Goal: Task Accomplishment & Management: Use online tool/utility

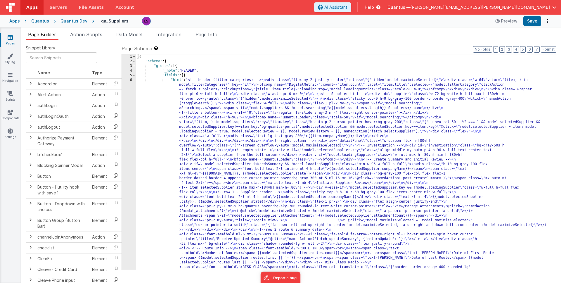
click at [78, 25] on div "Apps Quantus Quantus Dev qa_Suppliers Preview Save" at bounding box center [280, 21] width 561 height 13
click at [77, 18] on div "Quantus Dev" at bounding box center [73, 21] width 27 height 6
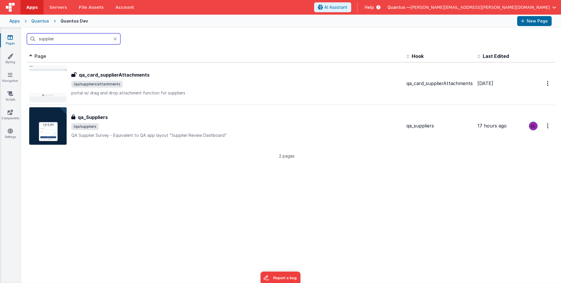
click at [83, 38] on input "supplier" at bounding box center [73, 38] width 93 height 11
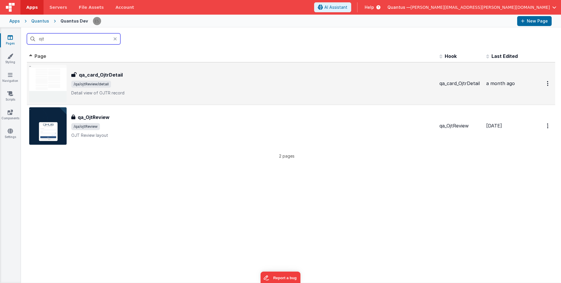
type input "ojt"
click at [187, 85] on span "/qa/ojtReview/detail" at bounding box center [252, 84] width 363 height 7
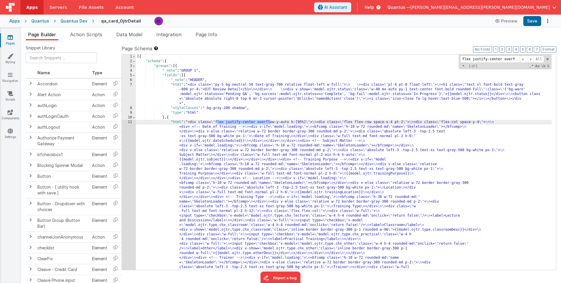
type input "flex justify-center overf"
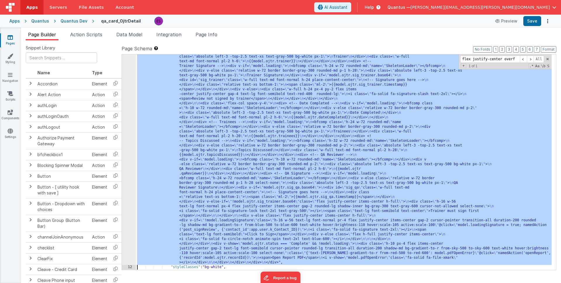
scroll to position [211, 0]
click at [196, 145] on div ""html" : "<div class= \" flex justify-center overflow-y-auto h-[95%] \" > \n <d…" at bounding box center [344, 196] width 416 height 575
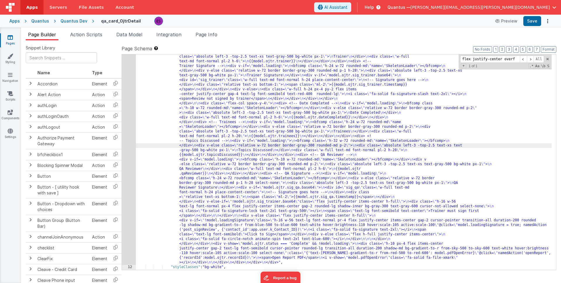
click at [128, 129] on div "11" at bounding box center [129, 86] width 14 height 355
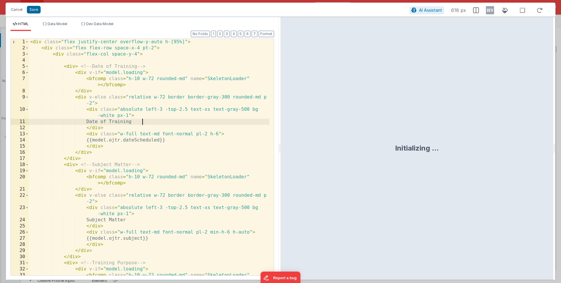
click at [158, 119] on div "< div class = "flex justify-center overflow-y-auto h-[95%]" > < div class = "fl…" at bounding box center [149, 166] width 240 height 255
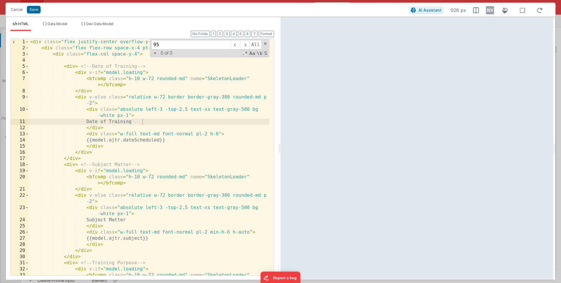
scroll to position [0, 0]
type input "95%"
click at [265, 45] on span at bounding box center [265, 43] width 4 height 4
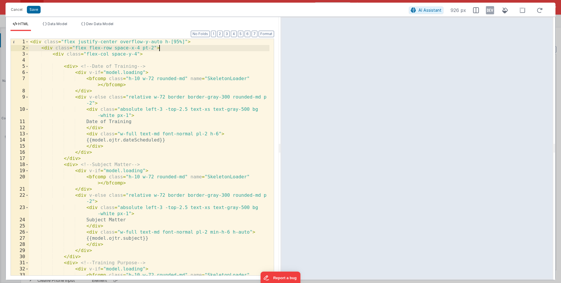
click at [161, 48] on div "< div class = "flex justify-center overflow-y-auto h-[95%]" > < div class = "fl…" at bounding box center [149, 166] width 240 height 255
click at [17, 9] on button "Cancel" at bounding box center [17, 10] width 18 height 8
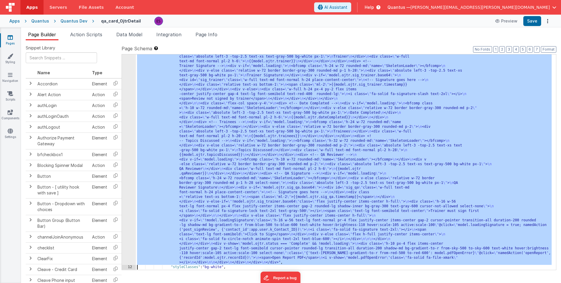
click at [173, 115] on div ""html" : "<div class= \" flex justify-center overflow-y-auto h-[95%] \" > \n <d…" at bounding box center [344, 196] width 416 height 575
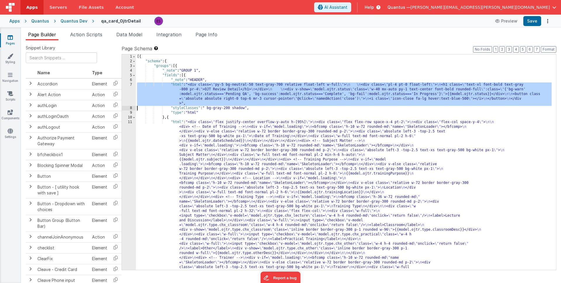
click at [126, 94] on div "7" at bounding box center [129, 93] width 14 height 23
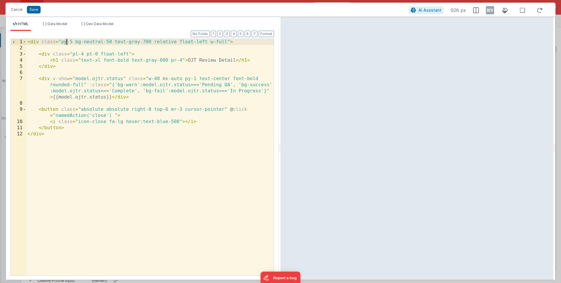
click at [66, 42] on div "< div class = "py-5 bg-neutral-50 text-gray-700 relative float-left w-full" > <…" at bounding box center [149, 163] width 247 height 249
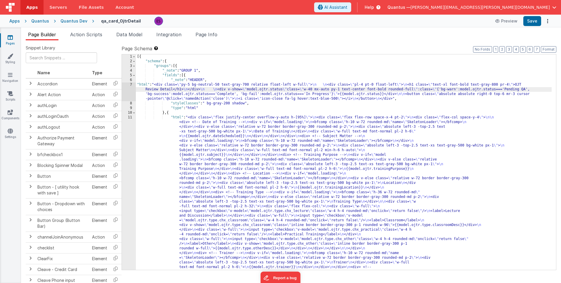
click at [124, 91] on div "7" at bounding box center [129, 91] width 14 height 19
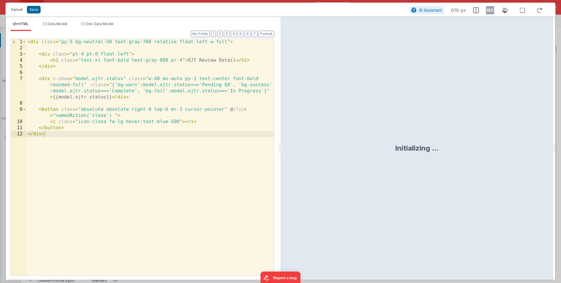
click at [16, 9] on button "Cancel" at bounding box center [17, 10] width 18 height 8
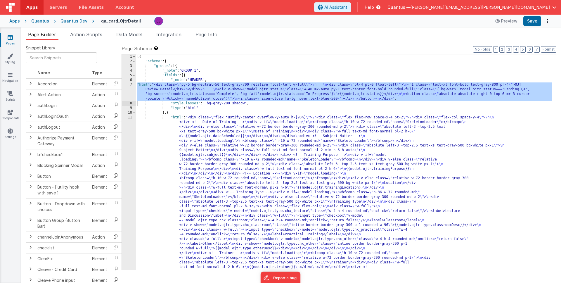
scroll to position [233, 0]
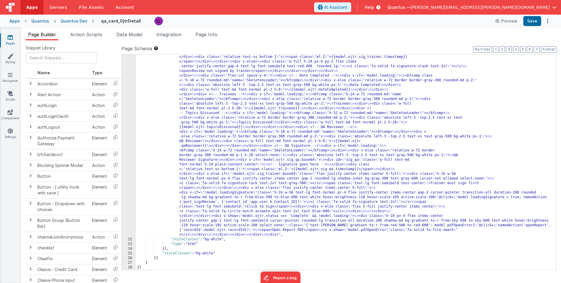
click at [214, 252] on div ""html" : "<div class= \" flex justify-center overflow-y-auto h-[95%] \" > \n <d…" at bounding box center [344, 169] width 416 height 575
drag, startPoint x: 230, startPoint y: 252, endPoint x: 215, endPoint y: 254, distance: 14.7
click at [215, 254] on div ""html" : "<div class= \" flex justify-center overflow-y-auto h-[95%] \" > \n <d…" at bounding box center [344, 169] width 416 height 575
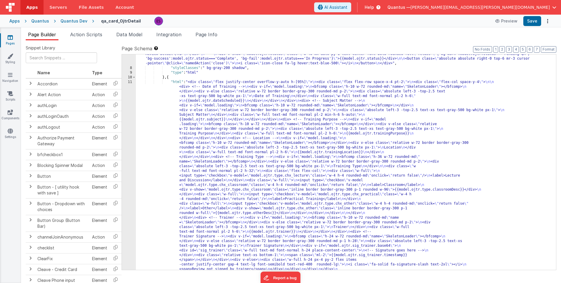
scroll to position [0, 0]
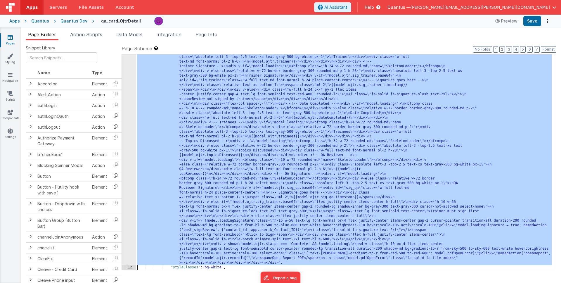
scroll to position [205, 0]
click at [131, 126] on div "11" at bounding box center [129, 87] width 14 height 355
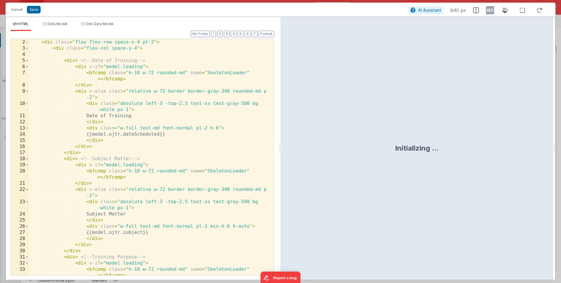
scroll to position [0, 0]
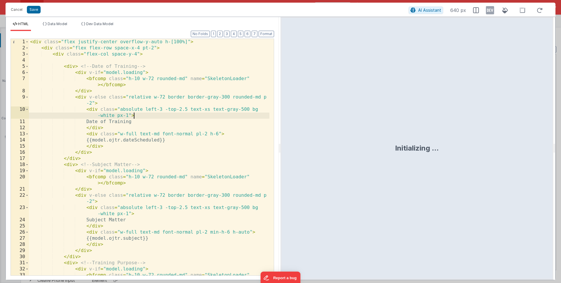
click at [147, 117] on div "< div class = "flex justify-center overflow-y-auto h-[100%]" > < div class = "f…" at bounding box center [149, 166] width 240 height 255
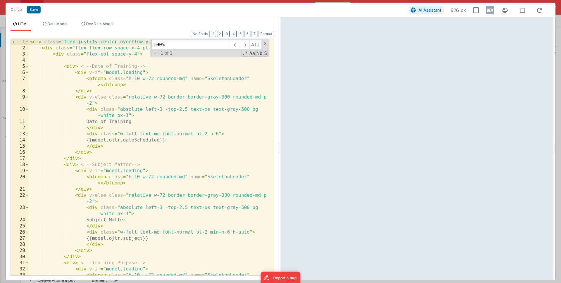
type input "100%"
click at [267, 44] on div "100% All Replace All + 1 of 1 .* Aa \b S" at bounding box center [209, 48] width 119 height 18
click at [266, 44] on span at bounding box center [265, 43] width 4 height 4
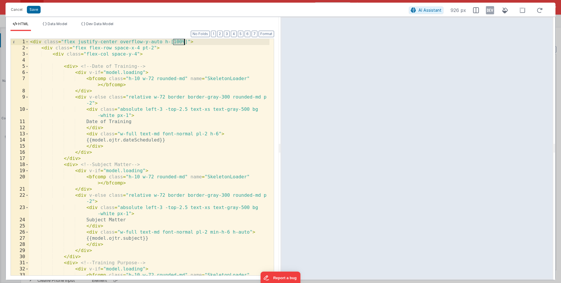
click at [165, 42] on div "< div class = "flex justify-center overflow-y-auto h-[100%]" > < div class = "f…" at bounding box center [149, 166] width 240 height 255
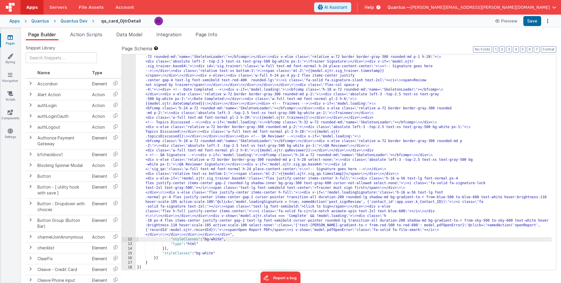
click at [199, 89] on div ""html" : "<div class= \" flex justify-center overflow-y-auto h-[95%] md:h-[100%…" at bounding box center [344, 183] width 416 height 547
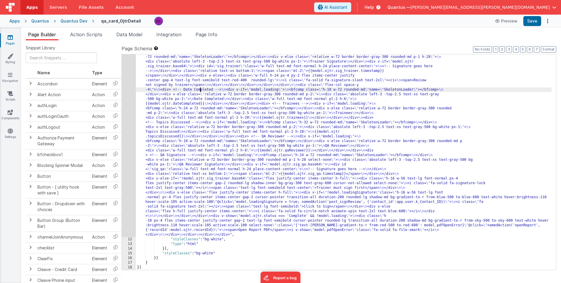
click at [128, 100] on div "11" at bounding box center [129, 73] width 14 height 327
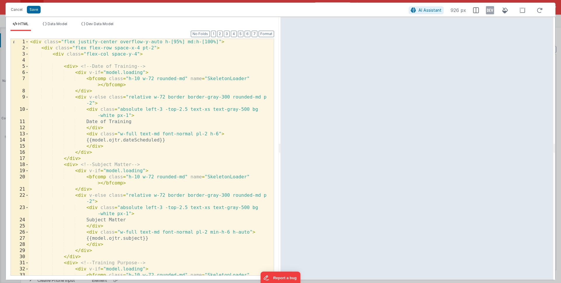
click at [139, 86] on div "< div class = "flex justify-center overflow-y-auto h-[95%] md:h-[100%]" > < div…" at bounding box center [149, 166] width 240 height 255
click at [31, 8] on button "Save" at bounding box center [34, 10] width 14 height 8
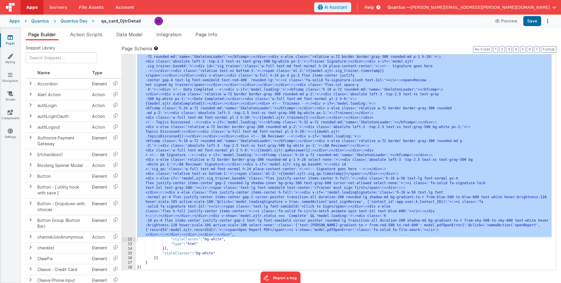
click at [231, 119] on div ""html" : "<div class= \" flex justify-center overflow-y-auto h-[95%] md:h-[100%…" at bounding box center [344, 183] width 416 height 547
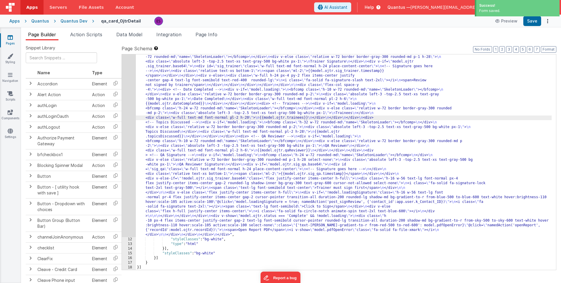
click at [73, 21] on div "Quantus Dev" at bounding box center [73, 21] width 27 height 6
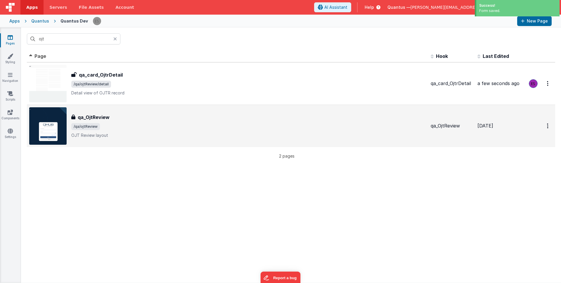
click at [139, 126] on span "/qa/ojtReview" at bounding box center [248, 126] width 355 height 7
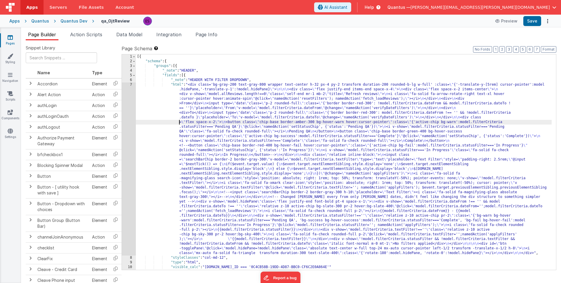
click at [174, 122] on div "[{ "schema" : { "groups" : [{ "_note" : "HEADER" , "fields" : [{ "_note" : "HEA…" at bounding box center [344, 166] width 416 height 225
click at [84, 32] on span "Action Scripts" at bounding box center [86, 35] width 32 height 6
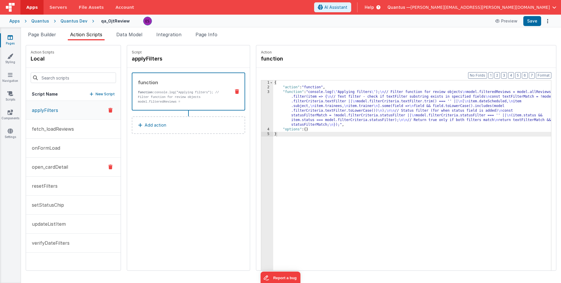
click at [60, 170] on button "open_cardDetail" at bounding box center [73, 166] width 95 height 19
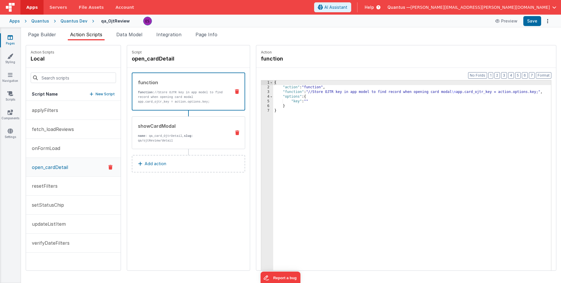
click at [187, 123] on div "showCardModal" at bounding box center [182, 125] width 88 height 7
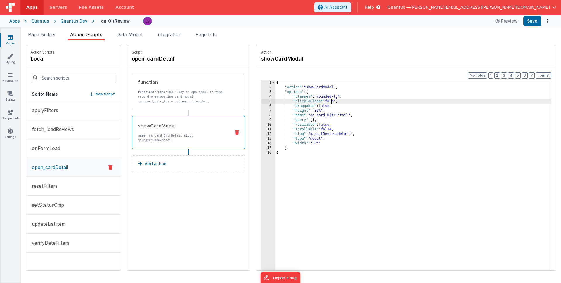
click at [316, 100] on div "{ "action" : "showCardModal" , "options" : { "classes" : "rounded-lg" , "clickT…" at bounding box center [420, 188] width 291 height 217
click at [324, 95] on div "{ "action" : "showCardModal" , "options" : { "classes" : "rounded-lg" , "clickT…" at bounding box center [420, 188] width 291 height 217
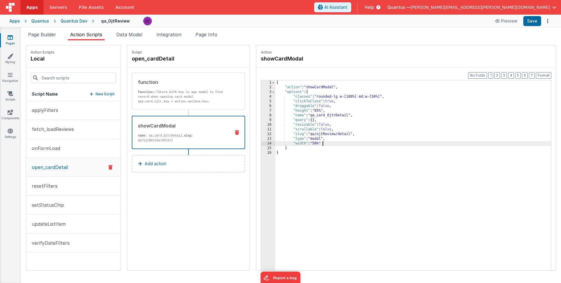
click at [319, 141] on div "{ "action" : "showCardModal" , "options" : { "classes" : "rounded-lg w-[100%] m…" at bounding box center [420, 188] width 291 height 217
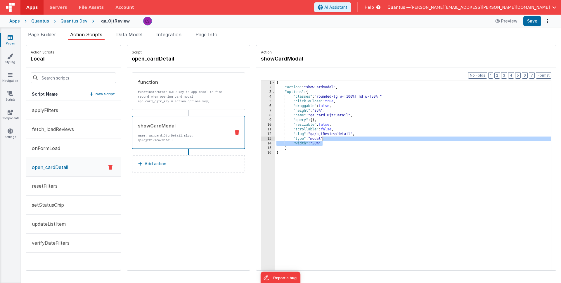
drag, startPoint x: 311, startPoint y: 144, endPoint x: 308, endPoint y: 139, distance: 5.6
click at [308, 139] on div "{ "action" : "showCardModal" , "options" : { "classes" : "rounded-lg w-[100%] m…" at bounding box center [420, 188] width 291 height 217
click at [309, 139] on div "{ "action" : "showCardModal" , "options" : { "classes" : "rounded-lg w-[100%] m…" at bounding box center [420, 188] width 291 height 217
click at [318, 152] on div "{ "action" : "showCardModal" , "options" : { "classes" : "rounded-lg w-[100%] m…" at bounding box center [420, 188] width 291 height 217
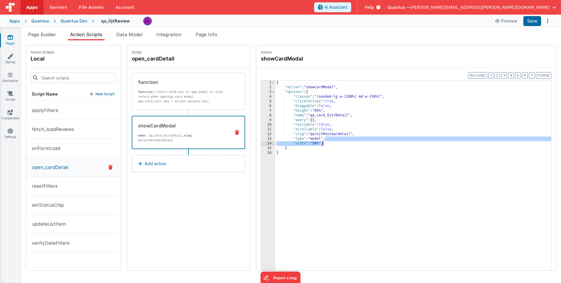
drag, startPoint x: 310, startPoint y: 138, endPoint x: 310, endPoint y: 144, distance: 5.3
click at [310, 144] on div "{ "action" : "showCardModal" , "options" : { "classes" : "rounded-lg w-[100%] m…" at bounding box center [420, 188] width 291 height 217
click at [328, 139] on div "{ "action" : "showCardModal" , "options" : { "classes" : "rounded-lg w-[100%] m…" at bounding box center [420, 188] width 291 height 217
click at [316, 143] on div "{ "action" : "showCardModal" , "options" : { "classes" : "rounded-lg w-[100%] m…" at bounding box center [420, 188] width 291 height 217
drag, startPoint x: 313, startPoint y: 144, endPoint x: 311, endPoint y: 140, distance: 5.0
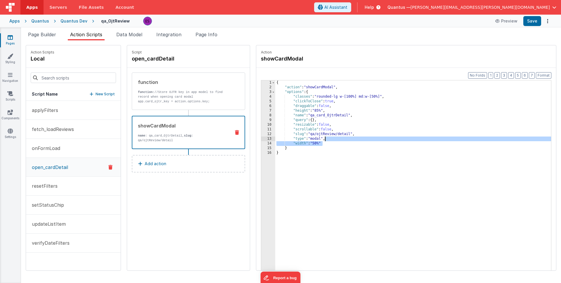
click at [311, 140] on div "{ "action" : "showCardModal" , "options" : { "classes" : "rounded-lg w-[100%] m…" at bounding box center [420, 188] width 291 height 217
click at [326, 107] on div "{ "action" : "showCardModal" , "options" : { "classes" : "rounded-lg w-[100%] m…" at bounding box center [420, 188] width 291 height 217
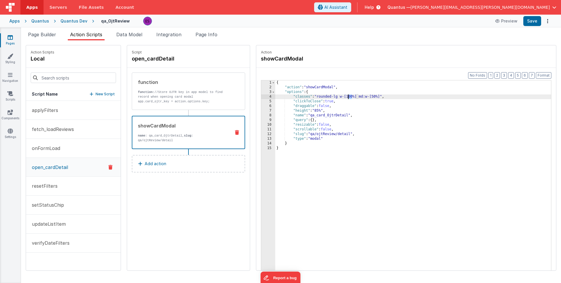
drag, startPoint x: 337, startPoint y: 96, endPoint x: 334, endPoint y: 96, distance: 3.8
click at [334, 96] on div "{ "action" : "showCardModal" , "options" : { "classes" : "rounded-lg w-[100%] m…" at bounding box center [420, 188] width 291 height 217
click at [365, 97] on div "{ "action" : "showCardModal" , "options" : { "classes" : "rounded-lg w-[90%] md…" at bounding box center [420, 188] width 291 height 217
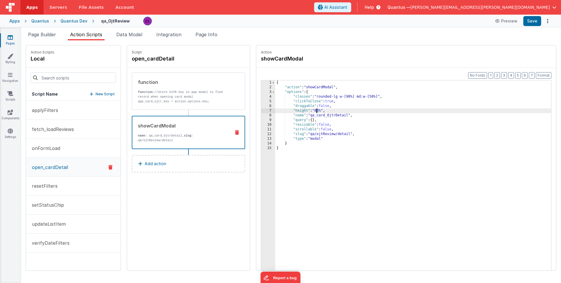
click at [302, 111] on div "{ "action" : "showCardModal" , "options" : { "classes" : "rounded-lg w-[90%] md…" at bounding box center [420, 188] width 291 height 217
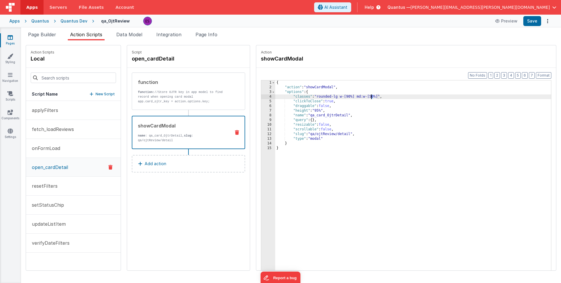
click at [357, 96] on div "{ "action" : "showCardModal" , "options" : { "classes" : "rounded-lg w-[90%] md…" at bounding box center [420, 188] width 291 height 217
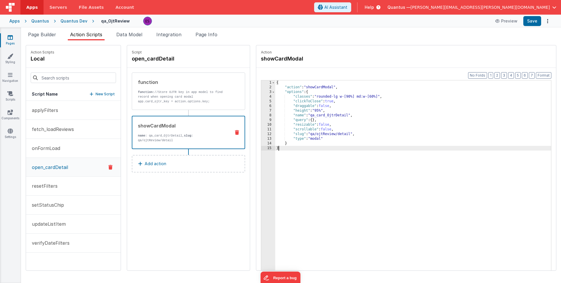
click at [426, 189] on div "{ "action" : "showCardModal" , "options" : { "classes" : "rounded-lg w-[90%] md…" at bounding box center [420, 188] width 291 height 217
click at [303, 109] on div "{ "action" : "showCardModal" , "options" : { "classes" : "rounded-lg w-[90%] md…" at bounding box center [420, 188] width 291 height 217
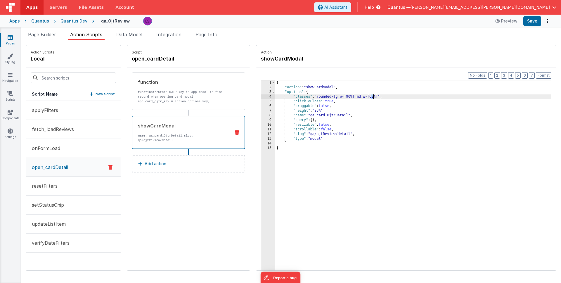
click at [357, 97] on div "{ "action" : "showCardModal" , "options" : { "classes" : "rounded-lg w-[90%] md…" at bounding box center [420, 188] width 291 height 217
click at [340, 124] on div "{ "action" : "showCardModal" , "options" : { "classes" : "rounded-lg w-[90%] md…" at bounding box center [420, 188] width 291 height 217
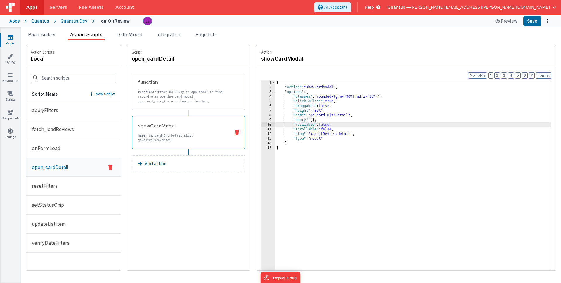
click at [364, 96] on div "{ "action" : "showCardModal" , "options" : { "classes" : "rounded-lg w-[90%] md…" at bounding box center [420, 188] width 291 height 217
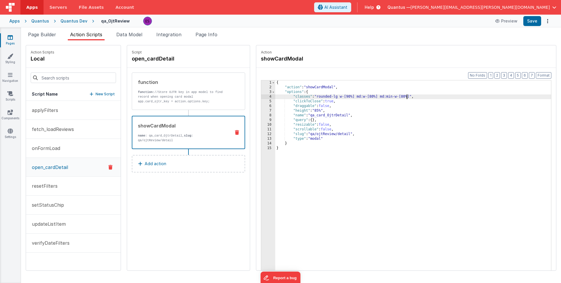
click at [391, 96] on div "{ "action" : "showCardModal" , "options" : { "classes" : "rounded-lg w-[90%] md…" at bounding box center [420, 188] width 291 height 217
click at [358, 96] on div "{ "action" : "showCardModal" , "options" : { "classes" : "rounded-lg w-[90%] md…" at bounding box center [420, 188] width 291 height 217
click at [391, 95] on div "{ "action" : "showCardModal" , "options" : { "classes" : "rounded-lg w-[90%] md…" at bounding box center [420, 188] width 291 height 217
click at [71, 21] on div "Quantus Dev" at bounding box center [73, 21] width 27 height 6
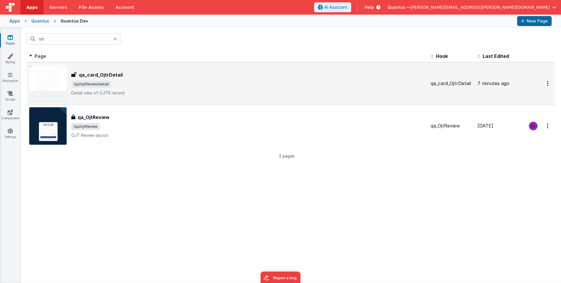
click at [179, 87] on span "/qa/ojtReview/detail" at bounding box center [248, 84] width 355 height 7
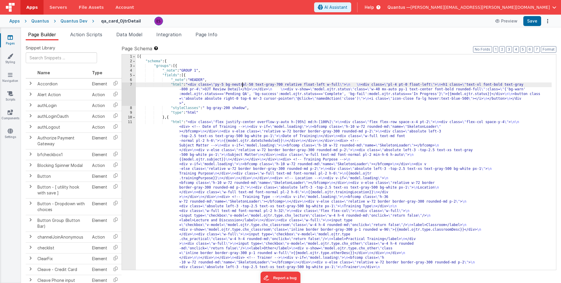
click at [65, 21] on div "Quantus Dev" at bounding box center [73, 21] width 27 height 6
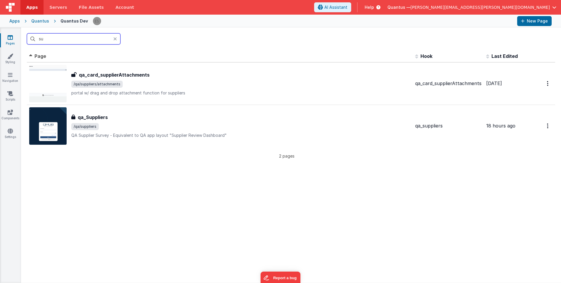
type input "s"
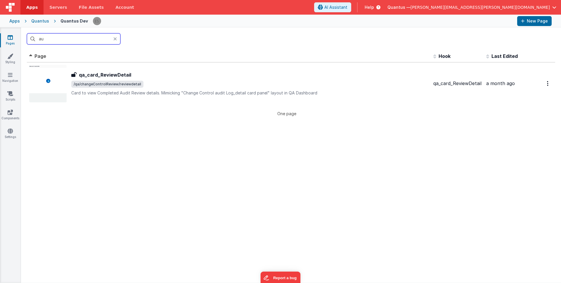
type input "a"
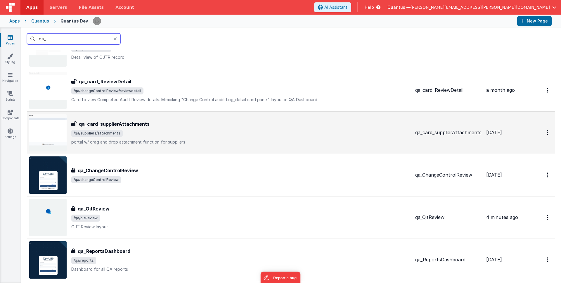
scroll to position [80, 0]
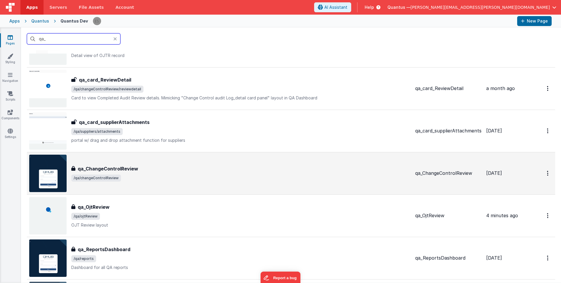
type input "qa_"
click at [205, 164] on div "qa_ChangeControlReview qa_ChangeControlReview /qa/changeControlReview" at bounding box center [219, 173] width 381 height 37
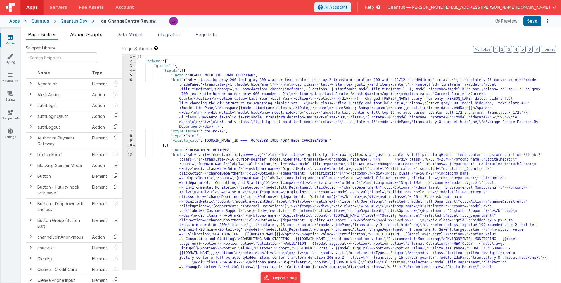
click at [87, 38] on li "Action Scripts" at bounding box center [86, 35] width 37 height 9
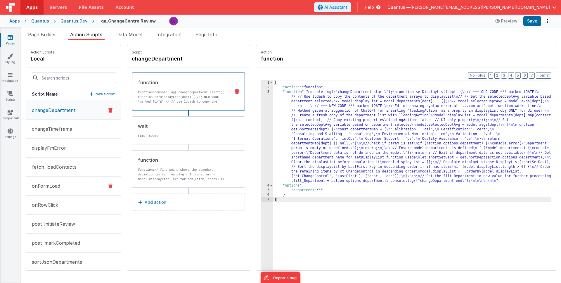
click at [50, 180] on button "onFormLoad" at bounding box center [73, 185] width 95 height 19
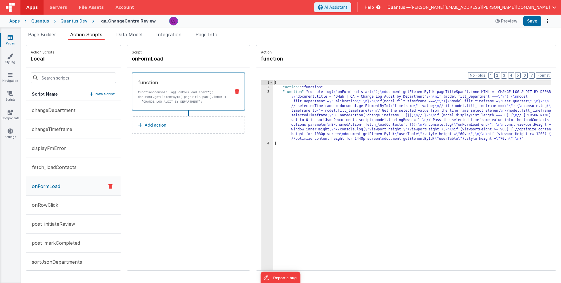
click at [281, 120] on div "{ "action" : "function" , "function" : "console.log( \" onFormLoad start \" ); …" at bounding box center [419, 188] width 293 height 217
click at [261, 120] on div "3" at bounding box center [267, 115] width 12 height 51
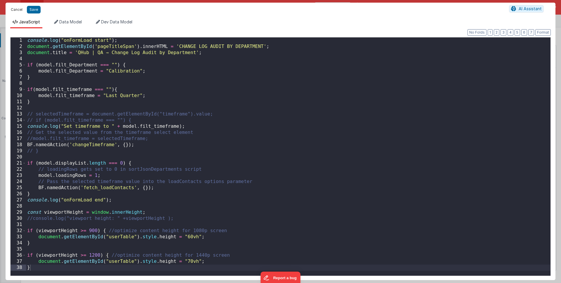
click at [19, 9] on button "Cancel" at bounding box center [17, 10] width 18 height 8
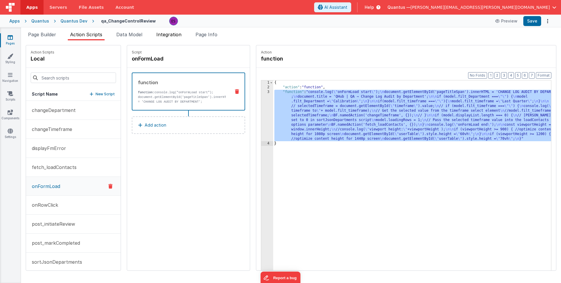
click at [169, 37] on span "Integration" at bounding box center [168, 35] width 25 height 6
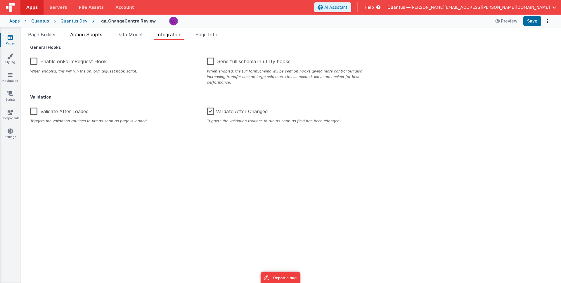
click at [89, 32] on span "Action Scripts" at bounding box center [86, 35] width 32 height 6
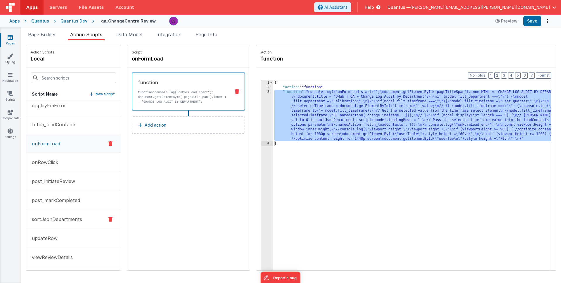
scroll to position [44, 0]
click at [59, 220] on p "sortJsonDepartments" at bounding box center [55, 217] width 54 height 7
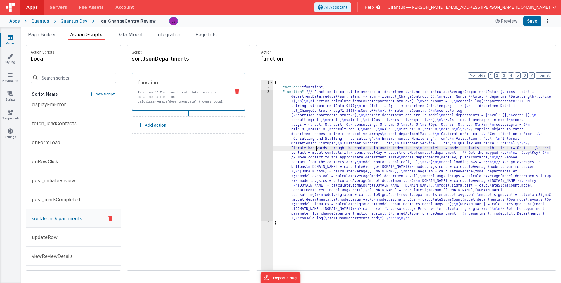
click at [302, 150] on div "{ "action" : "function" , "function" : "// Function to calculate average of dep…" at bounding box center [419, 188] width 293 height 217
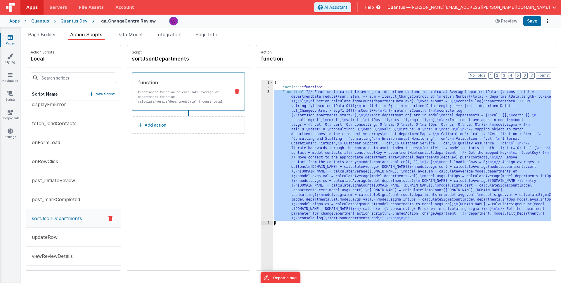
click at [261, 154] on div "3" at bounding box center [267, 155] width 12 height 131
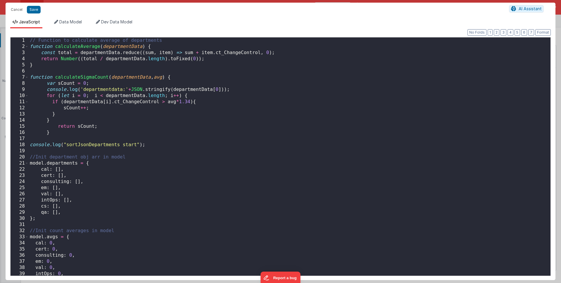
click at [58, 132] on div "// Function to calculate average of departments function calculateAverage ( dep…" at bounding box center [287, 162] width 517 height 250
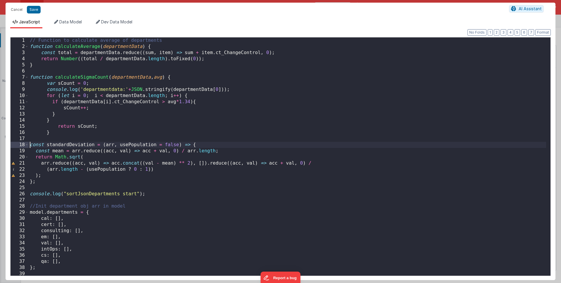
click at [46, 170] on div "// Function to calculate average of departments function calculateAverage ( dep…" at bounding box center [287, 162] width 517 height 250
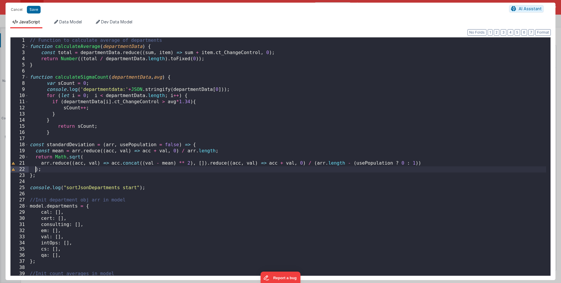
click at [34, 168] on div "// Function to calculate average of departments function calculateAverage ( dep…" at bounding box center [287, 162] width 517 height 250
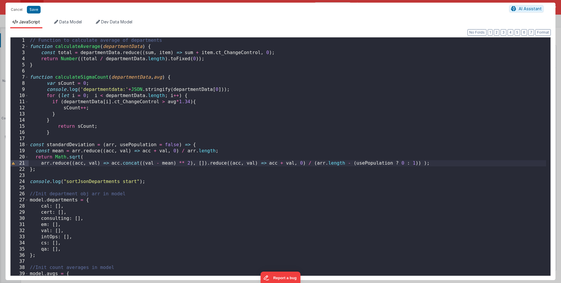
click at [70, 192] on div "// Function to calculate average of departments function calculateAverage ( dep…" at bounding box center [287, 162] width 517 height 250
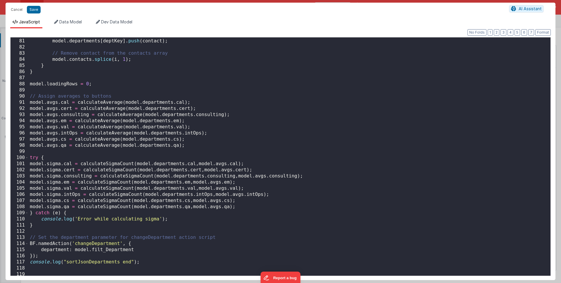
scroll to position [510, 0]
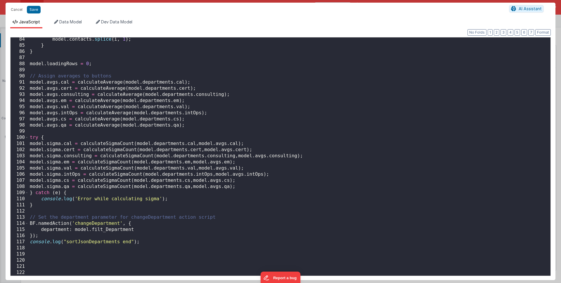
click at [157, 259] on div "model . contacts . splice ( i , 1 ) ; } } model . loadingRows = 0 ; // Assign a…" at bounding box center [287, 161] width 517 height 250
click at [158, 254] on div "model . contacts . splice ( i , 1 ) ; } } model . loadingRows = 0 ; // Assign a…" at bounding box center [287, 161] width 517 height 250
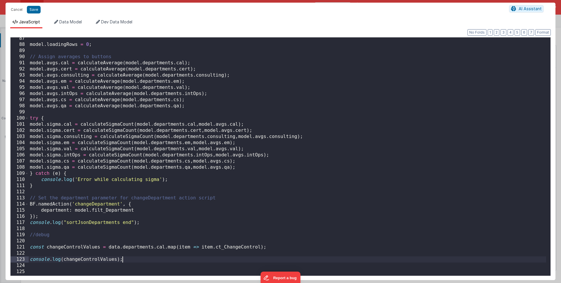
scroll to position [535, 0]
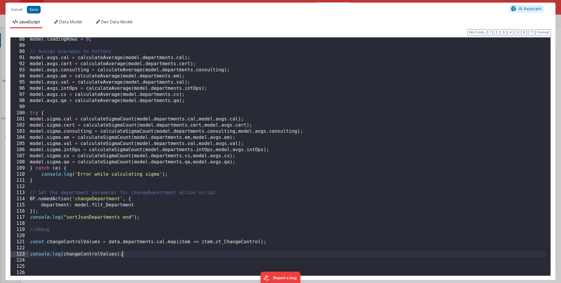
click at [117, 240] on div "model . loadingRows = 0 ; // Assign averages to buttons model . avgs . cal = ca…" at bounding box center [287, 161] width 517 height 250
click at [64, 254] on div "model . loadingRows = 0 ; // Assign averages to buttons model . avgs . cal = ca…" at bounding box center [287, 161] width 517 height 250
click at [160, 248] on div "model . loadingRows = 0 ; // Assign averages to buttons model . avgs . cal = ca…" at bounding box center [287, 161] width 517 height 250
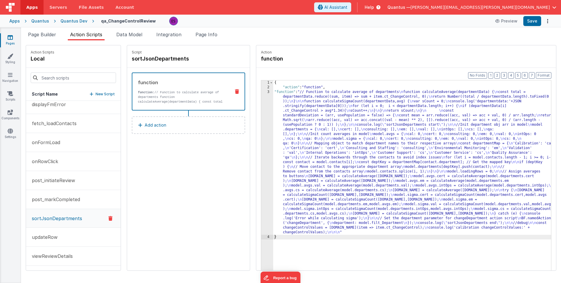
click at [273, 143] on div "{ "action" : "function" , "function" : "// Function to calculate average of dep…" at bounding box center [419, 188] width 293 height 217
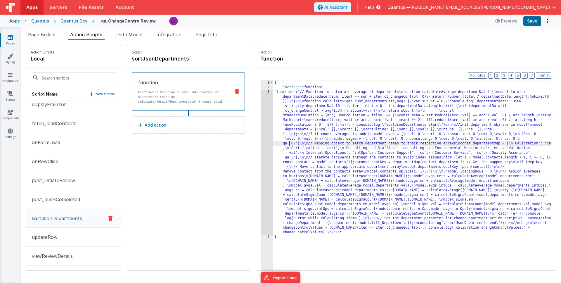
click at [261, 148] on div "3" at bounding box center [267, 162] width 12 height 145
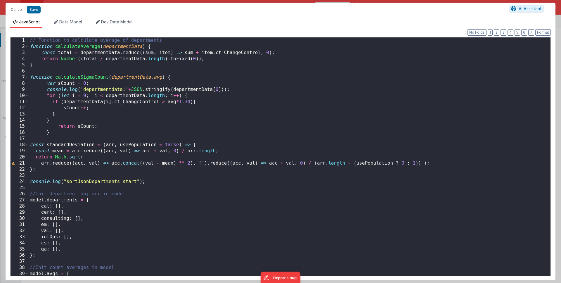
scroll to position [0, 0]
click at [47, 90] on div "// Function to calculate average of departments function calculateAverage ( dep…" at bounding box center [287, 162] width 517 height 250
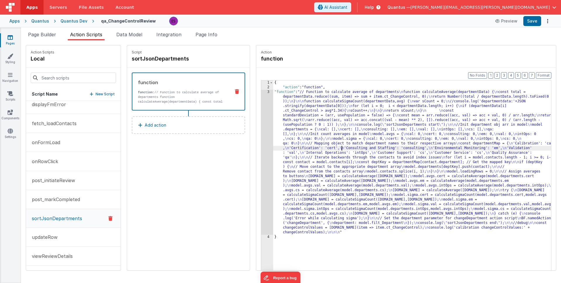
click at [327, 149] on div "{ "action" : "function" , "function" : "// Function to calculate average of dep…" at bounding box center [419, 188] width 293 height 217
click at [311, 152] on div "{ "action" : "function" , "function" : "// Function to calculate average of dep…" at bounding box center [419, 188] width 293 height 217
click at [261, 186] on div "3" at bounding box center [267, 162] width 12 height 145
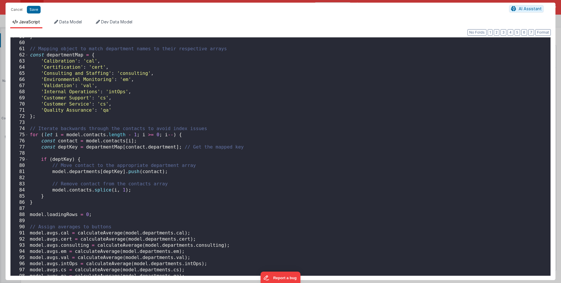
scroll to position [529, 0]
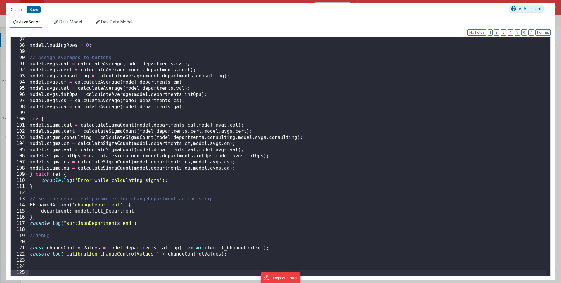
click at [219, 253] on div "model . loadingRows = 0 ; // Assign averages to buttons model . avgs . cal = ca…" at bounding box center [287, 161] width 517 height 250
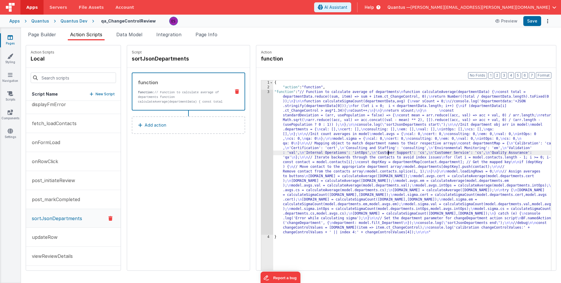
click at [373, 153] on div "{ "action" : "function" , "function" : "// Function to calculate average of dep…" at bounding box center [419, 188] width 293 height 217
click at [288, 163] on div "{ "action" : "function" , "function" : "// Function to calculate average of dep…" at bounding box center [419, 188] width 293 height 217
click at [261, 183] on div "3" at bounding box center [267, 162] width 12 height 145
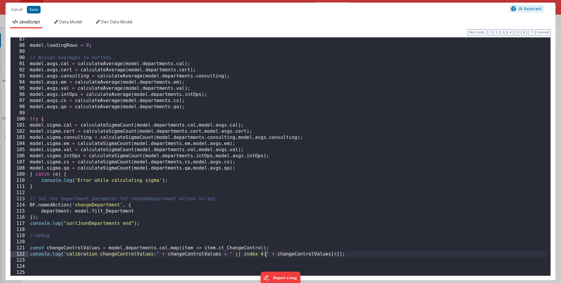
click at [266, 253] on div "model . loadingRows = 0 ; // Assign averages to buttons model . avgs . cal = ca…" at bounding box center [287, 161] width 517 height 250
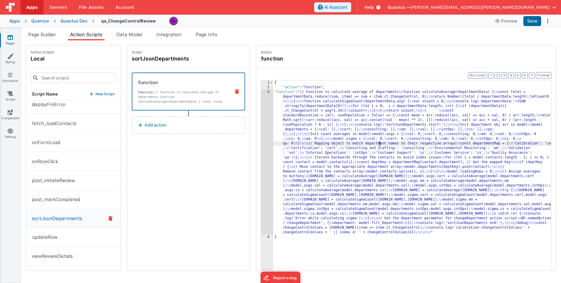
click at [364, 141] on div "{ "action" : "function" , "function" : "// Function to calculate average of dep…" at bounding box center [419, 188] width 293 height 217
click at [284, 165] on div "{ "action" : "function" , "function" : "// Function to calculate average of dep…" at bounding box center [419, 188] width 293 height 217
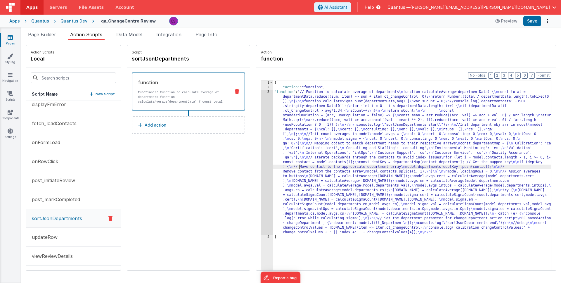
click at [261, 192] on div "3" at bounding box center [267, 162] width 12 height 145
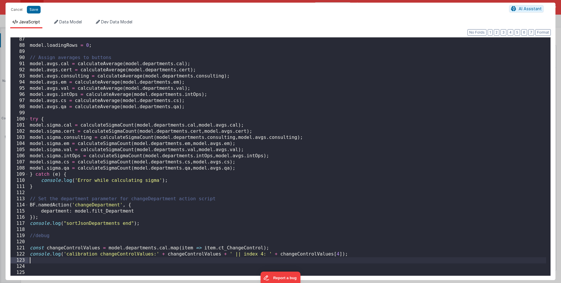
click at [46, 262] on div "model . loadingRows = 0 ; // Assign averages to buttons model . avgs . cal = ca…" at bounding box center [287, 161] width 517 height 250
click at [194, 253] on div "model . loadingRows = 0 ; // Assign averages to buttons model . avgs . cal = ca…" at bounding box center [287, 161] width 517 height 250
click at [119, 260] on div "model . loadingRows = 0 ; // Assign averages to buttons model . avgs . cal = ca…" at bounding box center [287, 161] width 517 height 250
paste textarea
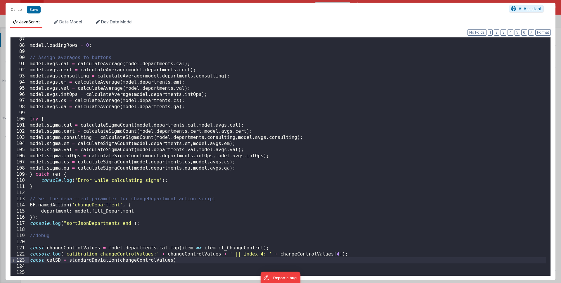
click at [181, 260] on div "model . loadingRows = 0 ; // Assign averages to buttons model . avgs . cal = ca…" at bounding box center [287, 161] width 517 height 250
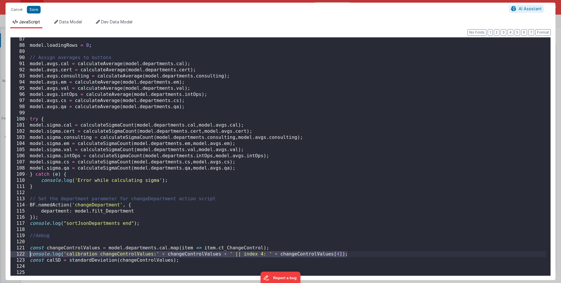
drag, startPoint x: 349, startPoint y: 255, endPoint x: 5, endPoint y: 253, distance: 344.1
click at [5, 253] on div "Cancel Save AI Assistant JavaScript Data Model Dev Data Model Format 7 6 5 4 3 …" at bounding box center [280, 141] width 561 height 283
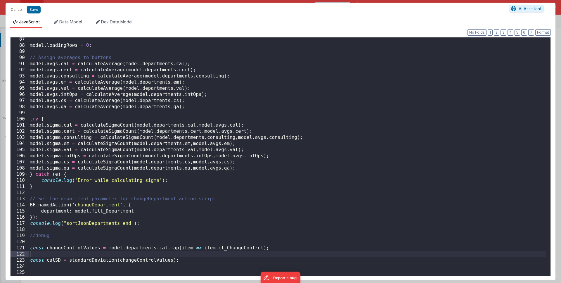
drag, startPoint x: 33, startPoint y: 266, endPoint x: 65, endPoint y: 281, distance: 34.9
click at [33, 266] on div "model . loadingRows = 0 ; // Assign averages to buttons model . avgs . cal = ca…" at bounding box center [287, 161] width 517 height 250
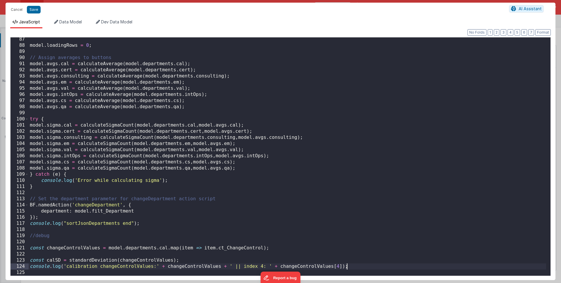
click at [57, 255] on div "model . loadingRows = 0 ; // Assign averages to buttons model . avgs . cal = ca…" at bounding box center [287, 161] width 517 height 250
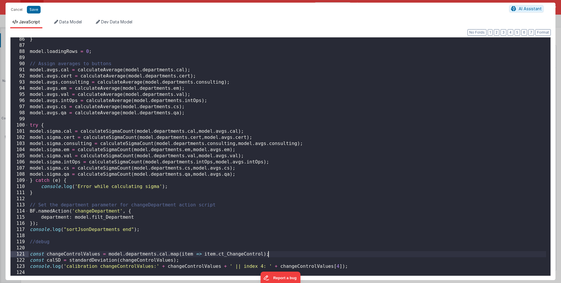
scroll to position [523, 0]
click at [112, 266] on div "} model . loadingRows = 0 ; // Assign averages to buttons model . avgs . cal = …" at bounding box center [287, 161] width 517 height 250
click at [181, 266] on div "} model . loadingRows = 0 ; // Assign averages to buttons model . avgs . cal = …" at bounding box center [287, 161] width 517 height 250
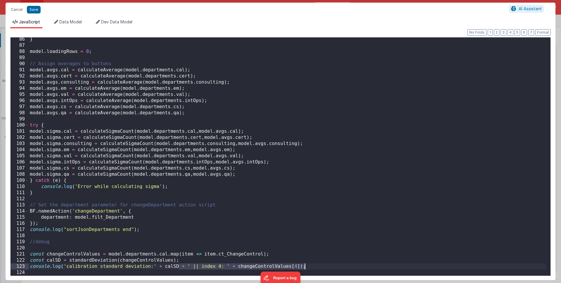
drag, startPoint x: 178, startPoint y: 266, endPoint x: 323, endPoint y: 267, distance: 144.9
click at [323, 267] on div "} model . loadingRows = 0 ; // Assign averages to buttons model . avgs . cal = …" at bounding box center [287, 161] width 517 height 250
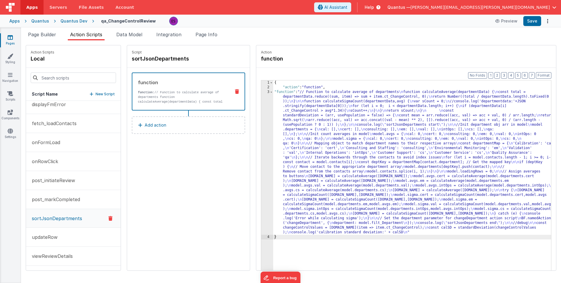
click at [329, 196] on div "{ "action" : "function" , "function" : "// Function to calculate average of dep…" at bounding box center [419, 188] width 293 height 217
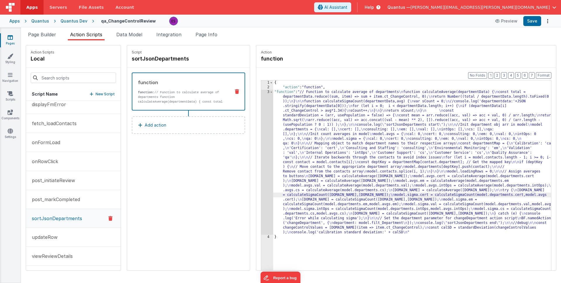
click at [261, 201] on div "3" at bounding box center [267, 162] width 12 height 145
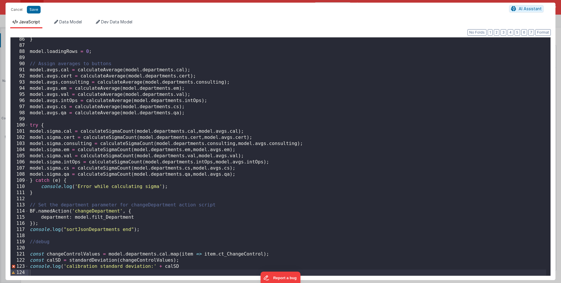
click at [185, 266] on div "} model . loadingRows = 0 ; // Assign averages to buttons model . avgs . cal = …" at bounding box center [287, 161] width 517 height 250
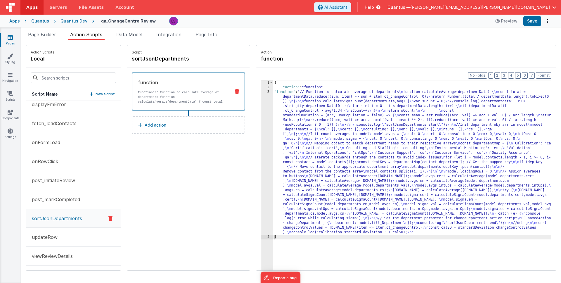
click at [303, 169] on div "{ "action" : "function" , "function" : "// Function to calculate average of dep…" at bounding box center [419, 188] width 293 height 217
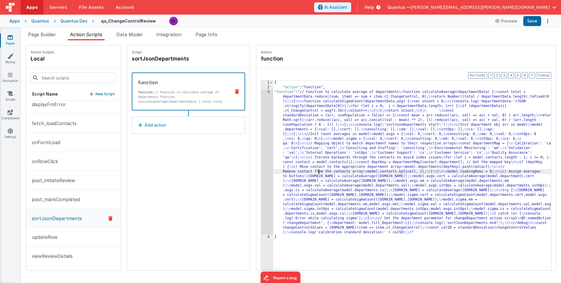
click at [273, 112] on div "{ "action" : "function" , "function" : "// Function to calculate average of dep…" at bounding box center [419, 188] width 293 height 217
click at [261, 125] on div "3" at bounding box center [267, 162] width 12 height 145
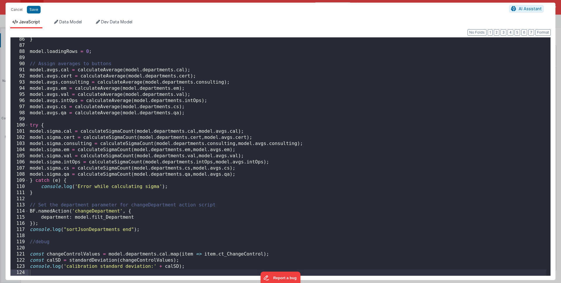
click at [174, 260] on div "} model . loadingRows = 0 ; // Assign averages to buttons model . avgs . cal = …" at bounding box center [287, 161] width 517 height 250
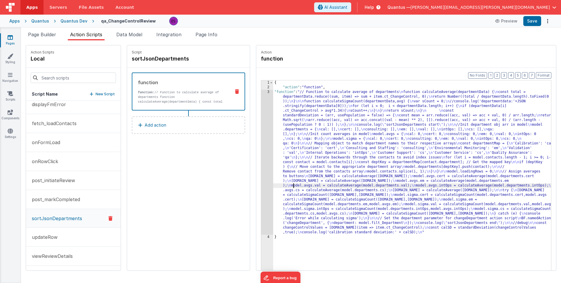
click at [279, 187] on div "{ "action" : "function" , "function" : "// Function to calculate average of dep…" at bounding box center [419, 188] width 293 height 217
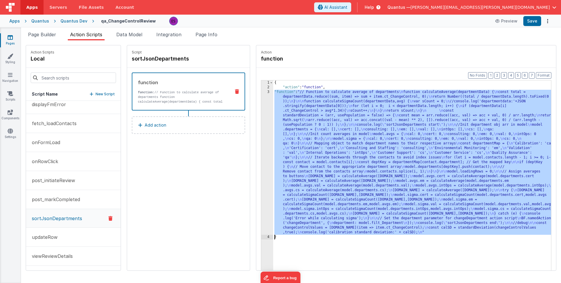
click at [261, 185] on div "3" at bounding box center [267, 162] width 12 height 145
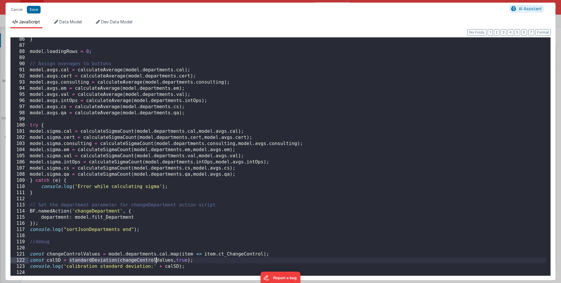
drag, startPoint x: 69, startPoint y: 261, endPoint x: 157, endPoint y: 260, distance: 88.5
click at [157, 260] on div "} model . loadingRows = 0 ; // Assign averages to buttons model . avgs . cal = …" at bounding box center [287, 161] width 517 height 250
click at [194, 259] on div "} model . loadingRows = 0 ; // Assign averages to buttons model . avgs . cal = …" at bounding box center [287, 161] width 517 height 250
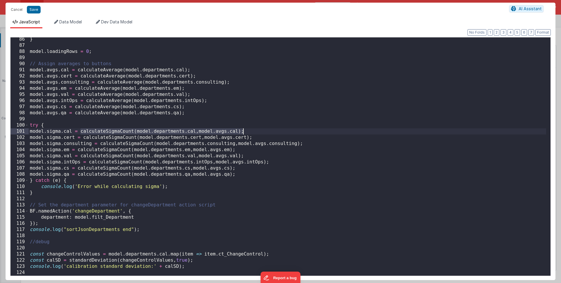
drag, startPoint x: 80, startPoint y: 131, endPoint x: 257, endPoint y: 130, distance: 177.3
click at [257, 130] on div "} model . loadingRows = 0 ; // Assign averages to buttons model . avgs . cal = …" at bounding box center [287, 161] width 517 height 250
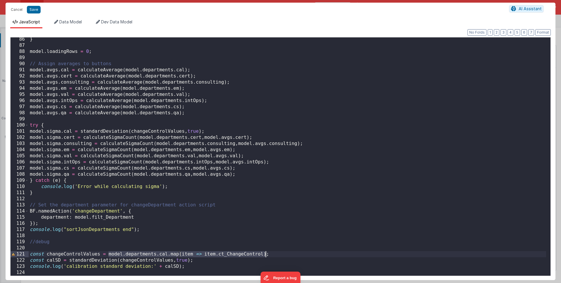
drag, startPoint x: 109, startPoint y: 255, endPoint x: 265, endPoint y: 253, distance: 155.7
click at [265, 253] on div "} model . loadingRows = 0 ; // Assign averages to buttons model . avgs . cal = …" at bounding box center [287, 161] width 517 height 250
click at [141, 131] on div "} model . loadingRows = 0 ; // Assign averages to buttons model . avgs . cal = …" at bounding box center [287, 161] width 517 height 250
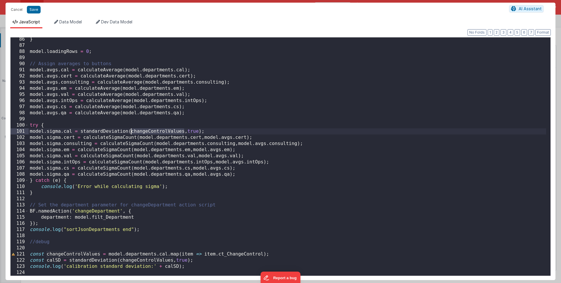
click at [141, 131] on div "} model . loadingRows = 0 ; // Assign averages to buttons model . avgs . cal = …" at bounding box center [287, 161] width 517 height 250
paste textarea
click at [130, 131] on div "} model . loadingRows = 0 ; // Assign averages to buttons model . avgs . cal = …" at bounding box center [287, 161] width 517 height 250
click at [291, 131] on div "} model . loadingRows = 0 ; // Assign averages to buttons model . avgs . cal = …" at bounding box center [287, 161] width 517 height 250
click at [80, 132] on div "} model . loadingRows = 0 ; // Assign averages to buttons model . avgs . cal = …" at bounding box center [287, 161] width 517 height 250
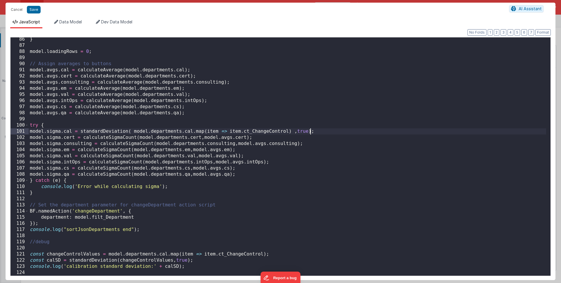
click at [310, 131] on div "} model . loadingRows = 0 ; // Assign averages to buttons model . avgs . cal = …" at bounding box center [287, 161] width 517 height 250
click at [195, 146] on div "} model . loadingRows = 0 ; // Assign averages to buttons model . avgs . cal = …" at bounding box center [287, 161] width 517 height 250
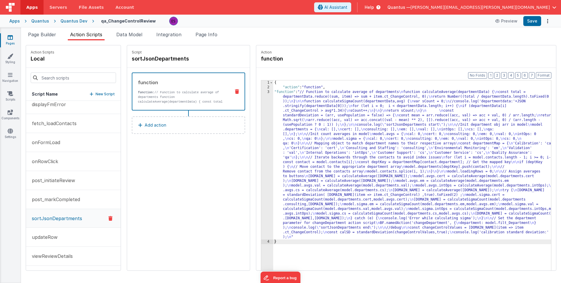
click at [297, 183] on div "{ "action" : "function" , "function" : "// Function to calculate average of dep…" at bounding box center [419, 188] width 293 height 217
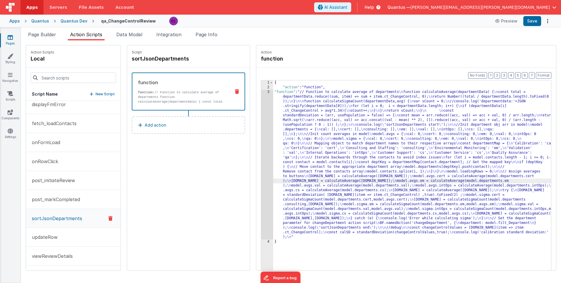
click at [261, 200] on div "3" at bounding box center [267, 165] width 12 height 150
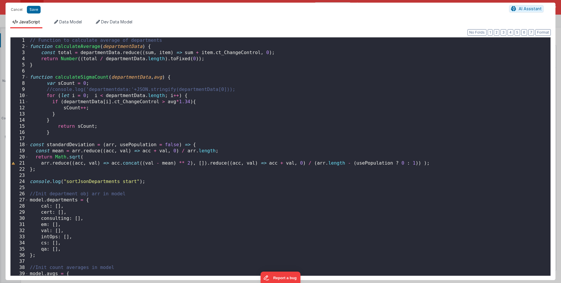
click at [185, 77] on div "// Function to calculate average of departments function calculateAverage ( dep…" at bounding box center [287, 162] width 517 height 250
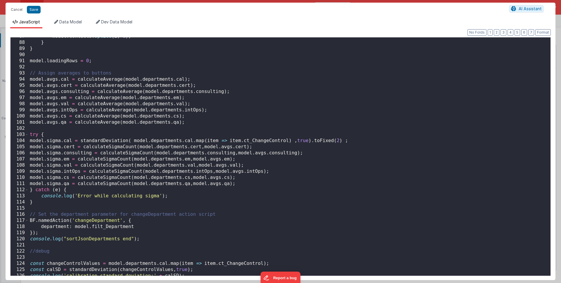
scroll to position [541, 0]
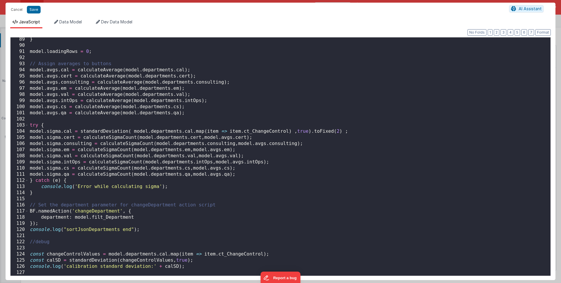
click at [151, 149] on div "} model . loadingRows = 0 ; // Assign averages to buttons model . avgs . cal = …" at bounding box center [287, 161] width 517 height 250
drag, startPoint x: 341, startPoint y: 132, endPoint x: 82, endPoint y: 132, distance: 259.1
click at [82, 133] on div "} model . loadingRows = 0 ; // Assign averages to buttons model . avgs . cal = …" at bounding box center [287, 161] width 517 height 250
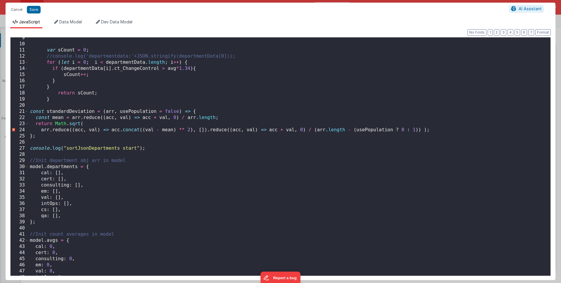
scroll to position [0, 0]
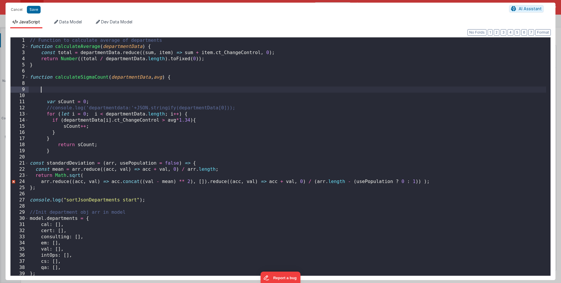
click at [66, 87] on div "// Function to calculate average of departments function calculateAverage ( dep…" at bounding box center [287, 162] width 517 height 250
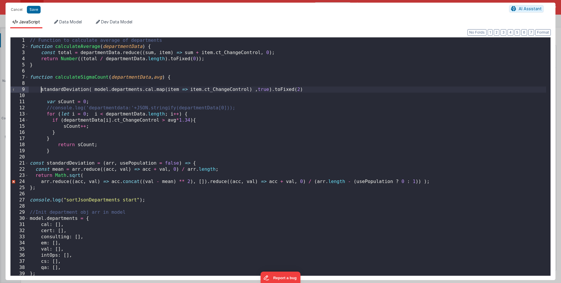
click at [42, 90] on div "// Function to calculate average of departments function calculateAverage ( dep…" at bounding box center [287, 162] width 517 height 250
drag, startPoint x: 125, startPoint y: 89, endPoint x: 184, endPoint y: 90, distance: 58.7
click at [184, 90] on div "// Function to calculate average of departments function calculateAverage ( dep…" at bounding box center [287, 162] width 517 height 250
click at [207, 89] on div "// Function to calculate average of departments function calculateAverage ( dep…" at bounding box center [287, 162] width 517 height 250
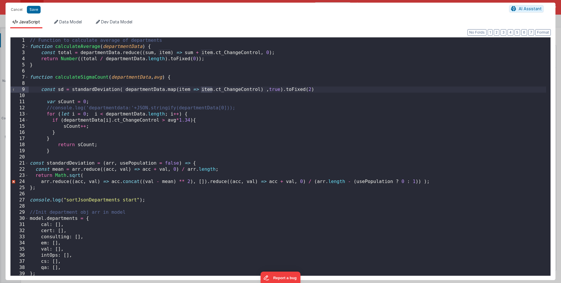
click at [221, 88] on div "// Function to calculate average of departments function calculateAverage ( dep…" at bounding box center [287, 162] width 517 height 250
click at [327, 88] on div "// Function to calculate average of departments function calculateAverage ( dep…" at bounding box center [287, 162] width 517 height 250
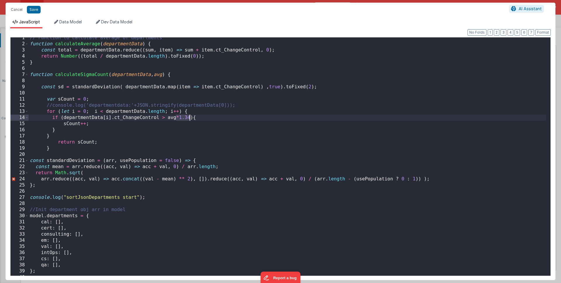
scroll to position [4, 0]
drag, startPoint x: 176, startPoint y: 120, endPoint x: 188, endPoint y: 119, distance: 12.3
click at [188, 119] on div "// Function to calculate average of departments function calculateAverage ( dep…" at bounding box center [287, 159] width 517 height 250
click at [53, 104] on div "// Function to calculate average of departments function calculateAverage ( dep…" at bounding box center [287, 159] width 517 height 250
click at [220, 105] on div "// Function to calculate average of departments function calculateAverage ( dep…" at bounding box center [287, 159] width 517 height 250
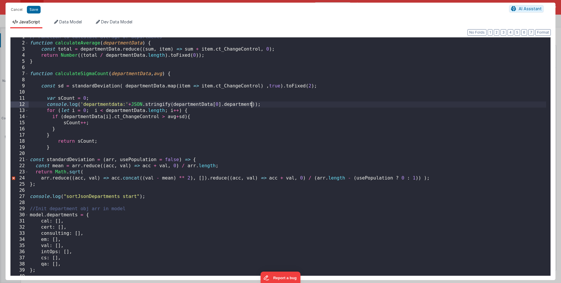
click at [173, 103] on div "// Function to calculate average of departments function calculateAverage ( dep…" at bounding box center [287, 159] width 517 height 250
click at [298, 105] on div "// Function to calculate average of departments function calculateAverage ( dep…" at bounding box center [287, 159] width 517 height 250
drag, startPoint x: 221, startPoint y: 104, endPoint x: 173, endPoint y: 102, distance: 47.9
click at [173, 102] on div "// Function to calculate average of departments function calculateAverage ( dep…" at bounding box center [287, 159] width 517 height 250
drag, startPoint x: 120, startPoint y: 103, endPoint x: 83, endPoint y: 105, distance: 36.8
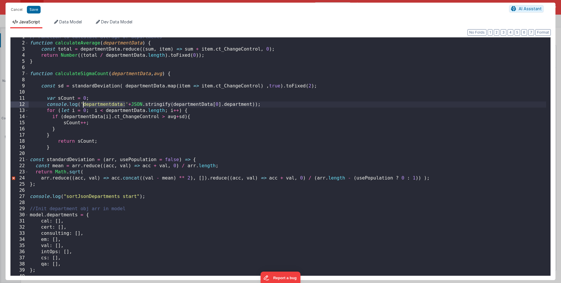
click at [83, 105] on div "// Function to calculate average of departments function calculateAverage ( dep…" at bounding box center [287, 159] width 517 height 250
drag, startPoint x: 133, startPoint y: 103, endPoint x: 121, endPoint y: 104, distance: 12.3
click at [121, 104] on div "// Function to calculate average of departments function calculateAverage ( dep…" at bounding box center [287, 159] width 517 height 250
click at [245, 104] on div "// Function to calculate average of departments function calculateAverage ( dep…" at bounding box center [287, 159] width 517 height 250
click at [440, 178] on div "// Function to calculate average of departments function calculateAverage ( dep…" at bounding box center [287, 159] width 517 height 250
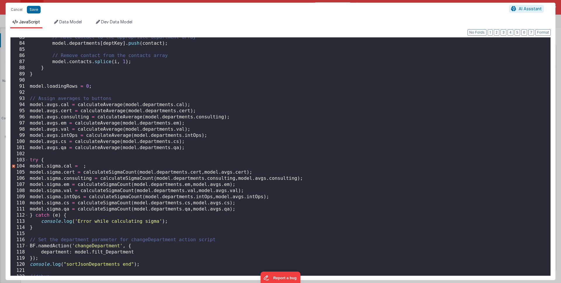
scroll to position [541, 0]
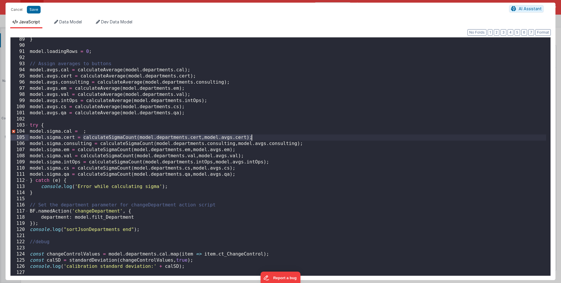
drag, startPoint x: 83, startPoint y: 136, endPoint x: 252, endPoint y: 136, distance: 168.8
click at [252, 136] on div "} model . loadingRows = 0 ; // Assign averages to buttons model . avgs . cal = …" at bounding box center [287, 161] width 517 height 250
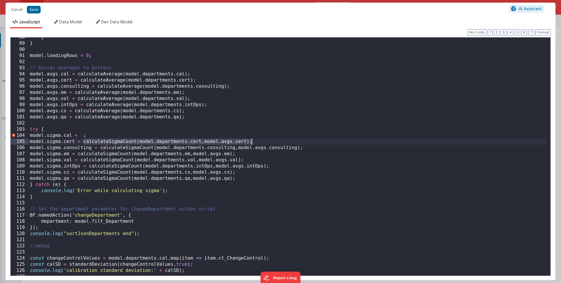
scroll to position [537, 0]
click at [82, 136] on div "} } model . loadingRows = 0 ; // Assign averages to buttons model . avgs . cal …" at bounding box center [287, 159] width 517 height 250
paste textarea
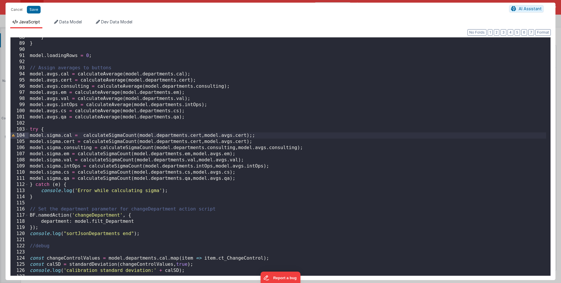
click at [194, 136] on div "} } model . loadingRows = 0 ; // Assign averages to buttons model . avgs . cal …" at bounding box center [287, 159] width 517 height 250
click at [239, 134] on div "} } model . loadingRows = 0 ; // Assign averages to buttons model . avgs . cal …" at bounding box center [287, 159] width 517 height 250
click at [259, 133] on div "} } model . loadingRows = 0 ; // Assign averages to buttons model . avgs . cal …" at bounding box center [287, 159] width 517 height 250
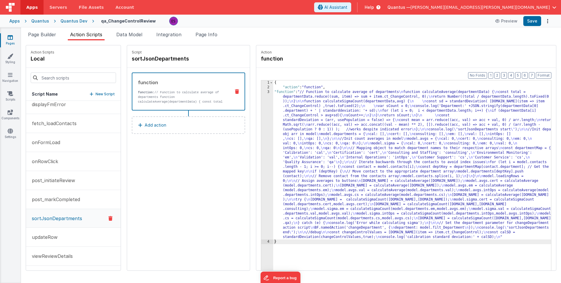
click at [273, 128] on div "{ "action" : "function" , "function" : "// Function to calculate average of dep…" at bounding box center [419, 188] width 293 height 217
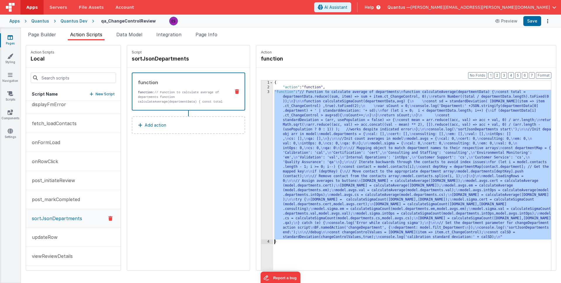
click at [261, 135] on div "3" at bounding box center [267, 165] width 12 height 150
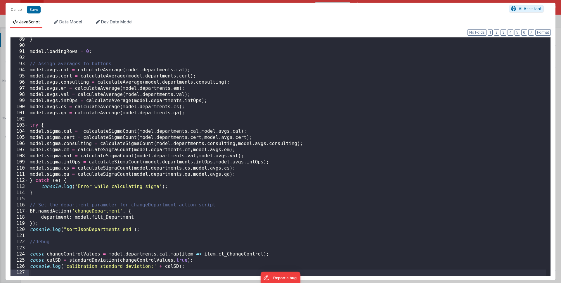
scroll to position [541, 0]
click at [30, 260] on div "} model . loadingRows = 0 ; // Assign averages to buttons model . avgs . cal = …" at bounding box center [287, 161] width 517 height 250
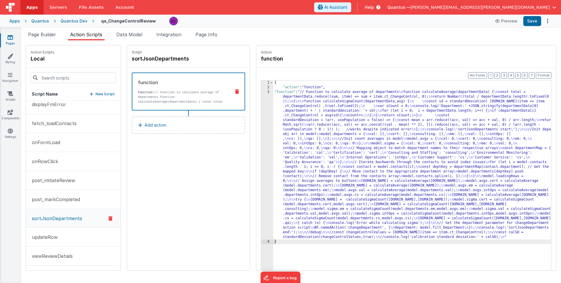
click at [273, 146] on div "{ "action" : "function" , "function" : "// Function to calculate average of dep…" at bounding box center [419, 188] width 293 height 217
click at [261, 146] on div "3" at bounding box center [267, 165] width 12 height 150
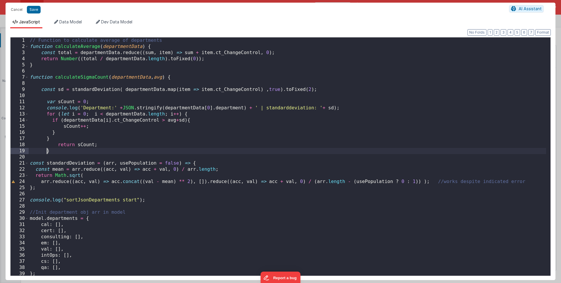
click at [46, 150] on div "// Function to calculate average of departments function calculateAverage ( dep…" at bounding box center [287, 162] width 517 height 250
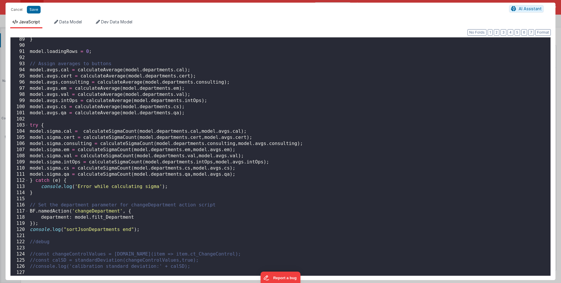
click at [102, 150] on div "} model . loadingRows = 0 ; // Assign averages to buttons model . avgs . cal = …" at bounding box center [287, 161] width 517 height 250
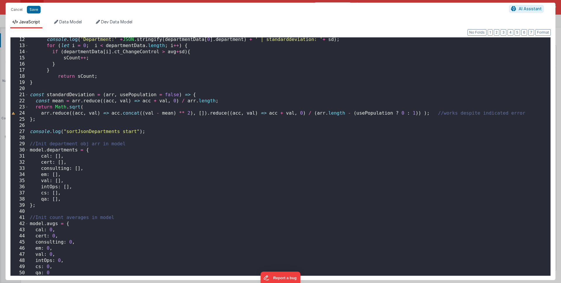
scroll to position [0, 0]
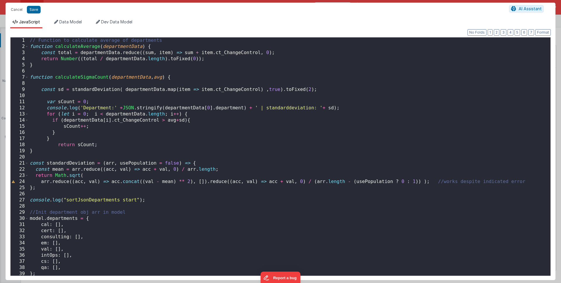
click at [49, 90] on div "// Function to calculate average of departments function calculateAverage ( dep…" at bounding box center [287, 162] width 517 height 250
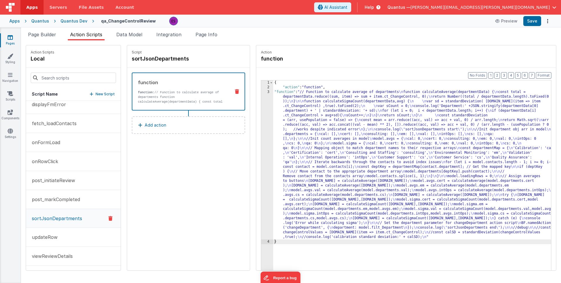
click at [279, 130] on div "{ "action" : "function" , "function" : "// Function to calculate average of dep…" at bounding box center [419, 188] width 293 height 217
click at [261, 138] on div "3" at bounding box center [267, 165] width 12 height 150
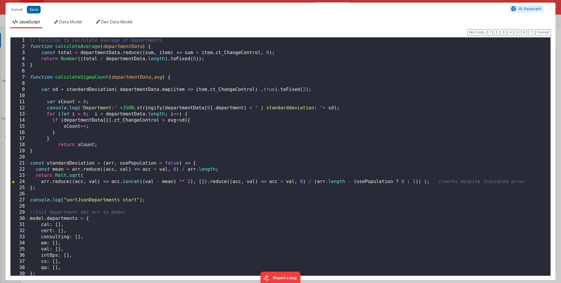
drag, startPoint x: 51, startPoint y: 114, endPoint x: 48, endPoint y: 112, distance: 3.3
click at [51, 114] on div "// Function to calculate average of departments function calculateAverage ( dep…" at bounding box center [287, 162] width 517 height 250
drag, startPoint x: 47, startPoint y: 107, endPoint x: 342, endPoint y: 110, distance: 295.3
click at [342, 110] on div "// Function to calculate average of departments function calculateAverage ( dep…" at bounding box center [287, 162] width 517 height 250
click at [210, 113] on div "// Function to calculate average of departments function calculateAverage ( dep…" at bounding box center [287, 162] width 517 height 250
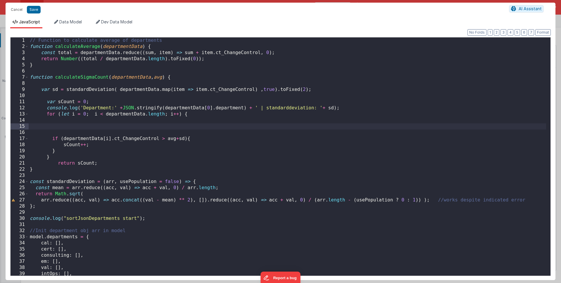
click at [116, 129] on div "// Function to calculate average of departments function calculateAverage ( dep…" at bounding box center [287, 162] width 517 height 250
click at [116, 126] on div "// Function to calculate average of departments function calculateAverage ( dep…" at bounding box center [287, 162] width 517 height 250
drag, startPoint x: 277, startPoint y: 127, endPoint x: 325, endPoint y: 125, distance: 48.0
click at [325, 125] on div "// Function to calculate average of departments function calculateAverage ( dep…" at bounding box center [287, 162] width 517 height 250
click at [237, 127] on div "// Function to calculate average of departments function calculateAverage ( dep…" at bounding box center [287, 162] width 517 height 250
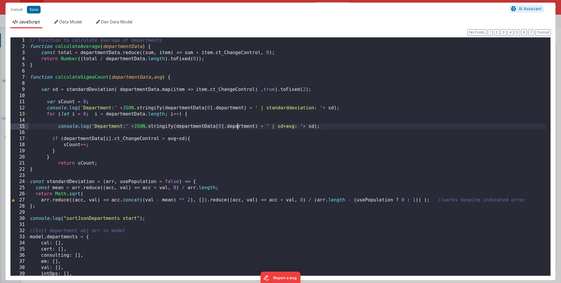
click at [237, 127] on div "// Function to calculate average of departments function calculateAverage ( dep…" at bounding box center [287, 162] width 517 height 250
drag, startPoint x: 238, startPoint y: 126, endPoint x: 250, endPoint y: 126, distance: 12.3
click at [250, 126] on div "// Function to calculate average of departments function calculateAverage ( dep…" at bounding box center [287, 162] width 517 height 250
click at [321, 127] on div "// Function to calculate average of departments function calculateAverage ( dep…" at bounding box center [287, 162] width 517 height 250
click at [109, 126] on div "// Function to calculate average of departments function calculateAverage ( dep…" at bounding box center [287, 162] width 517 height 250
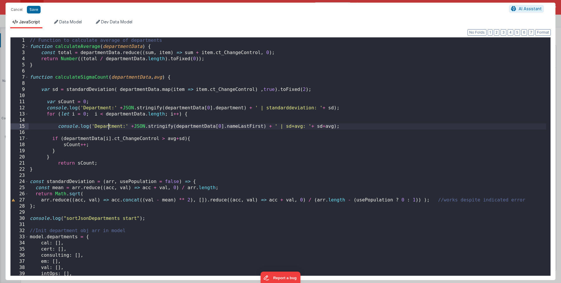
click at [109, 126] on div "// Function to calculate average of departments function calculateAverage ( dep…" at bounding box center [287, 162] width 517 height 250
click at [167, 139] on div "// Function to calculate average of departments function calculateAverage ( dep…" at bounding box center [287, 162] width 517 height 250
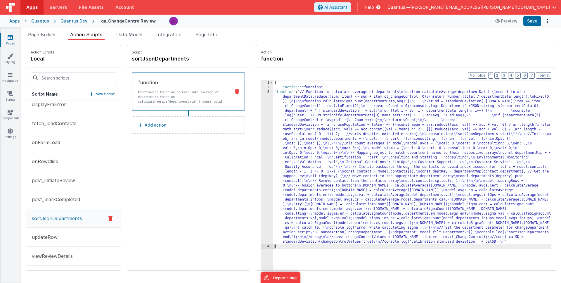
click at [339, 158] on div "{ "action" : "function" , "function" : "// Function to calculate average of dep…" at bounding box center [419, 188] width 293 height 217
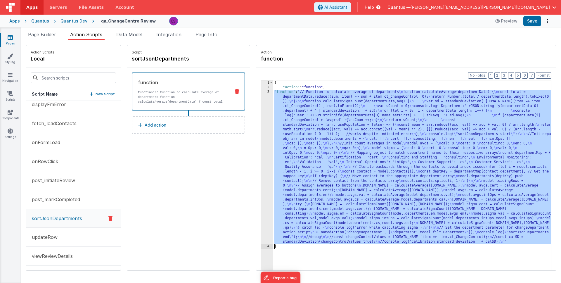
click at [261, 150] on div "3" at bounding box center [267, 167] width 12 height 154
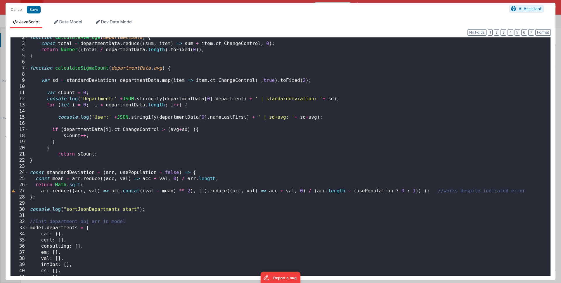
scroll to position [9, 0]
click at [203, 117] on div "function calculateAverage ( departmentData ) { const total = departmentData . r…" at bounding box center [287, 159] width 517 height 250
click at [334, 99] on div "function calculateAverage ( departmentData ) { const total = departmentData . r…" at bounding box center [287, 160] width 517 height 250
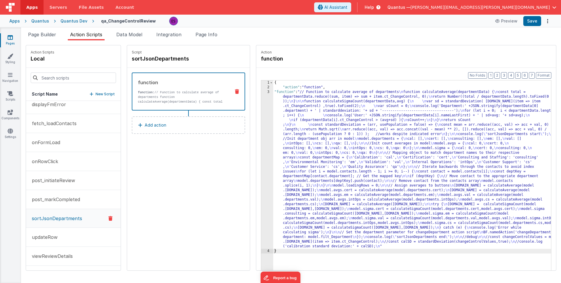
click at [315, 156] on div "{ "action" : "function" , "function" : "// Function to calculate average of dep…" at bounding box center [419, 188] width 293 height 217
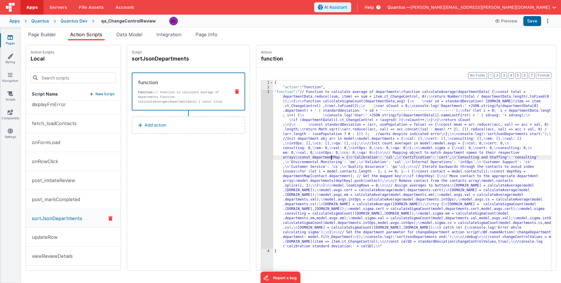
click at [281, 156] on div "{ "action" : "function" , "function" : "// Function to calculate average of dep…" at bounding box center [419, 188] width 293 height 217
click at [261, 171] on div "3" at bounding box center [267, 169] width 12 height 159
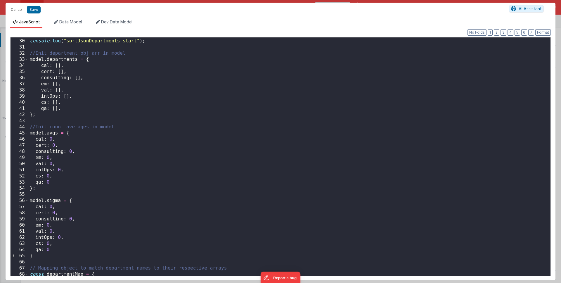
scroll to position [0, 0]
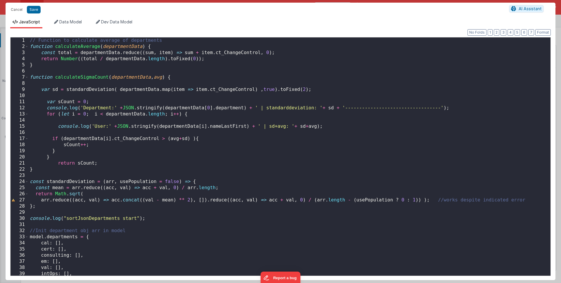
click at [345, 107] on div "// Function to calculate average of departments function calculateAverage ( dep…" at bounding box center [287, 162] width 517 height 250
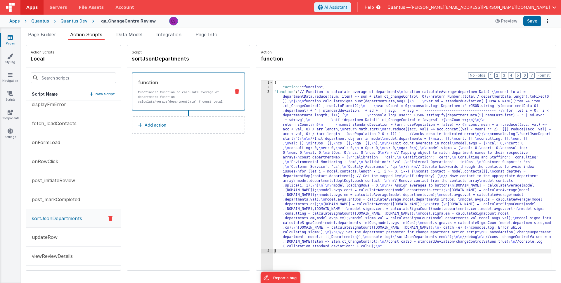
click at [391, 136] on div "{ "action" : "function" , "function" : "// Function to calculate average of dep…" at bounding box center [419, 188] width 293 height 217
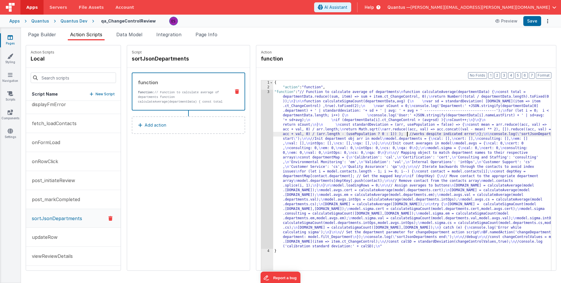
click at [261, 176] on div "3" at bounding box center [267, 169] width 12 height 159
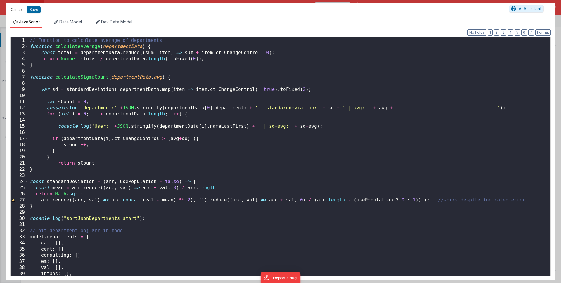
click at [300, 126] on div "// Function to calculate average of departments function calculateAverage ( dep…" at bounding box center [287, 162] width 517 height 250
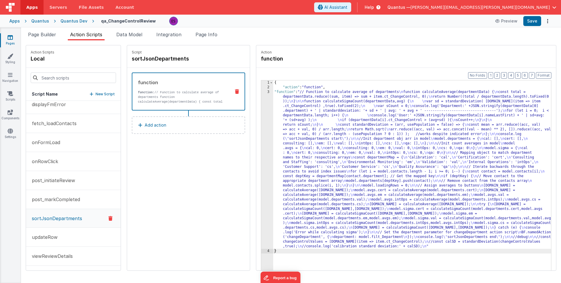
click at [293, 155] on div "{ "action" : "function" , "function" : "// Function to calculate average of dep…" at bounding box center [419, 188] width 293 height 217
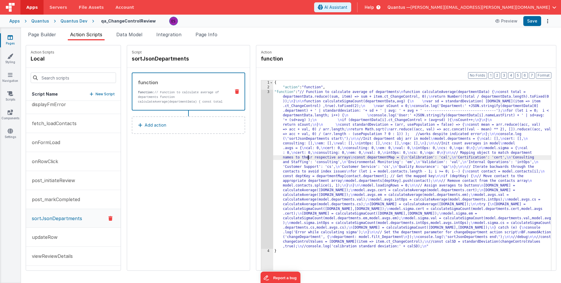
click at [261, 150] on div "3" at bounding box center [267, 169] width 12 height 159
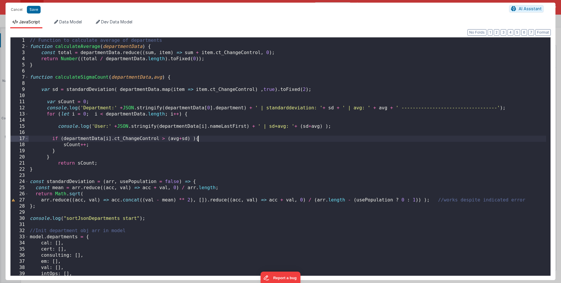
click at [285, 139] on div "// Function to calculate average of departments function calculateAverage ( dep…" at bounding box center [287, 162] width 517 height 250
click at [308, 126] on div "// Function to calculate average of departments function calculateAverage ( dep…" at bounding box center [287, 162] width 517 height 250
click at [348, 127] on div "// Function to calculate average of departments function calculateAverage ( dep…" at bounding box center [287, 162] width 517 height 250
drag, startPoint x: 299, startPoint y: 126, endPoint x: 383, endPoint y: 126, distance: 84.4
click at [383, 126] on div "// Function to calculate average of departments function calculateAverage ( dep…" at bounding box center [287, 162] width 517 height 250
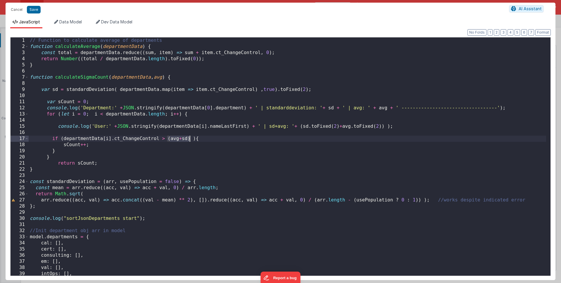
drag, startPoint x: 167, startPoint y: 138, endPoint x: 190, endPoint y: 138, distance: 23.7
click at [190, 138] on div "// Function to calculate average of departments function calculateAverage ( dep…" at bounding box center [287, 162] width 517 height 250
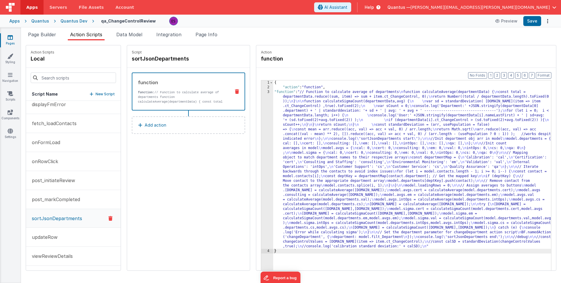
click at [318, 155] on div "{ "action" : "function" , "function" : "// Function to calculate average of dep…" at bounding box center [419, 188] width 293 height 217
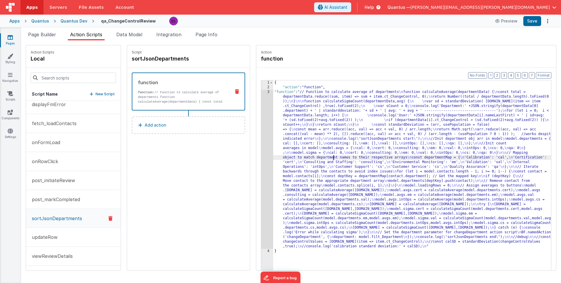
click at [287, 157] on div "{ "action" : "function" , "function" : "// Function to calculate average of dep…" at bounding box center [419, 188] width 293 height 217
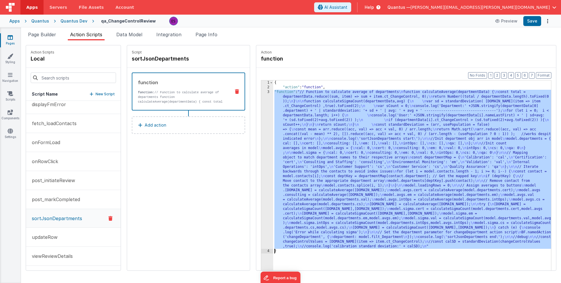
click at [261, 171] on div "3" at bounding box center [267, 169] width 12 height 159
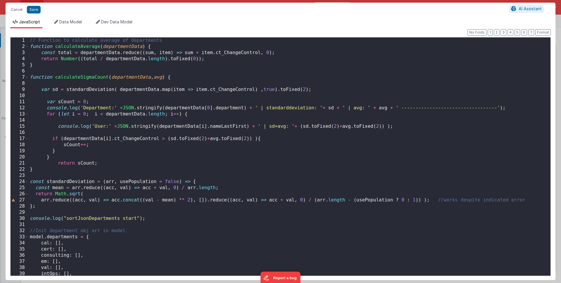
click at [380, 126] on div "// Function to calculate average of departments function calculateAverage ( dep…" at bounding box center [287, 162] width 517 height 250
drag, startPoint x: 299, startPoint y: 127, endPoint x: 386, endPoint y: 126, distance: 87.1
click at [386, 126] on div "// Function to calculate average of departments function calculateAverage ( dep…" at bounding box center [287, 162] width 517 height 250
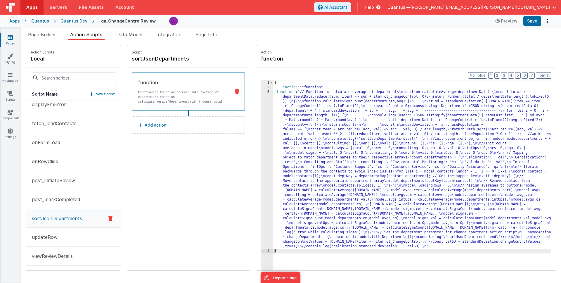
click at [320, 193] on div "{ "action" : "function" , "function" : "// Function to calculate average of dep…" at bounding box center [419, 188] width 293 height 217
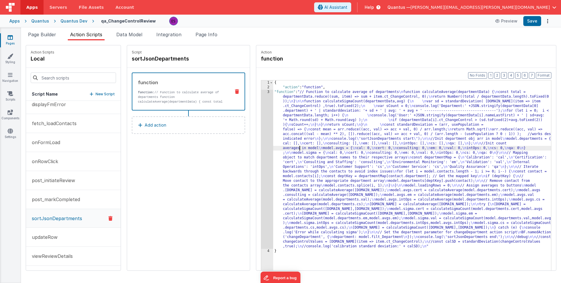
click at [284, 147] on div "{ "action" : "function" , "function" : "// Function to calculate average of dep…" at bounding box center [419, 188] width 293 height 217
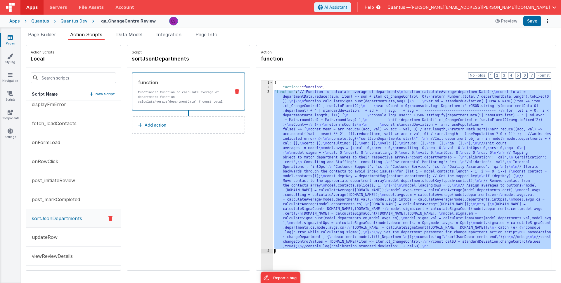
click at [261, 150] on div "3" at bounding box center [267, 169] width 12 height 159
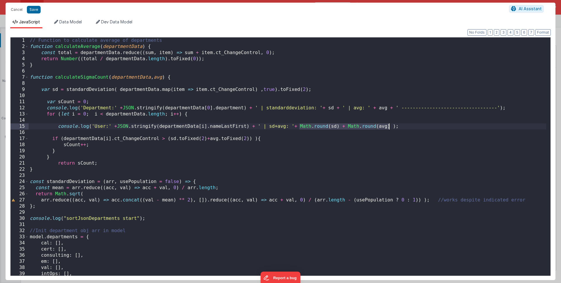
drag, startPoint x: 298, startPoint y: 126, endPoint x: 389, endPoint y: 127, distance: 90.9
click at [389, 127] on div "// Function to calculate average of departments function calculateAverage ( dep…" at bounding box center [287, 162] width 517 height 250
drag, startPoint x: 167, startPoint y: 138, endPoint x: 252, endPoint y: 138, distance: 85.0
click at [252, 138] on div "// Function to calculate average of departments function calculateAverage ( dep…" at bounding box center [287, 162] width 517 height 250
click at [167, 138] on div "// Function to calculate average of departments function calculateAverage ( dep…" at bounding box center [287, 162] width 517 height 250
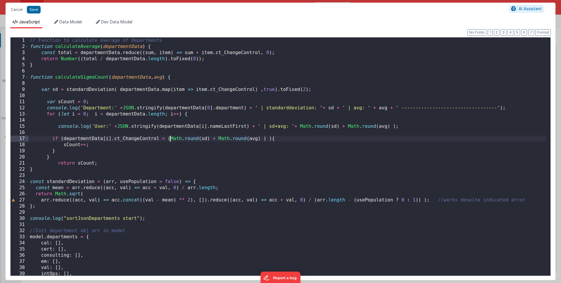
click at [159, 136] on div "// Function to calculate average of departments function calculateAverage ( dep…" at bounding box center [287, 162] width 517 height 250
click at [63, 137] on div "// Function to calculate average of departments function calculateAverage ( dep…" at bounding box center [287, 162] width 517 height 250
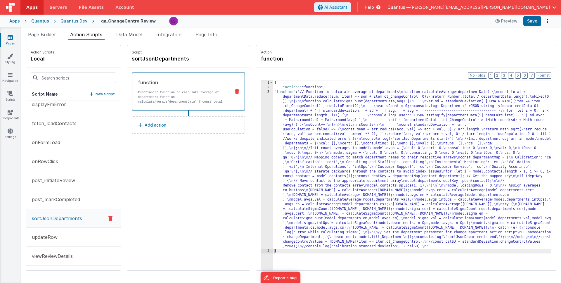
click at [295, 150] on div "{ "action" : "function" , "function" : "// Function to calculate average of dep…" at bounding box center [419, 188] width 293 height 217
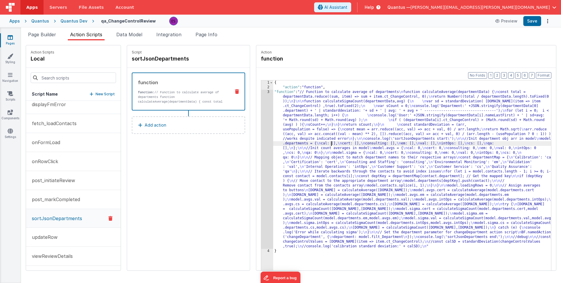
click at [315, 144] on div "{ "action" : "function" , "function" : "// Function to calculate average of dep…" at bounding box center [419, 188] width 293 height 217
click at [261, 162] on div "3" at bounding box center [267, 169] width 12 height 159
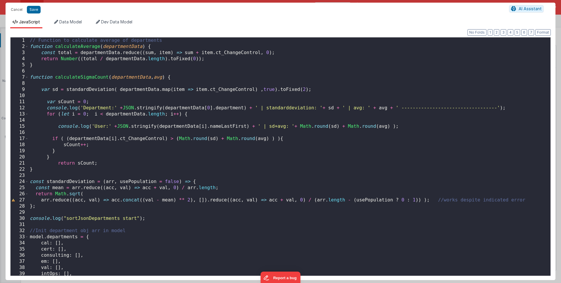
click at [209, 138] on div "// Function to calculate average of departments function calculateAverage ( dep…" at bounding box center [287, 162] width 517 height 250
click at [280, 138] on div "// Function to calculate average of departments function calculateAverage ( dep…" at bounding box center [287, 162] width 517 height 250
click at [330, 126] on div "// Function to calculate average of departments function calculateAverage ( dep…" at bounding box center [287, 162] width 517 height 250
click at [400, 125] on div "// Function to calculate average of departments function calculateAverage ( dep…" at bounding box center [287, 162] width 517 height 250
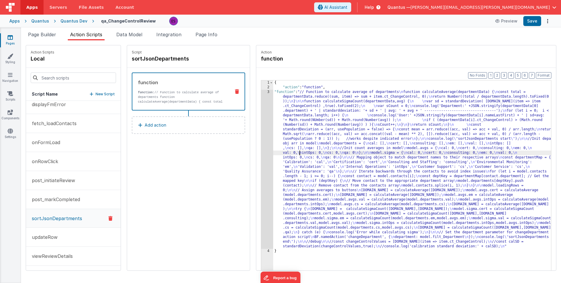
click at [285, 152] on div "{ "action" : "function" , "function" : "// Function to calculate average of dep…" at bounding box center [419, 188] width 293 height 217
click at [261, 157] on div "3" at bounding box center [267, 169] width 12 height 159
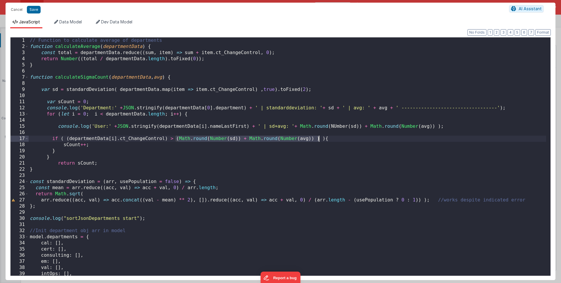
drag, startPoint x: 175, startPoint y: 139, endPoint x: 318, endPoint y: 137, distance: 142.6
click at [318, 137] on div "// Function to calculate average of departments function calculateAverage ( dep…" at bounding box center [287, 162] width 517 height 250
click at [83, 133] on div "// Function to calculate average of departments function calculateAverage ( dep…" at bounding box center [287, 162] width 517 height 250
click at [129, 130] on div "// Function to calculate average of departments function calculateAverage ( dep…" at bounding box center [287, 162] width 517 height 250
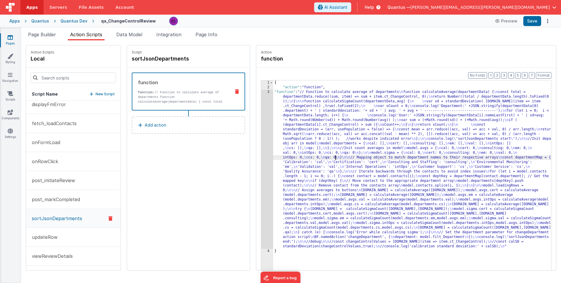
click at [320, 155] on div "{ "action" : "function" , "function" : "// Function to calculate average of dep…" at bounding box center [419, 188] width 293 height 217
click at [261, 167] on div "3" at bounding box center [267, 169] width 12 height 159
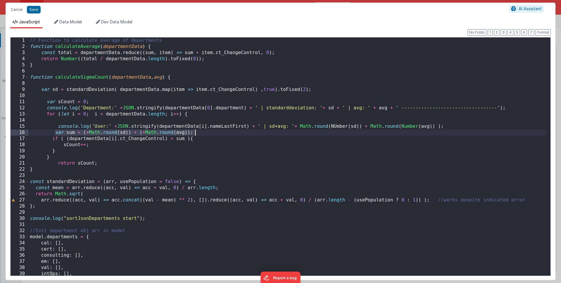
drag, startPoint x: 54, startPoint y: 132, endPoint x: 221, endPoint y: 131, distance: 166.8
click at [221, 131] on div "// Function to calculate average of departments function calculateAverage ( dep…" at bounding box center [287, 162] width 517 height 250
drag, startPoint x: 221, startPoint y: 133, endPoint x: 56, endPoint y: 131, distance: 165.4
click at [56, 131] on div "// Function to calculate average of departments function calculateAverage ( dep…" at bounding box center [287, 162] width 517 height 250
click at [56, 121] on div "// Function to calculate average of departments function calculateAverage ( dep…" at bounding box center [287, 162] width 517 height 250
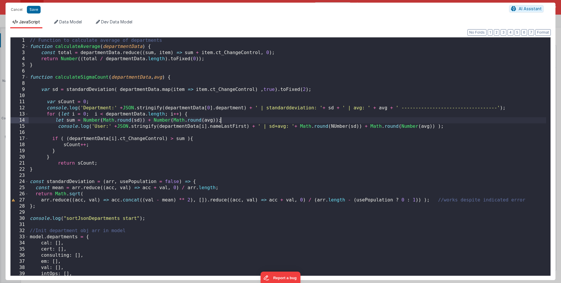
click at [336, 126] on div "// Function to calculate average of departments function calculateAverage ( dep…" at bounding box center [287, 162] width 517 height 250
drag, startPoint x: 299, startPoint y: 126, endPoint x: 433, endPoint y: 127, distance: 133.5
click at [433, 127] on div "// Function to calculate average of departments function calculateAverage ( dep…" at bounding box center [287, 162] width 517 height 250
click at [56, 119] on div "// Function to calculate average of departments function calculateAverage ( dep…" at bounding box center [287, 162] width 517 height 250
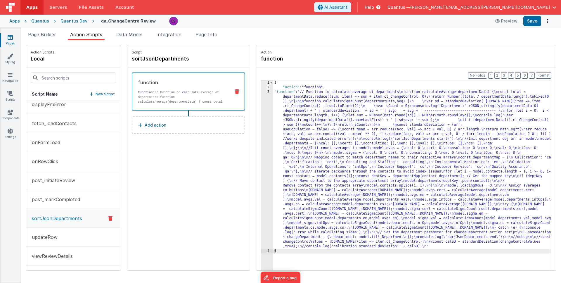
click at [65, 21] on div "Quantus Dev" at bounding box center [73, 21] width 27 height 6
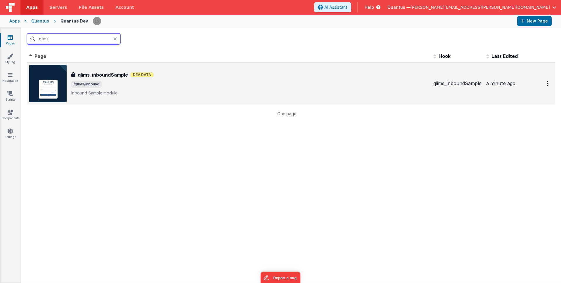
type input "qlims"
click at [174, 89] on div "qlims_inboundSample qlims_inboundSample Dev Data /qlims/inbound Inbound Sample …" at bounding box center [249, 83] width 357 height 25
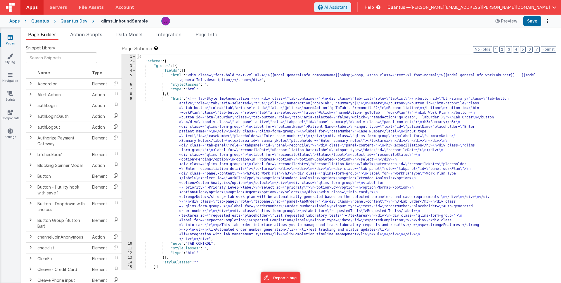
click at [166, 138] on div "[{ "schema" : { "groups" : [{ "fields" : [{ "html" : "<div class= \" font-bold …" at bounding box center [344, 166] width 416 height 225
click at [128, 144] on div "9" at bounding box center [129, 168] width 14 height 145
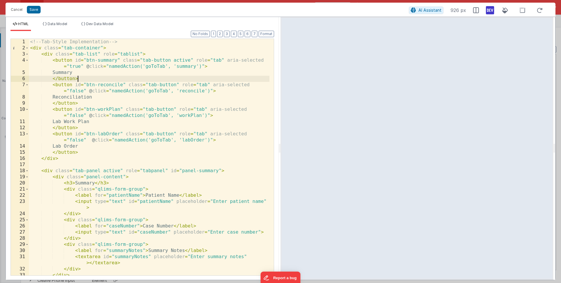
click at [185, 76] on div "<!-- Tab-Style Implementation --> < div class = "tab-container" > < div class =…" at bounding box center [149, 163] width 240 height 249
click at [20, 11] on button "Cancel" at bounding box center [17, 10] width 18 height 8
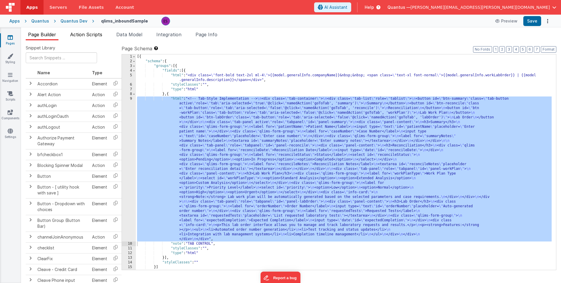
click at [79, 36] on span "Action Scripts" at bounding box center [86, 35] width 32 height 6
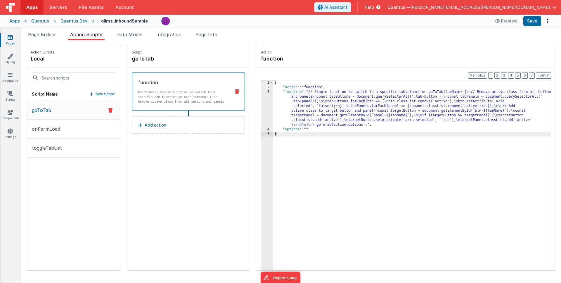
click at [302, 107] on div "{ "action" : "function" , "function" : "// Simple function to switch to a speci…" at bounding box center [419, 188] width 293 height 217
click at [261, 112] on div "3" at bounding box center [267, 108] width 12 height 37
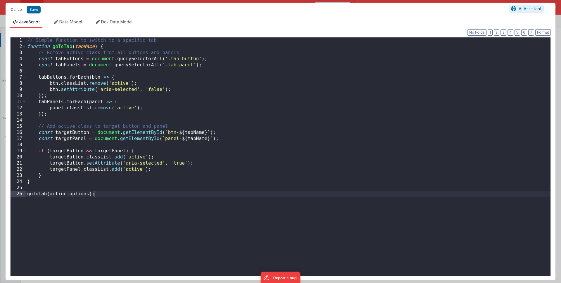
drag, startPoint x: 17, startPoint y: 11, endPoint x: 317, endPoint y: 54, distance: 302.8
click at [17, 11] on button "Cancel" at bounding box center [17, 10] width 18 height 8
click at [14, 7] on button "Cancel" at bounding box center [17, 10] width 18 height 8
click at [9, 9] on button "Cancel" at bounding box center [17, 10] width 18 height 8
click at [15, 10] on button "Cancel" at bounding box center [17, 10] width 18 height 8
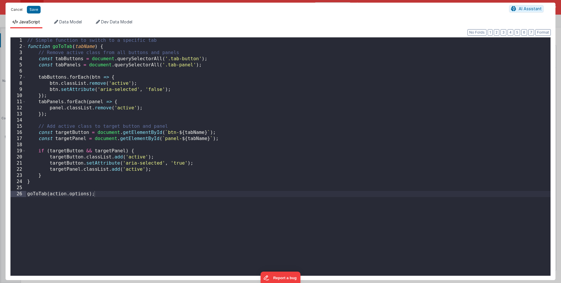
click at [17, 9] on button "Cancel" at bounding box center [17, 10] width 18 height 8
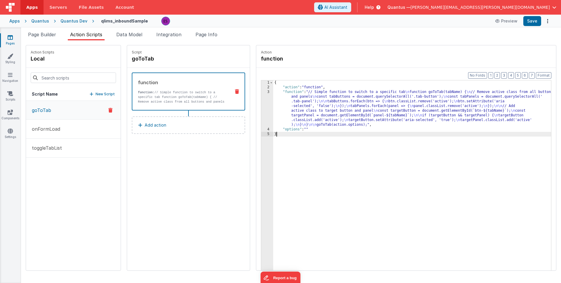
click at [401, 247] on div "{ "action" : "function" , "function" : "// Simple function to switch to a speci…" at bounding box center [419, 188] width 293 height 217
click at [305, 102] on div "{ "action" : "function" , "function" : "// Simple function to switch to a speci…" at bounding box center [419, 188] width 293 height 217
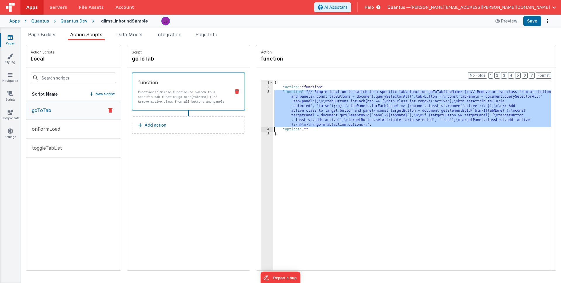
click at [261, 112] on div "3" at bounding box center [267, 108] width 12 height 37
click at [77, 21] on div "Quantus Dev" at bounding box center [73, 21] width 27 height 6
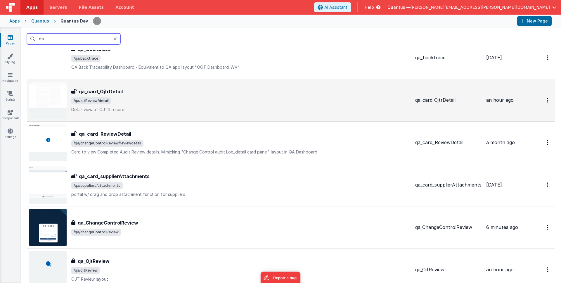
scroll to position [28, 0]
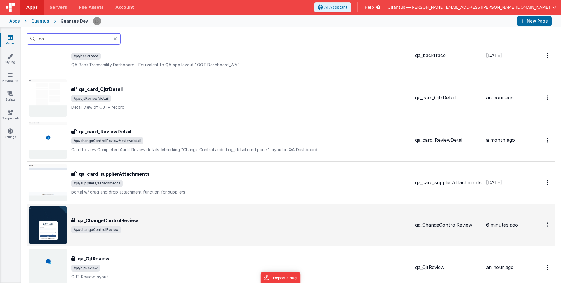
type input "qa"
click at [155, 214] on div "qa_ChangeControlReview qa_ChangeControlReview /qa/changeControlReview" at bounding box center [219, 224] width 381 height 37
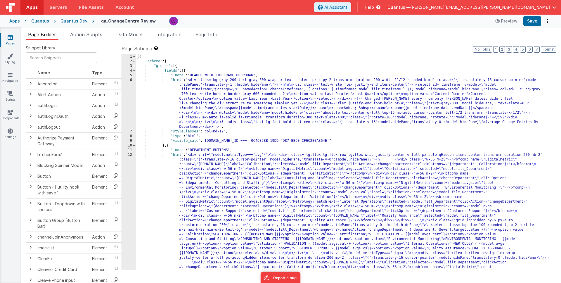
click at [183, 104] on div "[{ "schema" : { "groups" : [{ "fields" : [{ "_note" : "HEADER WITH TIMEFRAME DR…" at bounding box center [344, 274] width 416 height 440
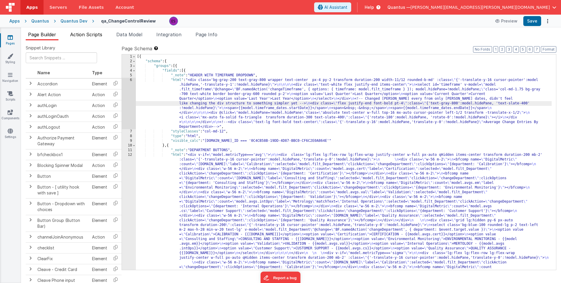
click at [88, 32] on span "Action Scripts" at bounding box center [86, 35] width 32 height 6
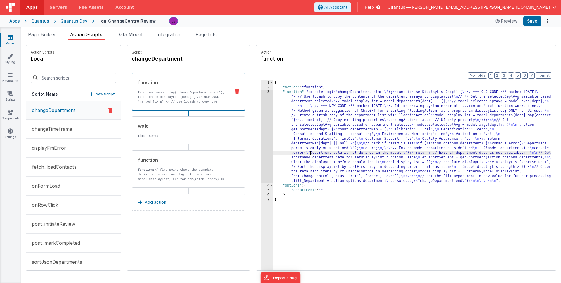
click at [295, 153] on div "{ "action" : "function" , "function" : "console.log( \" changeDepartment start …" at bounding box center [419, 188] width 293 height 217
click at [261, 148] on div "3" at bounding box center [267, 136] width 12 height 93
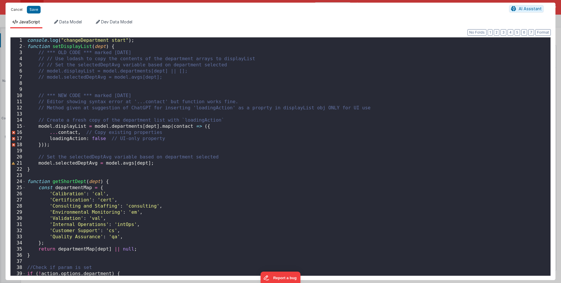
click at [16, 9] on button "Cancel" at bounding box center [17, 10] width 18 height 8
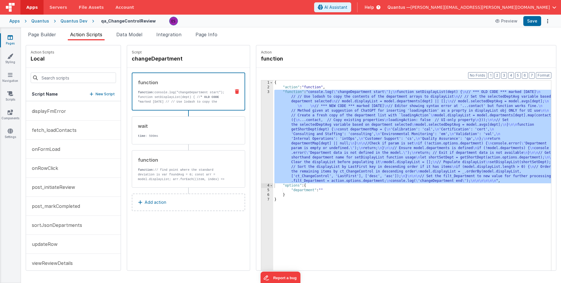
scroll to position [44, 0]
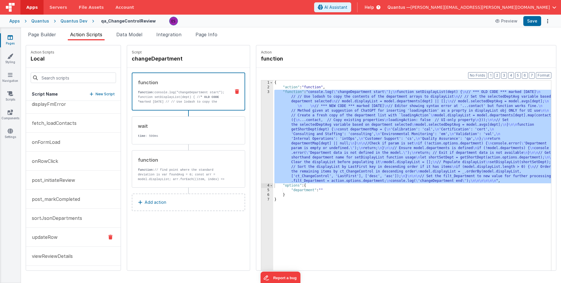
click at [44, 231] on button "updateRow" at bounding box center [73, 237] width 95 height 19
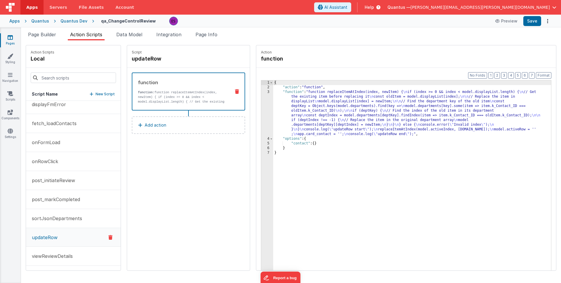
click at [283, 112] on div "{ "action" : "function" , "function" : "function replaceItemAtIndex(index, newI…" at bounding box center [419, 188] width 293 height 217
click at [261, 112] on div "3" at bounding box center [267, 113] width 12 height 47
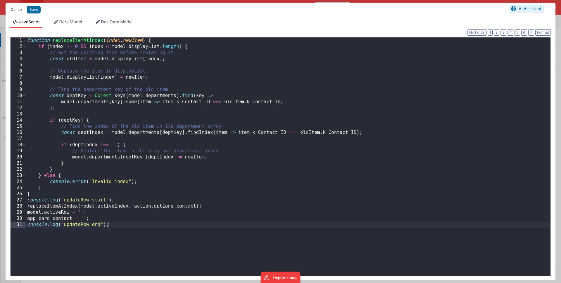
click at [17, 11] on button "Cancel" at bounding box center [17, 10] width 18 height 8
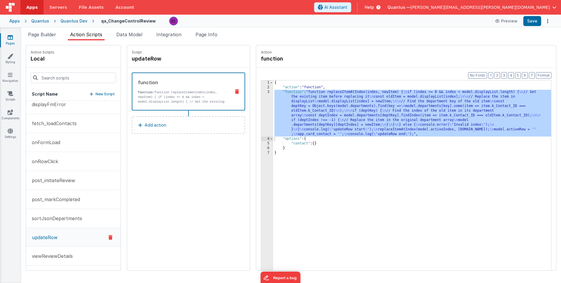
click at [273, 104] on div "{ "action" : "function" , "function" : "function replaceItemAtIndex(index, newI…" at bounding box center [419, 188] width 293 height 217
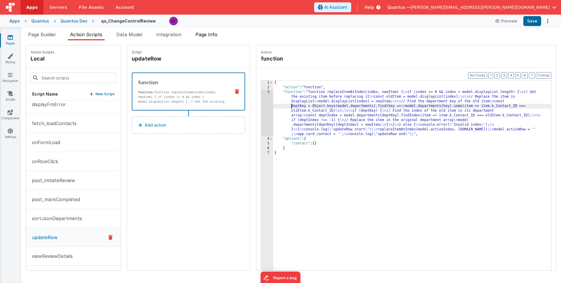
click at [214, 37] on span "Page Info" at bounding box center [206, 35] width 22 height 6
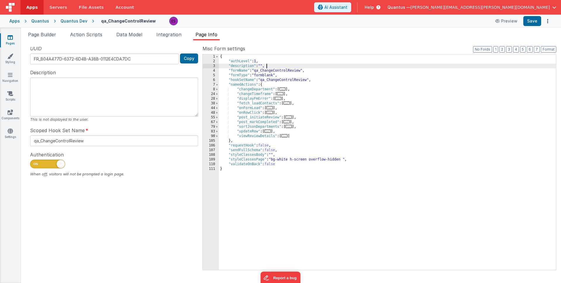
click at [339, 64] on div "{ "authLevel" : 1 , "description" : "" , "formName" : "qa_ChangeControlReview" …" at bounding box center [387, 166] width 337 height 225
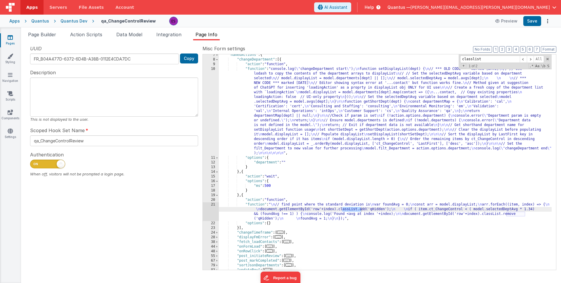
scroll to position [32, 0]
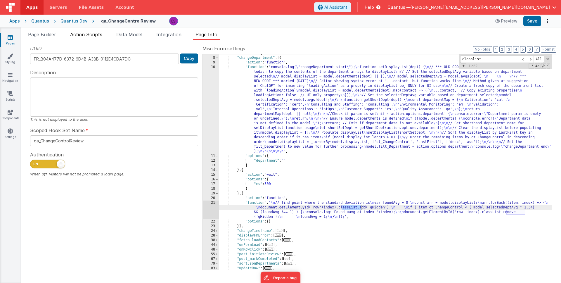
type input "classlist"
click at [92, 38] on li "Action Scripts" at bounding box center [86, 35] width 37 height 9
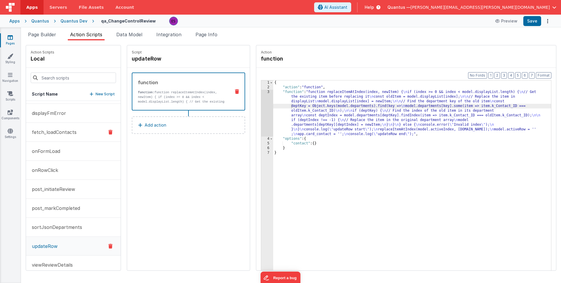
scroll to position [35, 0]
click at [70, 228] on p "sortJsonDepartments" at bounding box center [55, 227] width 54 height 7
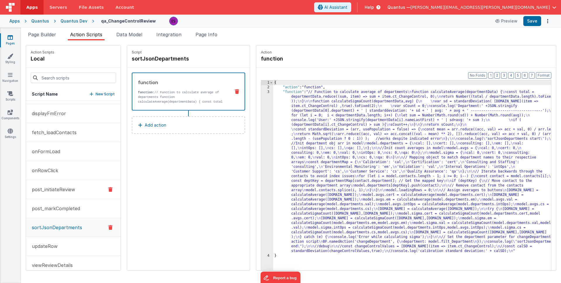
scroll to position [0, 0]
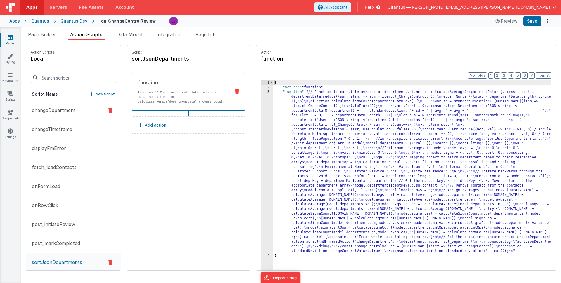
click at [54, 107] on p "changeDepartment" at bounding box center [51, 110] width 47 height 7
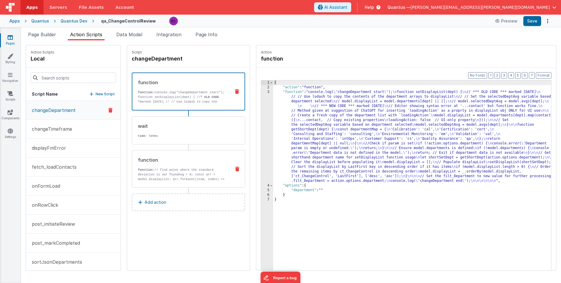
click at [141, 175] on p "function: // find point where the standard deviation is var foundAvg = 0; const…" at bounding box center [182, 176] width 88 height 19
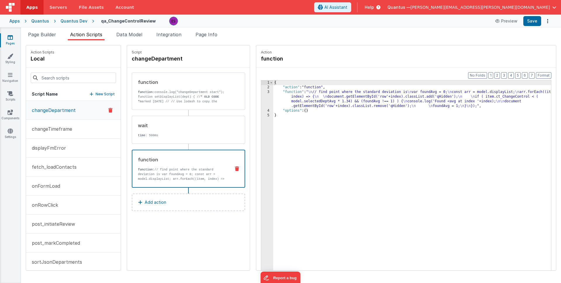
click at [286, 101] on div "{ "action" : "function" , "function" : " \n // find point where the standard de…" at bounding box center [419, 188] width 293 height 217
click at [261, 100] on div "3" at bounding box center [267, 99] width 12 height 19
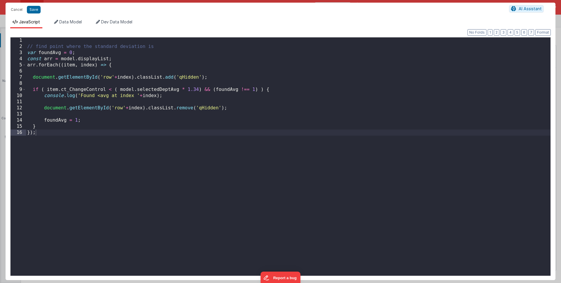
click at [20, 5] on div "Cancel Save AI Assistant" at bounding box center [281, 10] width 550 height 14
click at [19, 12] on button "Cancel" at bounding box center [17, 10] width 18 height 8
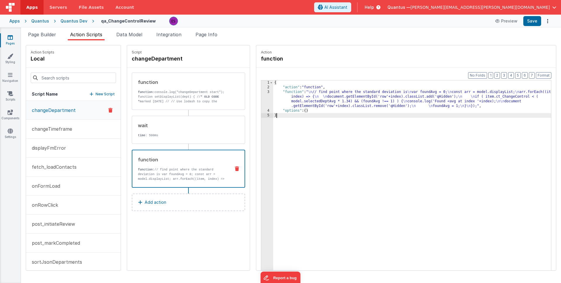
click at [283, 154] on div "{ "action" : "function" , "function" : " \n // find point where the standard de…" at bounding box center [419, 188] width 293 height 217
click at [45, 33] on span "Page Builder" at bounding box center [42, 35] width 28 height 6
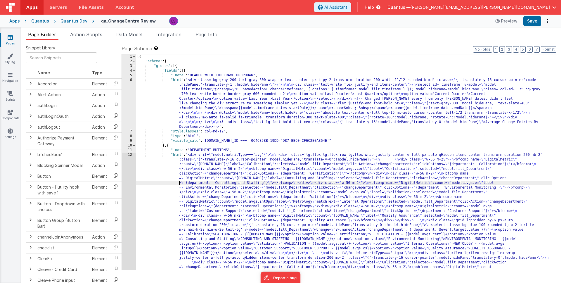
click at [163, 182] on div "[{ "schema" : { "groups" : [{ "fields" : [{ "_note" : "HEADER WITH TIMEFRAME DR…" at bounding box center [344, 274] width 416 height 440
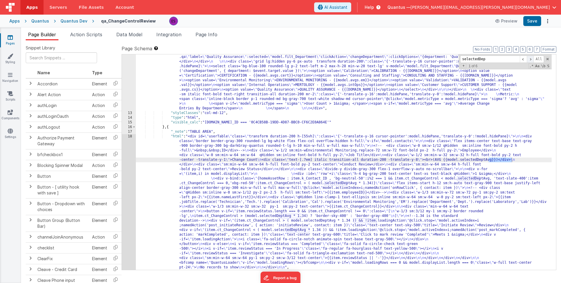
type input "selectedDep"
click at [531, 61] on span at bounding box center [530, 59] width 7 height 7
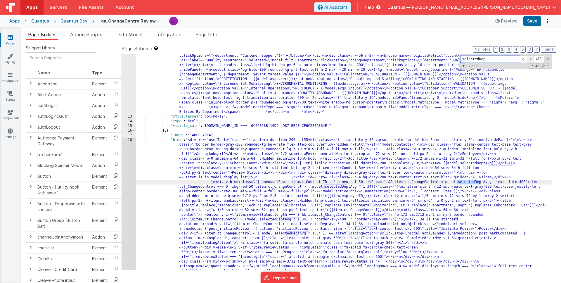
scroll to position [257, 0]
click at [531, 61] on span at bounding box center [530, 59] width 7 height 7
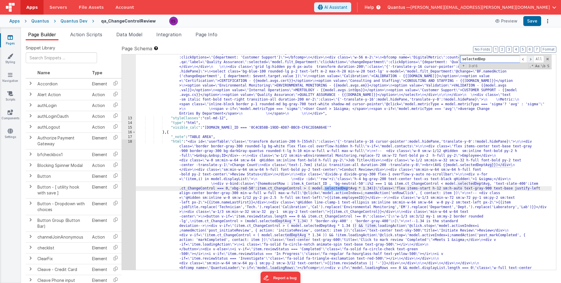
scroll to position [256, 0]
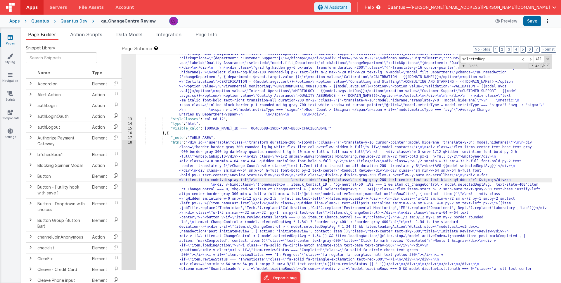
click at [327, 181] on div ""html" : "<div v-if= \" model.metricType==='avg' \" > \n\n <div class='lg:flex …" at bounding box center [344, 182] width 416 height 571
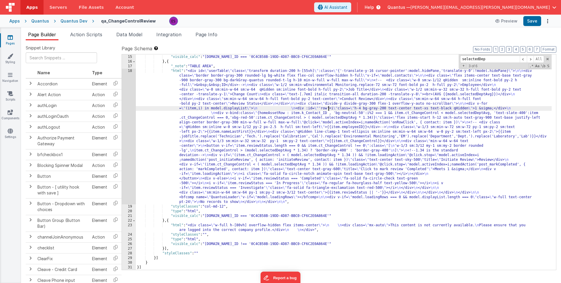
scroll to position [327, 0]
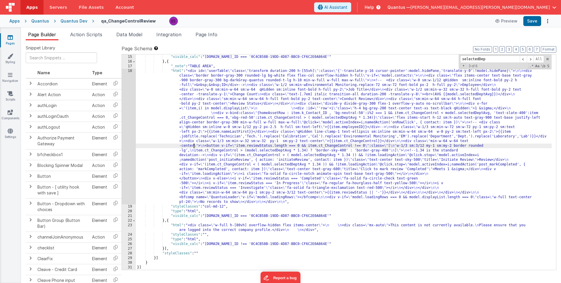
click at [194, 146] on div ""type" : "html" , "visible_calc" : "app.organization.Company_ID === '0C4CB58B-1…" at bounding box center [344, 162] width 416 height 225
click at [124, 148] on div "18" at bounding box center [129, 137] width 14 height 136
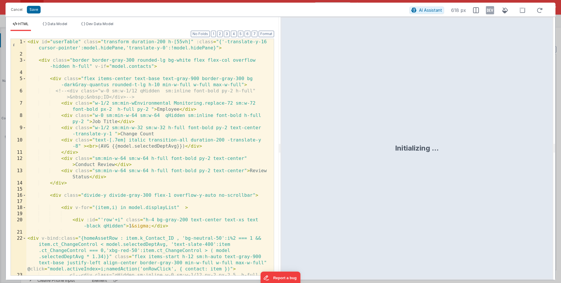
click at [159, 137] on div "< div id = "userTable" class = "transform duration-200 h-[55vh]" :class = "{'-t…" at bounding box center [147, 169] width 243 height 261
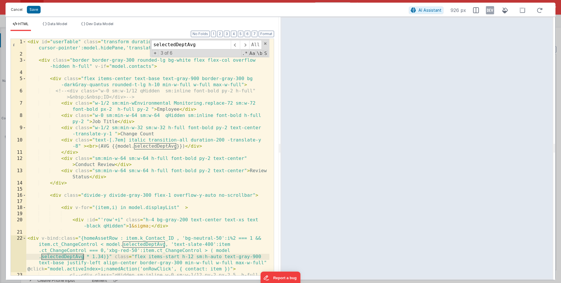
type input "selectedDeptAvg"
click at [12, 8] on button "Cancel" at bounding box center [17, 10] width 18 height 8
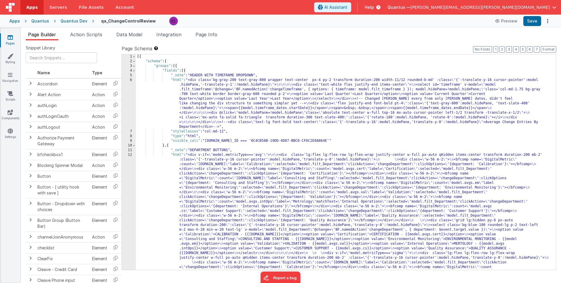
scroll to position [0, 0]
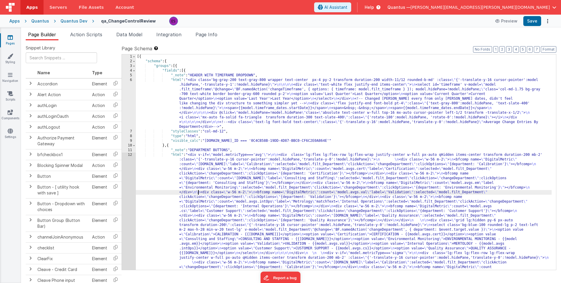
click at [197, 190] on div "[{ "schema" : { "groups" : [{ "fields" : [{ "_note" : "HEADER WITH TIMEFRAME DR…" at bounding box center [344, 274] width 416 height 440
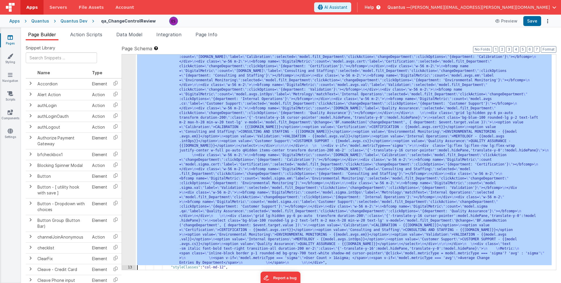
click at [125, 135] on div "12" at bounding box center [129, 155] width 14 height 220
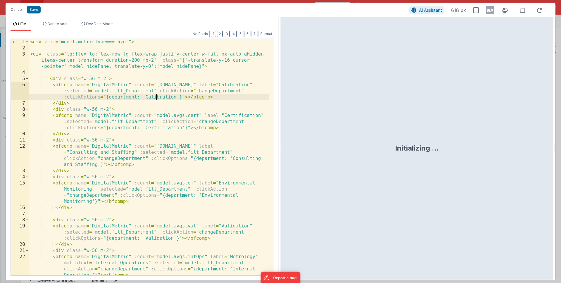
click at [157, 97] on div "< div v-if = "model.metricType==='avg'" > < div class = 'lg:flex lg:flex-row lg…" at bounding box center [149, 163] width 240 height 249
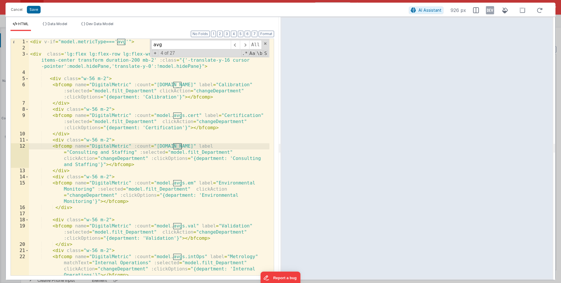
type input "avg"
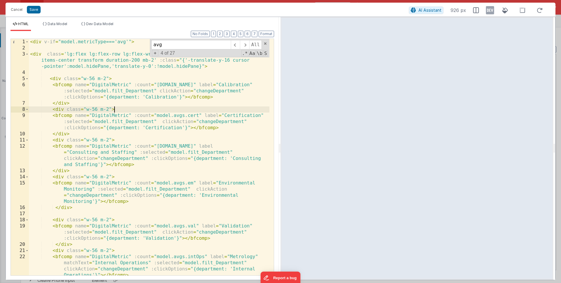
click at [186, 111] on div "< div v-if = "model.metricType==='avg'" > < div class = 'lg:flex lg:flex-row lg…" at bounding box center [149, 163] width 240 height 249
click at [266, 44] on span at bounding box center [265, 43] width 4 height 4
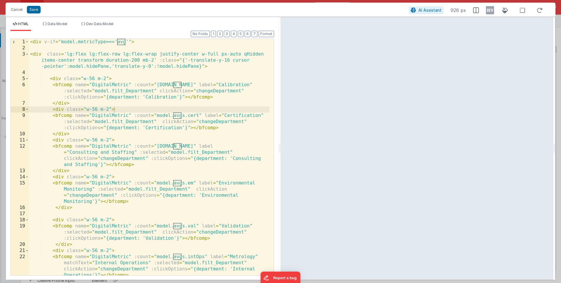
click at [56, 20] on div "HTML Data Model Dev Data Model Format 7 6 5 4 3 2 1 No Folds 1 2 3 4 5 6 7 8 9 …" at bounding box center [142, 148] width 273 height 263
click at [53, 23] on span "Data Model" at bounding box center [58, 24] width 20 height 4
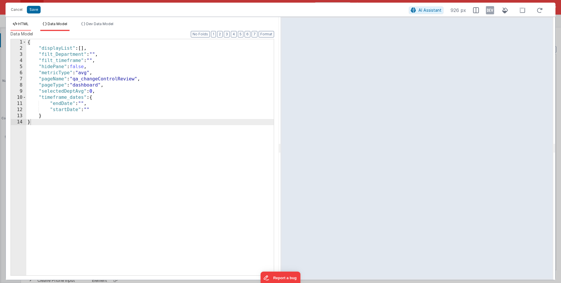
click at [21, 24] on span "HTML" at bounding box center [23, 24] width 11 height 4
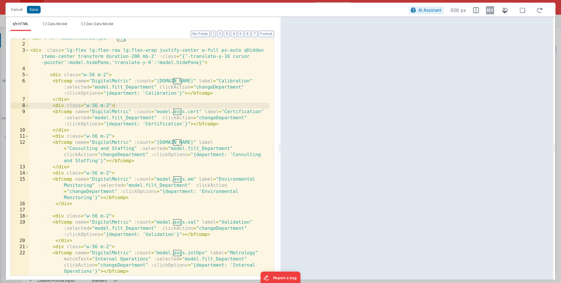
scroll to position [0, 0]
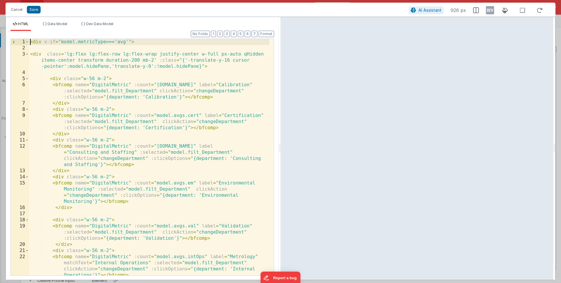
click at [29, 43] on div "< div v-if = "model.metricType==='avg'" > < div class = 'lg:flex lg:flex-row lg…" at bounding box center [149, 163] width 240 height 249
click at [27, 43] on span at bounding box center [26, 42] width 3 height 6
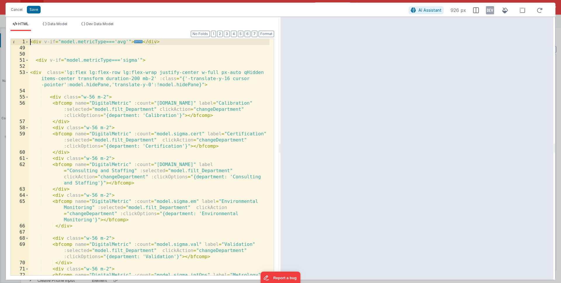
click at [126, 62] on div "< div v-if = "model.metricType==='avg'" > ... </ div > < div v-if = "model.metr…" at bounding box center [149, 172] width 240 height 267
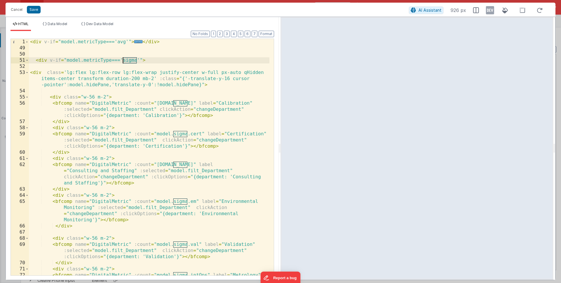
click at [126, 62] on div "< div v-if = "model.metricType==='avg'" > ... </ div > < div v-if = "model.metr…" at bounding box center [149, 172] width 240 height 267
click at [50, 24] on span "Data Model" at bounding box center [58, 24] width 20 height 4
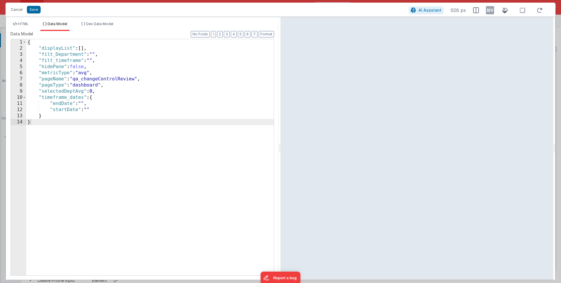
click at [82, 71] on div "{ "displayList" : [ ] , "filt_Department" : "" , "filt_timeframe" : "" , "hideP…" at bounding box center [149, 163] width 247 height 248
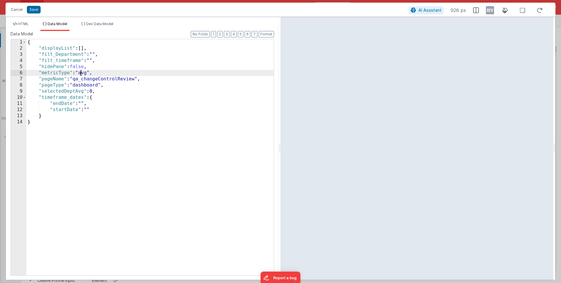
click at [82, 71] on div "{ "displayList" : [ ] , "filt_Department" : "" , "filt_timeframe" : "" , "hideP…" at bounding box center [149, 163] width 247 height 248
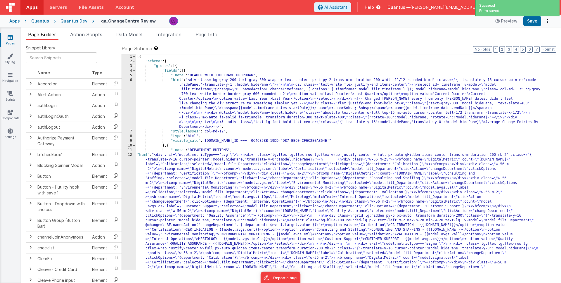
click at [164, 94] on div "[{ "schema" : { "groups" : [{ "fields" : [{ "_note" : "HEADER WITH TIMEFRAME DR…" at bounding box center [344, 264] width 416 height 421
click at [128, 101] on div "6" at bounding box center [129, 103] width 14 height 51
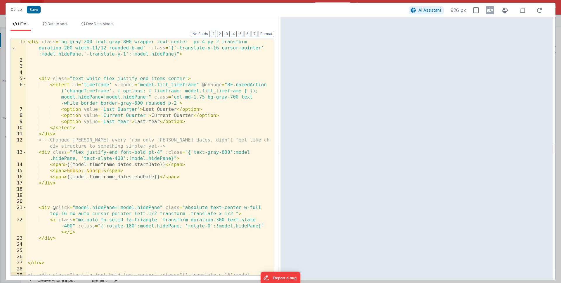
click at [16, 11] on button "Cancel" at bounding box center [17, 10] width 18 height 8
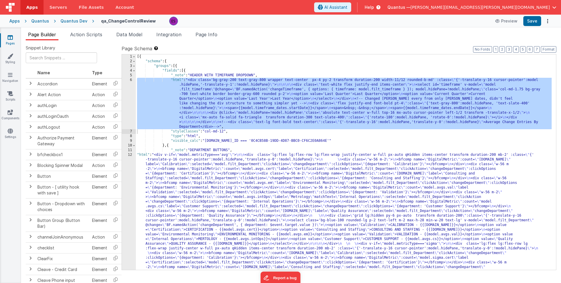
click at [172, 177] on div "[{ "schema" : { "groups" : [{ "fields" : [{ "_note" : "HEADER WITH TIMEFRAME DR…" at bounding box center [344, 264] width 416 height 421
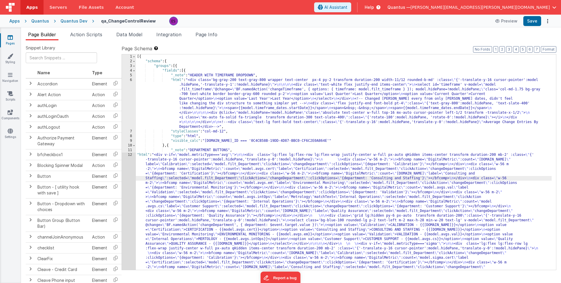
scroll to position [89, 0]
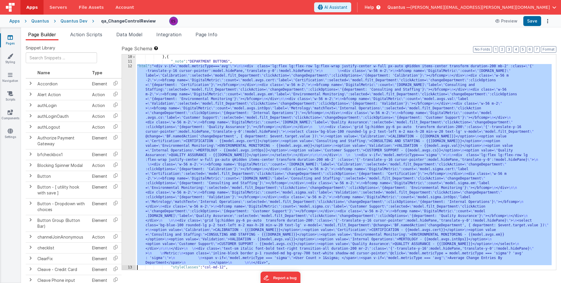
click at [127, 176] on div "12" at bounding box center [129, 164] width 14 height 201
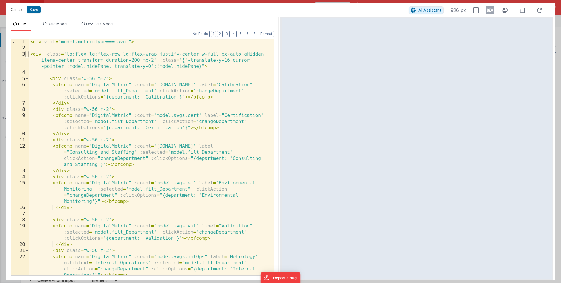
click at [25, 54] on span at bounding box center [26, 54] width 3 height 6
click at [26, 54] on span at bounding box center [26, 54] width 3 height 6
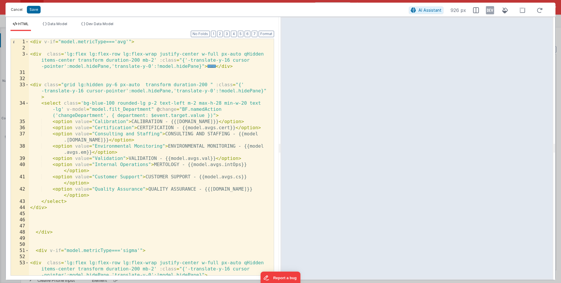
click at [16, 11] on button "Cancel" at bounding box center [17, 10] width 18 height 8
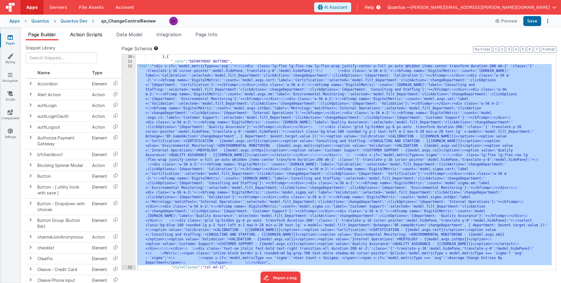
click at [81, 35] on span "Action Scripts" at bounding box center [86, 35] width 32 height 6
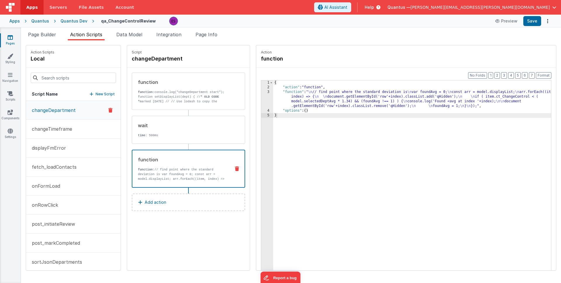
click at [62, 105] on button "changeDepartment" at bounding box center [73, 110] width 95 height 19
click at [158, 93] on p "function: console.log("changeDepartment start"); function setDisplayList(dept) …" at bounding box center [182, 111] width 88 height 42
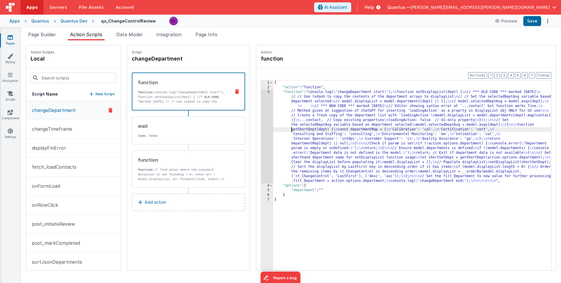
click at [276, 128] on div "{ "action" : "function" , "function" : "console.log( \" changeDepartment start …" at bounding box center [419, 188] width 293 height 217
click at [261, 130] on div "3" at bounding box center [267, 136] width 12 height 93
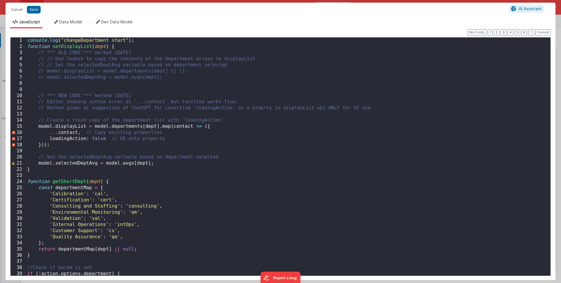
click at [154, 163] on div "console . log ( "changeDepartment start" ) ; function setDisplayList ( dept ) {…" at bounding box center [286, 162] width 520 height 250
click at [156, 164] on div "console . log ( "changeDepartment start" ) ; function setDisplayList ( dept ) {…" at bounding box center [286, 162] width 520 height 250
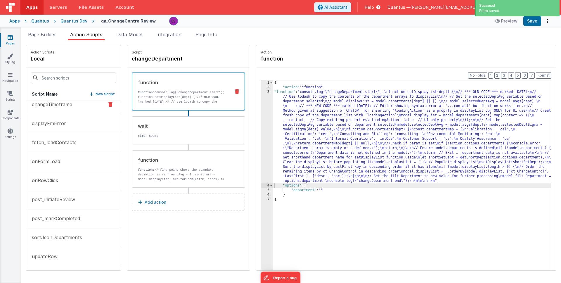
scroll to position [44, 0]
click at [45, 225] on button "sortJsonDepartments" at bounding box center [73, 218] width 95 height 19
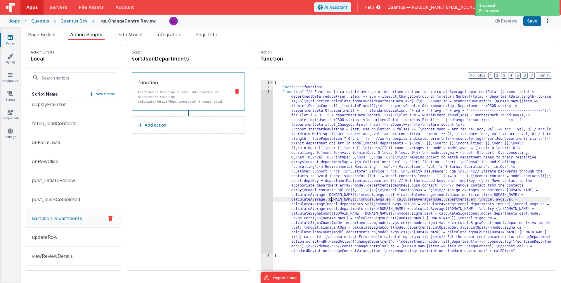
click at [316, 200] on div "{ "action" : "function" , "function" : "// Function to calculate average of dep…" at bounding box center [419, 188] width 293 height 217
click at [261, 177] on div "3" at bounding box center [267, 172] width 12 height 164
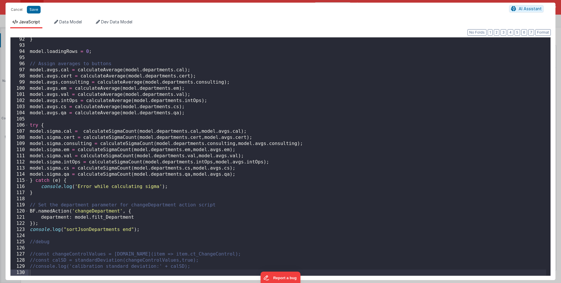
scroll to position [559, 0]
click at [72, 130] on div "} model . loadingRows = 0 ; // Assign averages to buttons model . avgs . cal = …" at bounding box center [287, 161] width 517 height 250
drag, startPoint x: 92, startPoint y: 130, endPoint x: 72, endPoint y: 132, distance: 19.7
click at [72, 132] on div "} model . loadingRows = 0 ; // Assign averages to buttons model . avgs . cal = …" at bounding box center [287, 161] width 517 height 250
click at [75, 138] on div "} model . loadingRows = 0 ; // Assign averages to buttons model . avgs . cal = …" at bounding box center [287, 161] width 517 height 250
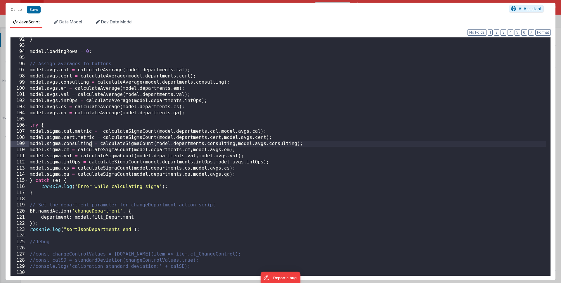
click at [91, 143] on div "} model . loadingRows = 0 ; // Assign averages to buttons model . avgs . cal = …" at bounding box center [287, 161] width 517 height 250
click at [70, 150] on div "} model . loadingRows = 0 ; // Assign averages to buttons model . avgs . cal = …" at bounding box center [287, 161] width 517 height 250
click at [72, 156] on div "} model . loadingRows = 0 ; // Assign averages to buttons model . avgs . cal = …" at bounding box center [287, 161] width 517 height 250
drag, startPoint x: 80, startPoint y: 161, endPoint x: 66, endPoint y: 167, distance: 14.5
click at [79, 161] on div "} model . loadingRows = 0 ; // Assign averages to buttons model . avgs . cal = …" at bounding box center [287, 161] width 517 height 250
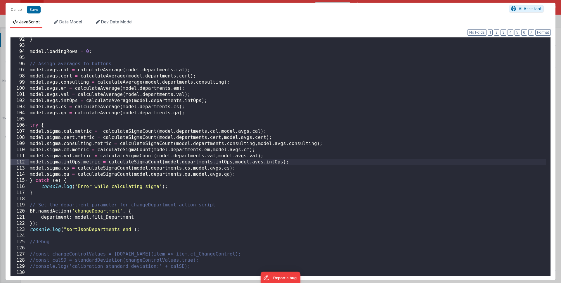
click at [69, 167] on div "} model . loadingRows = 0 ; // Assign averages to buttons model . avgs . cal = …" at bounding box center [287, 161] width 517 height 250
click at [69, 174] on div "} model . loadingRows = 0 ; // Assign averages to buttons model . avgs . cal = …" at bounding box center [287, 161] width 517 height 250
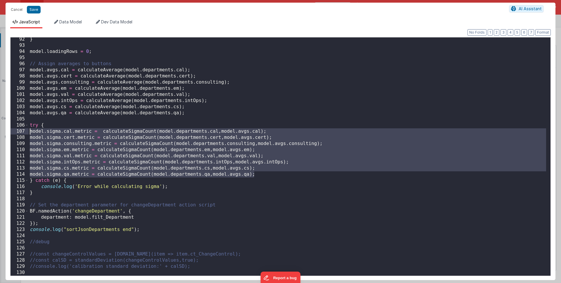
drag, startPoint x: 258, startPoint y: 174, endPoint x: 21, endPoint y: 131, distance: 240.3
click at [21, 131] on div "92 93 94 95 96 97 98 99 100 101 102 103 104 105 106 107 108 109 110 111 112 113…" at bounding box center [280, 156] width 540 height 239
click at [60, 126] on div "} model . loadingRows = 0 ; // Assign averages to buttons model . avgs . cal = …" at bounding box center [287, 161] width 517 height 250
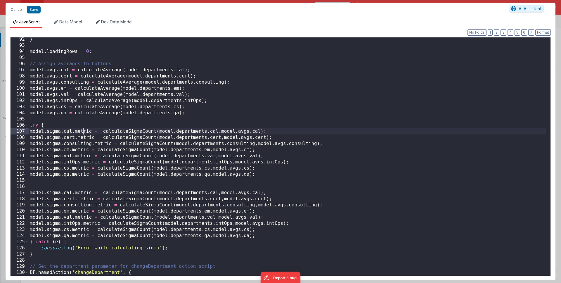
click at [84, 132] on div "} model . loadingRows = 0 ; // Assign averages to buttons model . avgs . cal = …" at bounding box center [287, 161] width 517 height 250
click at [82, 132] on div "} model . loadingRows = 0 ; // Assign averages to buttons model . avgs . cal = …" at bounding box center [287, 161] width 517 height 250
click at [82, 136] on div "} model . loadingRows = 0 ; // Assign averages to buttons model . avgs . cal = …" at bounding box center [287, 161] width 517 height 250
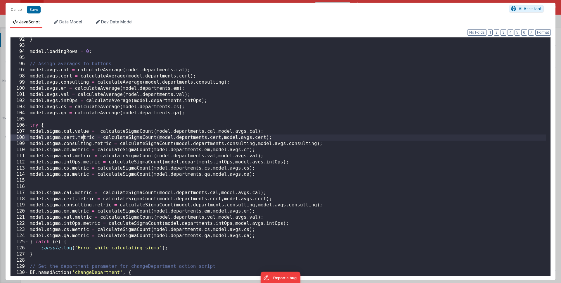
click at [82, 136] on div "} model . loadingRows = 0 ; // Assign averages to buttons model . avgs . cal = …" at bounding box center [287, 161] width 517 height 250
click at [102, 143] on div "} model . loadingRows = 0 ; // Assign averages to buttons model . avgs . cal = …" at bounding box center [287, 161] width 517 height 250
click at [77, 150] on div "} model . loadingRows = 0 ; // Assign averages to buttons model . avgs . cal = …" at bounding box center [287, 161] width 517 height 250
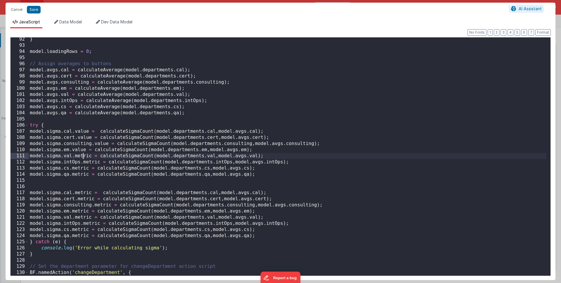
click at [84, 155] on div "} model . loadingRows = 0 ; // Assign averages to buttons model . avgs . cal = …" at bounding box center [287, 161] width 517 height 250
click at [89, 161] on div "} model . loadingRows = 0 ; // Assign averages to buttons model . avgs . cal = …" at bounding box center [287, 161] width 517 height 250
drag, startPoint x: 89, startPoint y: 161, endPoint x: 85, endPoint y: 167, distance: 6.7
click at [89, 162] on div "} model . loadingRows = 0 ; // Assign averages to buttons model . avgs . cal = …" at bounding box center [287, 161] width 517 height 250
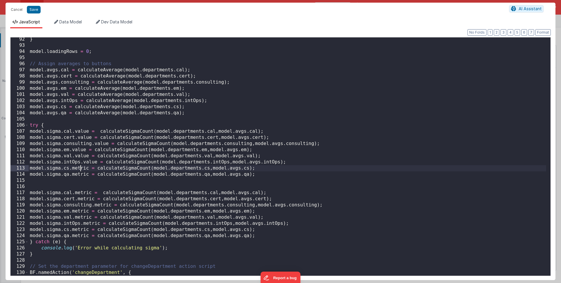
click at [81, 166] on div "} model . loadingRows = 0 ; // Assign averages to buttons model . avgs . cal = …" at bounding box center [287, 161] width 517 height 250
click at [78, 173] on div "} model . loadingRows = 0 ; // Assign averages to buttons model . avgs . cal = …" at bounding box center [287, 161] width 517 height 250
click at [79, 173] on div "} model . loadingRows = 0 ; // Assign averages to buttons model . avgs . cal = …" at bounding box center [287, 161] width 517 height 250
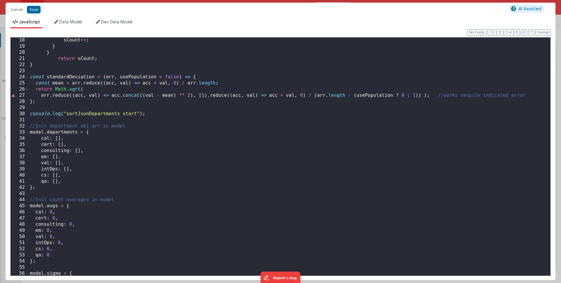
scroll to position [0, 0]
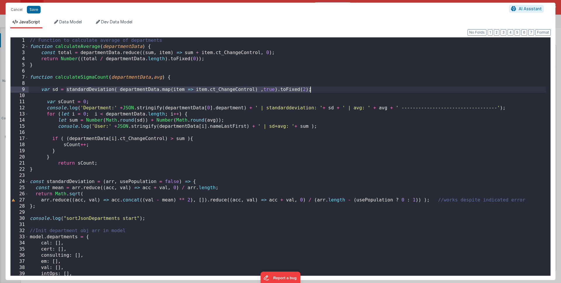
drag, startPoint x: 72, startPoint y: 89, endPoint x: 316, endPoint y: 89, distance: 243.3
click at [316, 89] on div "// Function to calculate average of departments function calculateAverage ( dep…" at bounding box center [287, 162] width 517 height 250
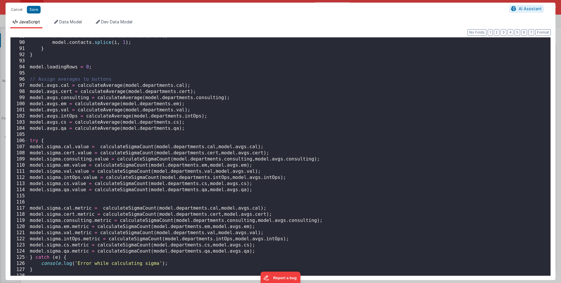
scroll to position [621, 0]
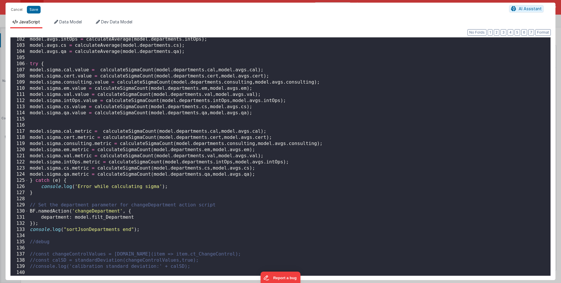
click at [100, 70] on div "model . avgs . intOps = calculateAverage ( model . departments . intOps ) ; mod…" at bounding box center [287, 161] width 517 height 250
paste textarea
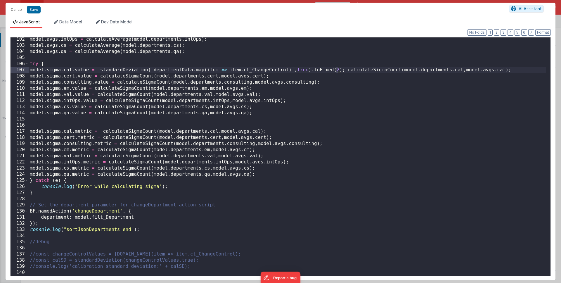
drag, startPoint x: 339, startPoint y: 70, endPoint x: 335, endPoint y: 69, distance: 3.6
click at [335, 69] on div "model . avgs . intOps = calculateAverage ( model . departments . intOps ) ; mod…" at bounding box center [287, 161] width 517 height 250
drag, startPoint x: 403, startPoint y: 70, endPoint x: 461, endPoint y: 70, distance: 58.1
click at [461, 70] on div "model . avgs . intOps = calculateAverage ( model . departments . intOps ) ; mod…" at bounding box center [287, 161] width 517 height 250
drag, startPoint x: 158, startPoint y: 131, endPoint x: 218, endPoint y: 131, distance: 60.2
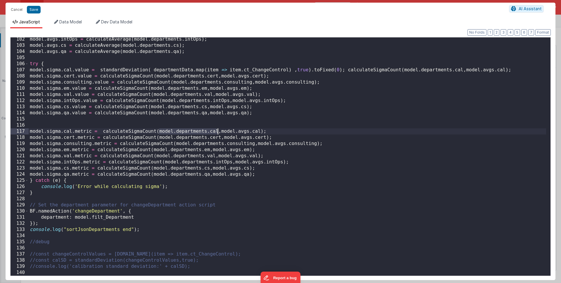
click at [218, 131] on div "model . avgs . intOps = calculateAverage ( model . departments . intOps ) ; mod…" at bounding box center [287, 161] width 517 height 250
click at [175, 68] on div "model . avgs . intOps = calculateAverage ( model . departments . intOps ) ; mod…" at bounding box center [287, 161] width 517 height 250
click at [173, 70] on div "model . avgs . intOps = calculateAverage ( model . departments . intOps ) ; mod…" at bounding box center [287, 161] width 517 height 250
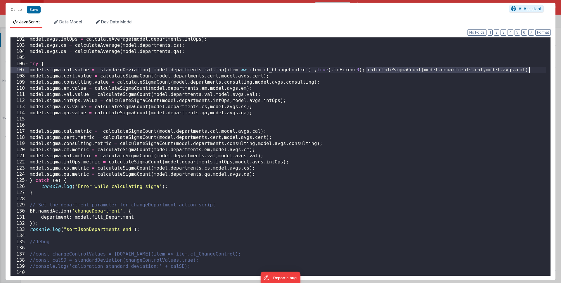
drag, startPoint x: 365, startPoint y: 70, endPoint x: 532, endPoint y: 70, distance: 167.1
click at [532, 70] on div "model . avgs . intOps = calculateAverage ( model . departments . intOps ) ; mod…" at bounding box center [287, 161] width 517 height 250
click at [133, 69] on div "model . avgs . intOps = calculateAverage ( model . departments . intOps ) ; mod…" at bounding box center [287, 161] width 517 height 250
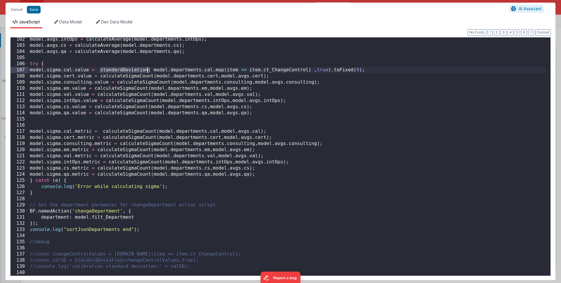
click at [131, 74] on div "model . avgs . intOps = calculateAverage ( model . departments . intOps ) ; mod…" at bounding box center [287, 161] width 517 height 250
click at [130, 81] on div "model . avgs . intOps = calculateAverage ( model . departments . intOps ) ; mod…" at bounding box center [287, 161] width 517 height 250
click at [125, 87] on div "model . avgs . intOps = calculateAverage ( model . departments . intOps ) ; mod…" at bounding box center [287, 161] width 517 height 250
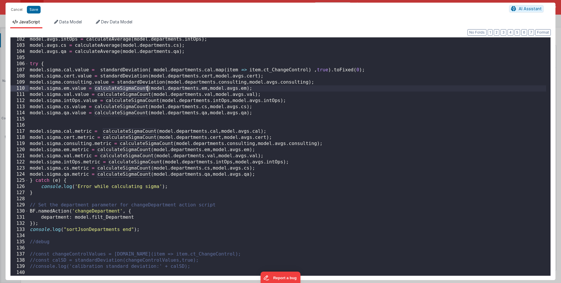
click at [125, 87] on div "model . avgs . intOps = calculateAverage ( model . departments . intOps ) ; mod…" at bounding box center [287, 161] width 517 height 250
click at [122, 94] on div "model . avgs . intOps = calculateAverage ( model . departments . intOps ) ; mod…" at bounding box center [287, 161] width 517 height 250
click at [121, 101] on div "model . avgs . intOps = calculateAverage ( model . departments . intOps ) ; mod…" at bounding box center [287, 161] width 517 height 250
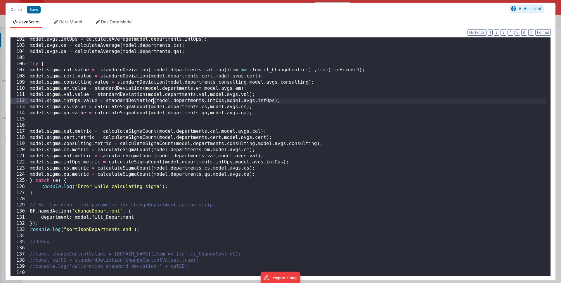
click at [115, 109] on div "model . avgs . intOps = calculateAverage ( model . departments . intOps ) ; mod…" at bounding box center [287, 161] width 517 height 250
click at [115, 110] on div "model . avgs . intOps = calculateAverage ( model . departments . intOps ) ; mod…" at bounding box center [287, 161] width 517 height 250
click at [114, 114] on div "model . avgs . intOps = calculateAverage ( model . departments . intOps ) ; mod…" at bounding box center [287, 161] width 517 height 250
click at [114, 115] on div "model . avgs . intOps = calculateAverage ( model . departments . intOps ) ; mod…" at bounding box center [287, 161] width 517 height 250
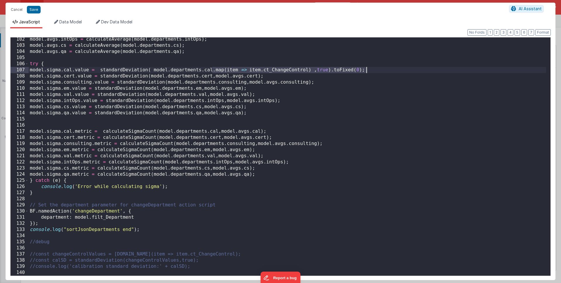
drag, startPoint x: 212, startPoint y: 70, endPoint x: 375, endPoint y: 71, distance: 162.7
click at [375, 71] on div "model . avgs . intOps = calculateAverage ( model . departments . intOps ) ; mod…" at bounding box center [287, 161] width 517 height 250
drag, startPoint x: 212, startPoint y: 77, endPoint x: 286, endPoint y: 76, distance: 73.6
click at [286, 76] on div "model . avgs . intOps = calculateAverage ( model . departments . intOps ) ; mod…" at bounding box center [287, 161] width 517 height 250
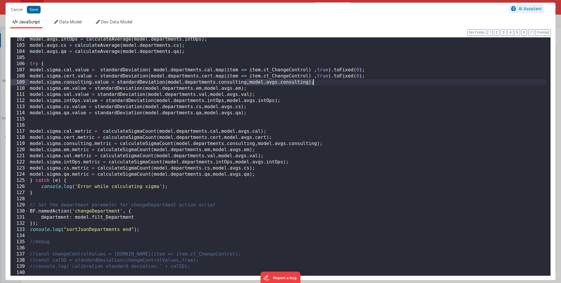
drag, startPoint x: 246, startPoint y: 82, endPoint x: 327, endPoint y: 83, distance: 80.6
click at [327, 83] on div "model . avgs . intOps = calculateAverage ( model . departments . intOps ) ; mod…" at bounding box center [287, 161] width 517 height 250
drag, startPoint x: 201, startPoint y: 88, endPoint x: 260, endPoint y: 88, distance: 58.4
click at [260, 88] on div "model . avgs . intOps = calculateAverage ( model . departments . intOps ) ; mod…" at bounding box center [287, 161] width 517 height 250
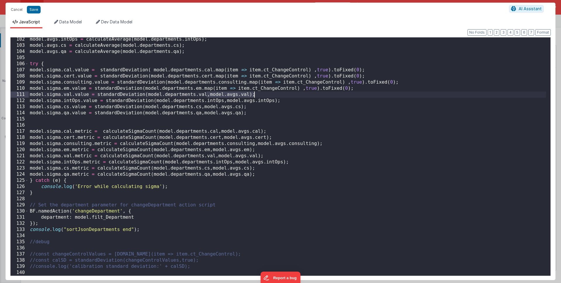
drag, startPoint x: 207, startPoint y: 94, endPoint x: 269, endPoint y: 93, distance: 61.9
click at [269, 93] on div "model . avgs . intOps = calculateAverage ( model . departments . intOps ) ; mod…" at bounding box center [287, 161] width 517 height 250
drag, startPoint x: 223, startPoint y: 101, endPoint x: 285, endPoint y: 100, distance: 61.6
click at [285, 100] on div "model . avgs . intOps = calculateAverage ( model . departments . intOps ) ; mod…" at bounding box center [287, 161] width 517 height 250
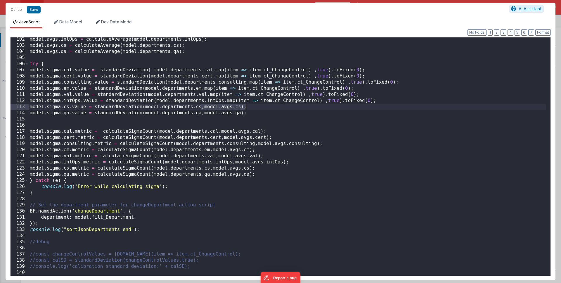
drag, startPoint x: 202, startPoint y: 107, endPoint x: 268, endPoint y: 108, distance: 66.9
click at [268, 108] on div "model . avgs . intOps = calculateAverage ( model . departments . intOps ) ; mod…" at bounding box center [287, 161] width 517 height 250
drag, startPoint x: 202, startPoint y: 114, endPoint x: 273, endPoint y: 112, distance: 71.6
click at [273, 112] on div "model . avgs . intOps = calculateAverage ( model . departments . intOps ) ; mod…" at bounding box center [287, 161] width 517 height 250
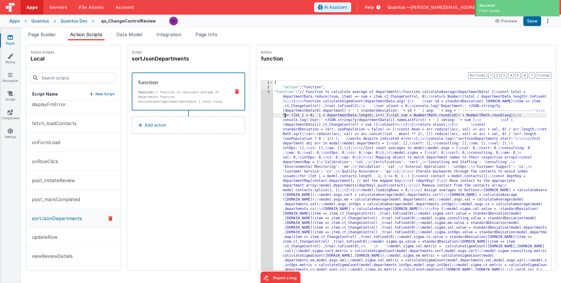
click at [273, 116] on div "{ "action" : "function" , "function" : "// Function to calculate average of dep…" at bounding box center [417, 188] width 289 height 217
click at [29, 35] on span "Page Builder" at bounding box center [42, 35] width 28 height 6
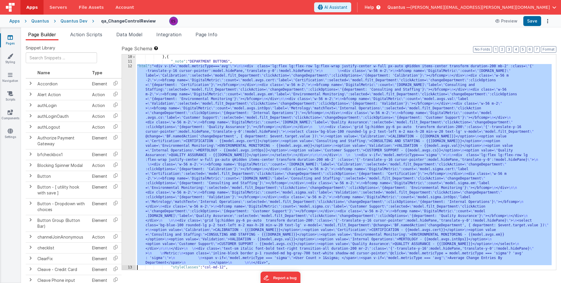
click at [140, 106] on div ""visible_calc" : "app.organization.Company_ID === '0C4CB58B-19DD-4D87-BBC0-CF6C…" at bounding box center [344, 162] width 416 height 225
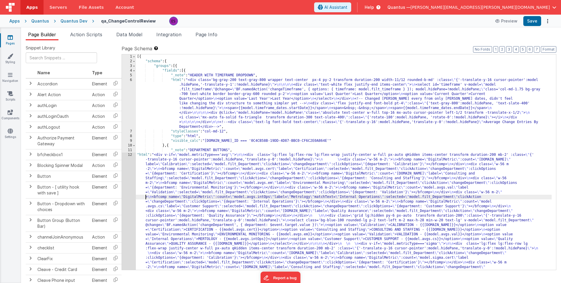
scroll to position [0, 0]
click at [163, 187] on div "[{ "schema" : { "groups" : [{ "fields" : [{ "_note" : "HEADER WITH TIMEFRAME DR…" at bounding box center [344, 264] width 416 height 421
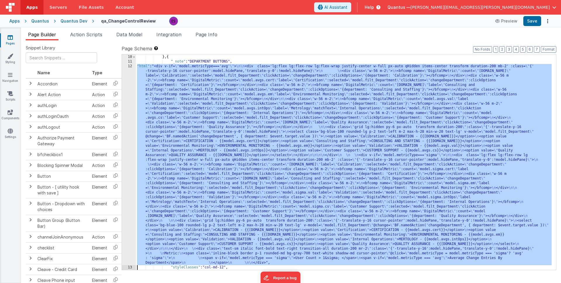
scroll to position [89, 0]
click at [171, 98] on div ""visible_calc" : "app.organization.Company_ID === '0C4CB58B-19DD-4D87-BBC0-CF6C…" at bounding box center [344, 162] width 416 height 225
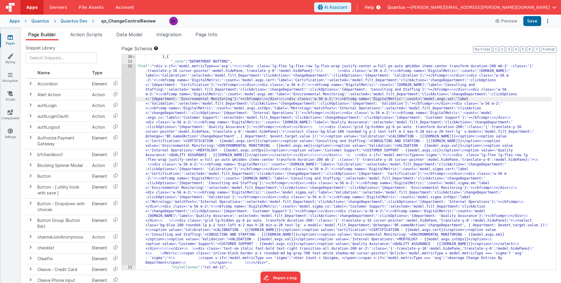
click at [129, 100] on div "12" at bounding box center [129, 164] width 14 height 201
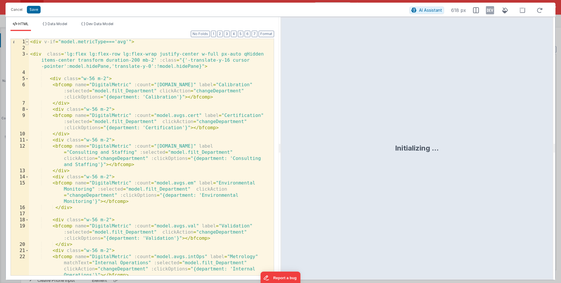
click at [25, 42] on span at bounding box center [26, 42] width 3 height 6
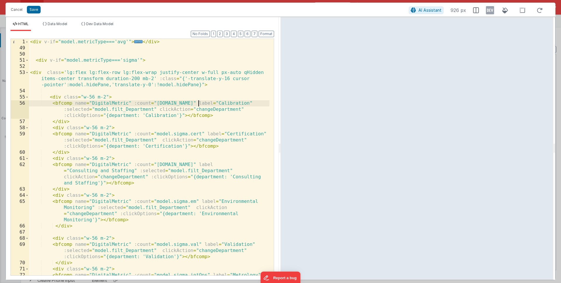
click at [198, 103] on div "< div v-if = "model.metricType==='avg'" > ... </ div > < div v-if = "model.metr…" at bounding box center [149, 172] width 240 height 267
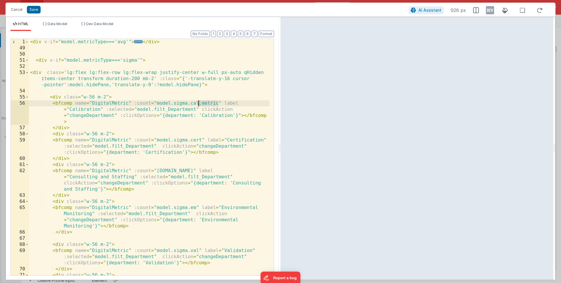
drag, startPoint x: 219, startPoint y: 103, endPoint x: 197, endPoint y: 102, distance: 21.6
click at [197, 102] on div "< div v-if = "model.metricType==='avg'" > ... </ div > < div v-if = "model.metr…" at bounding box center [149, 172] width 240 height 267
click at [201, 139] on div "< div v-if = "model.metricType==='avg'" > ... </ div > < div v-if = "model.metr…" at bounding box center [149, 172] width 240 height 267
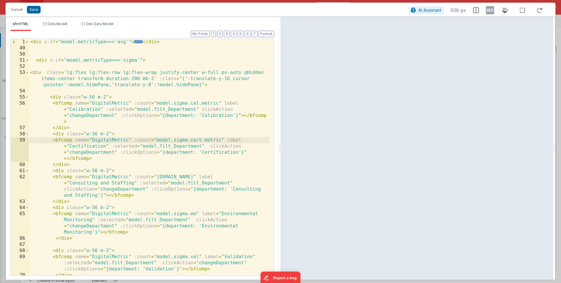
click at [217, 176] on div "< div v-if = "model.metricType==='avg'" > ... </ div > < div v-if = "model.metr…" at bounding box center [149, 163] width 240 height 249
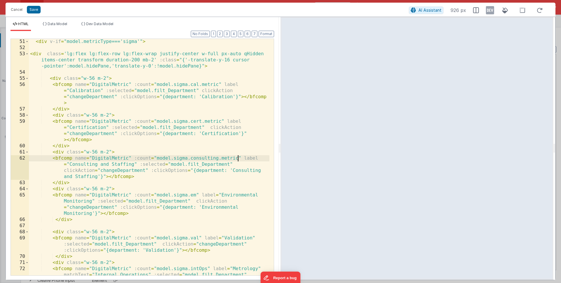
scroll to position [25, 0]
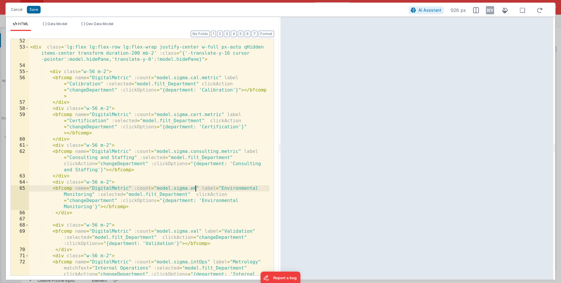
click at [196, 187] on div "< div class = 'lg:flex lg:flex-row lg:flex-wrap justify-center w-full px-auto q…" at bounding box center [149, 171] width 240 height 267
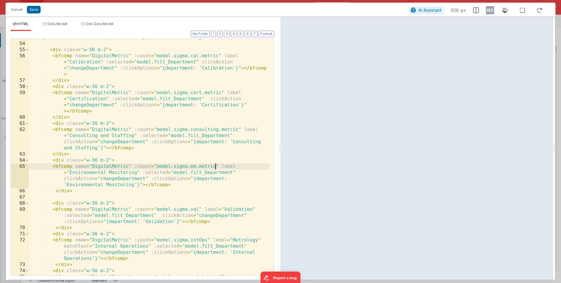
scroll to position [49, 0]
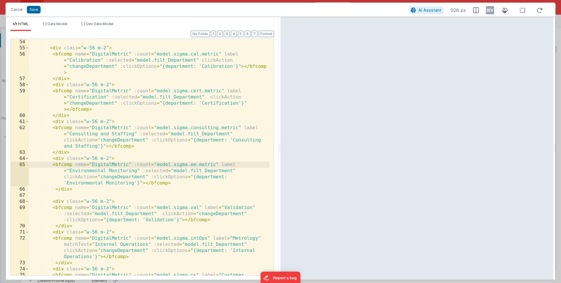
click at [198, 207] on div "< div class = "w-56 m-2" > < bfcomp name = "DigitalMetric" :count = "model.sigm…" at bounding box center [149, 172] width 240 height 267
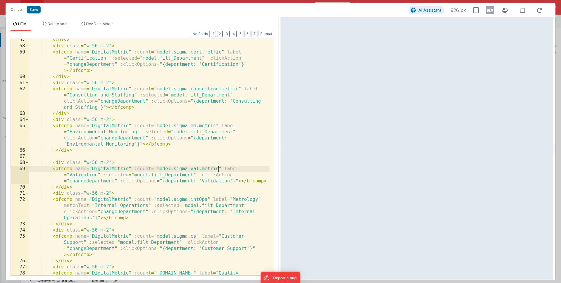
scroll to position [88, 0]
click at [206, 199] on div "</ div > < div class = "w-56 m-2" > < bfcomp name = "DigitalMetric" :count = "m…" at bounding box center [149, 170] width 240 height 267
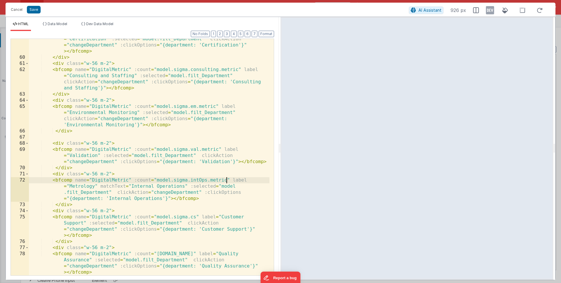
scroll to position [117, 0]
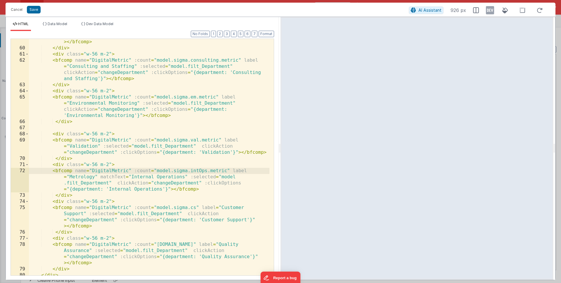
click at [196, 207] on div "< bfcomp name = "DigitalMetric" :count = "model.sigma.cert.metric" label = "Cer…" at bounding box center [149, 153] width 240 height 267
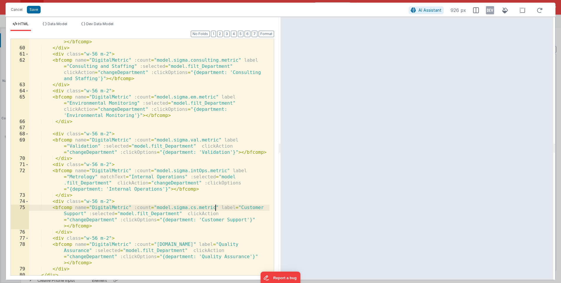
click at [196, 244] on div "< bfcomp name = "DigitalMetric" :count = "model.sigma.cert.metric" label = "Cer…" at bounding box center [149, 153] width 240 height 267
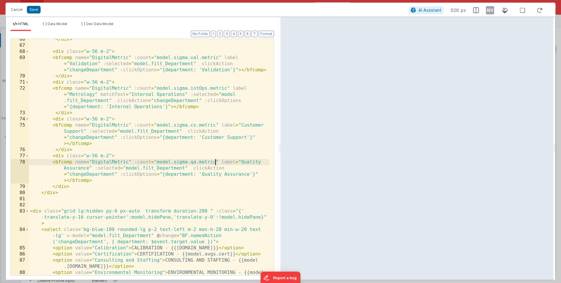
scroll to position [203, 0]
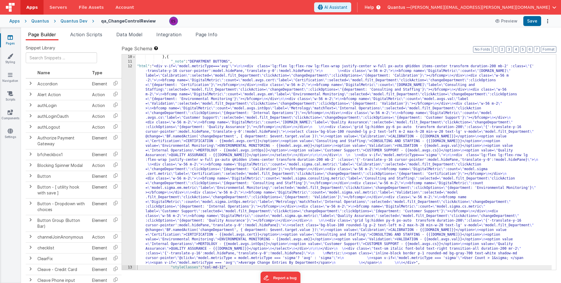
drag, startPoint x: 194, startPoint y: 116, endPoint x: 162, endPoint y: 94, distance: 38.7
click at [193, 116] on div ""visible_calc" : "app.organization.Company_ID === '0C4CB58B-19DD-4D87-BBC0-CF6C…" at bounding box center [344, 162] width 416 height 225
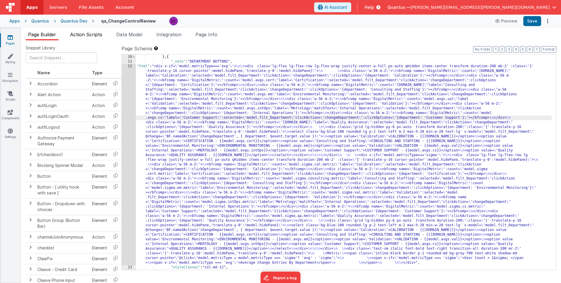
click at [93, 33] on span "Action Scripts" at bounding box center [86, 35] width 32 height 6
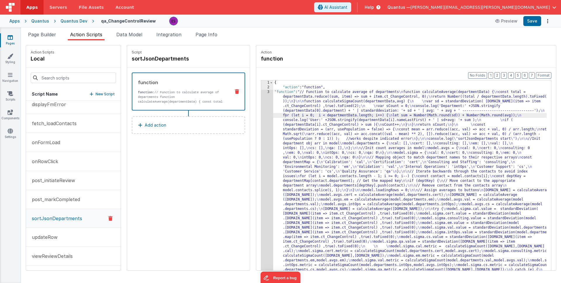
click at [273, 113] on div "{ "action" : "function" , "function" : "// Function to calculate average of dep…" at bounding box center [417, 188] width 289 height 217
click at [261, 121] on div "1 2 3 4" at bounding box center [267, 188] width 12 height 217
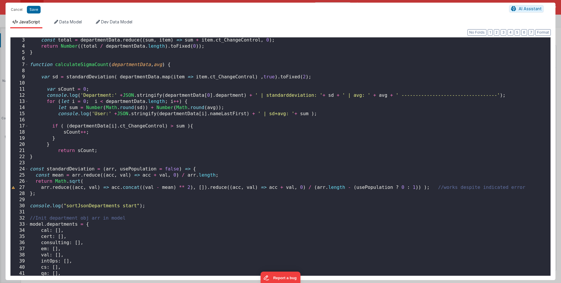
scroll to position [0, 0]
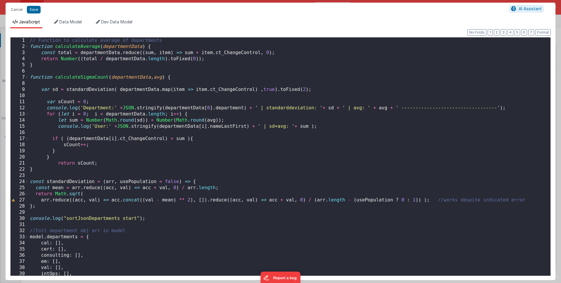
click at [58, 126] on div "// Function to calculate average of departments function calculateAverage ( dep…" at bounding box center [287, 162] width 517 height 250
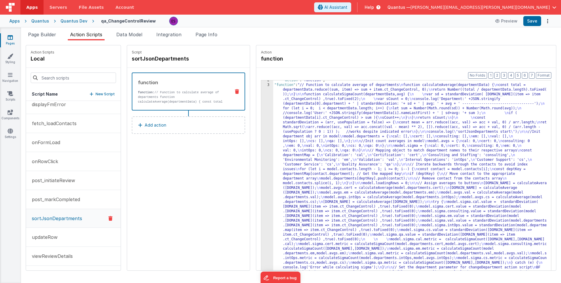
click at [334, 187] on div ""action" : "function" , "function" : "// Function to calculate average of depar…" at bounding box center [417, 186] width 289 height 217
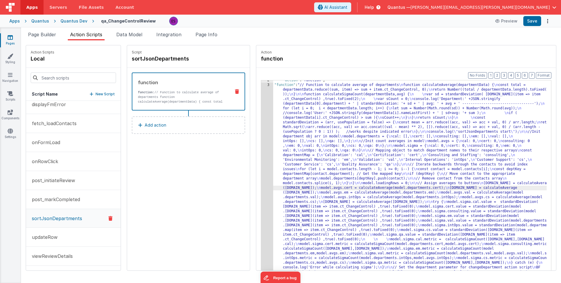
click at [261, 190] on div "3" at bounding box center [267, 183] width 12 height 201
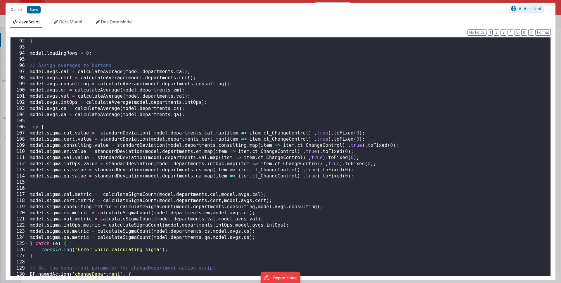
scroll to position [621, 0]
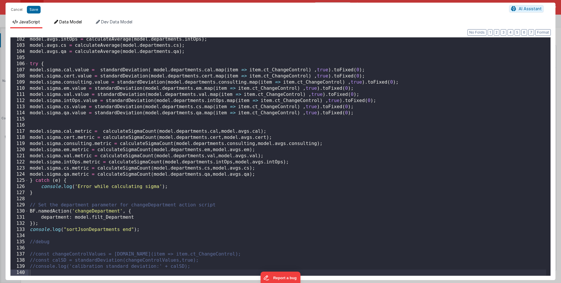
click at [77, 21] on span "Data Model" at bounding box center [70, 21] width 22 height 5
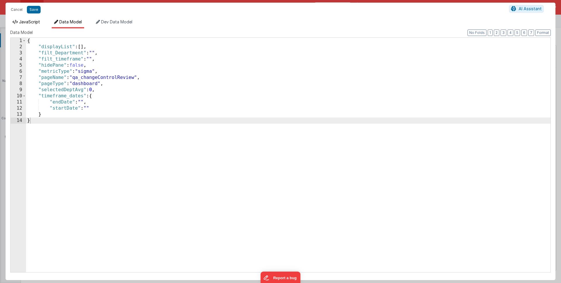
click at [31, 24] on li "JavaScript" at bounding box center [26, 23] width 32 height 9
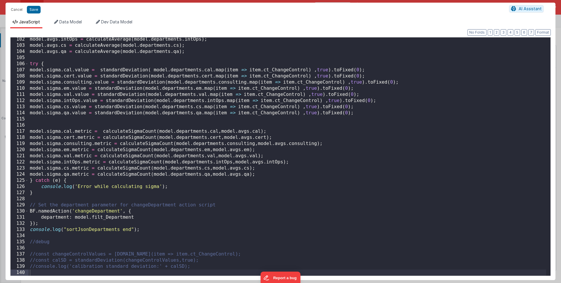
click at [78, 187] on div "model . avgs . intOps = calculateAverage ( model . departments . intOps ) ; mod…" at bounding box center [287, 161] width 517 height 250
click at [176, 186] on div "model . avgs . intOps = calculateAverage ( model . departments . intOps ) ; mod…" at bounding box center [287, 161] width 517 height 250
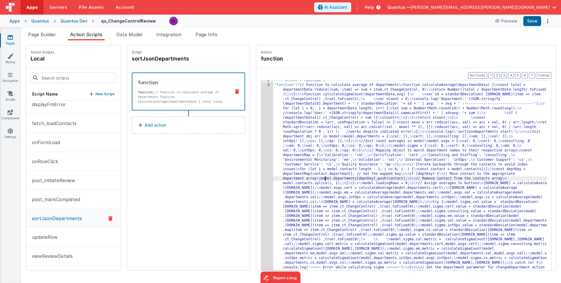
click at [309, 178] on div ""action" : "function" , "function" : "// Function to calculate average of depar…" at bounding box center [417, 186] width 289 height 217
click at [261, 209] on div "3" at bounding box center [267, 183] width 12 height 201
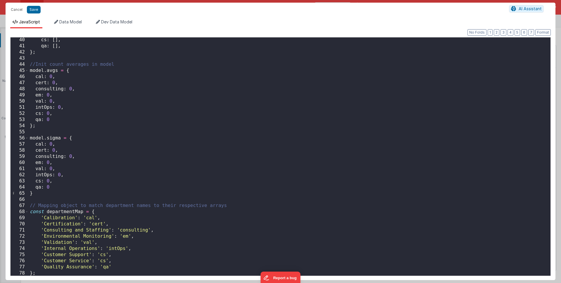
scroll to position [272, 0]
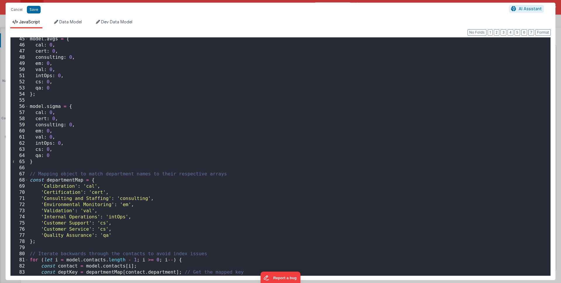
click at [60, 107] on div "model . avgs = { cal : 0 , cert : 0 , consulting : 0 , em : 0 , val : 0 , intOp…" at bounding box center [287, 161] width 517 height 250
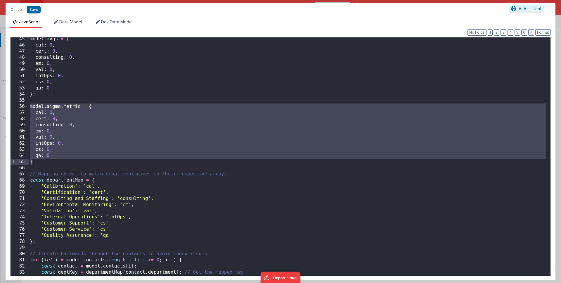
drag, startPoint x: 30, startPoint y: 106, endPoint x: 36, endPoint y: 161, distance: 55.0
click at [36, 161] on div "model . avgs = { cal : 0 , cert : 0 , consulting : 0 , em : 0 , val : 0 , intOp…" at bounding box center [287, 161] width 517 height 250
click at [40, 159] on div "model . avgs = { cal : 0 , cert : 0 , consulting : 0 , em : 0 , val : 0 , intOp…" at bounding box center [287, 161] width 517 height 250
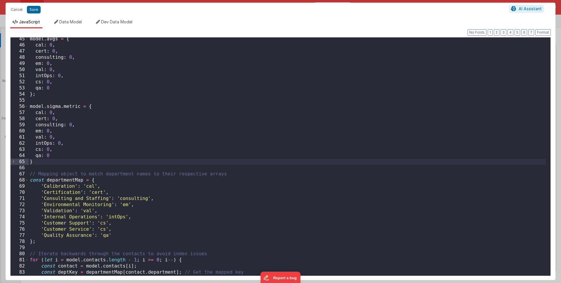
click at [81, 107] on div "model . avgs = { cal : 0 , cert : 0 , consulting : 0 , em : 0 , val : 0 , intOp…" at bounding box center [287, 161] width 517 height 250
click at [52, 112] on div "model . avgs = { cal : 0 , cert : 0 , consulting : 0 , em : 0 , val : 0 , intOp…" at bounding box center [287, 161] width 517 height 250
drag, startPoint x: 103, startPoint y: 112, endPoint x: 50, endPoint y: 113, distance: 53.2
click at [50, 113] on div "model . avgs = { cal : 0 , cert : 0 , consulting : 0 , em : 0 , val : 0 , intOp…" at bounding box center [287, 161] width 517 height 250
drag, startPoint x: 52, startPoint y: 118, endPoint x: 56, endPoint y: 118, distance: 4.7
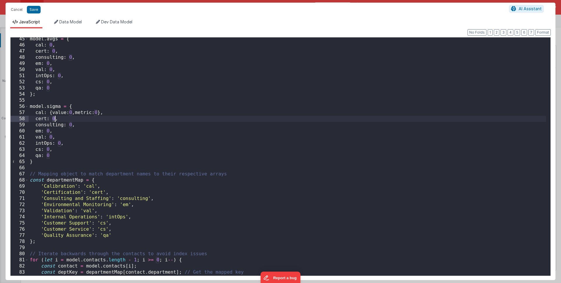
click at [56, 118] on div "model . avgs = { cal : 0 , cert : 0 , consulting : 0 , em : 0 , val : 0 , intOp…" at bounding box center [287, 161] width 517 height 250
drag, startPoint x: 68, startPoint y: 126, endPoint x: 77, endPoint y: 126, distance: 9.1
click at [77, 126] on div "model . avgs = { cal : 0 , cert : 0 , consulting : 0 , em : 0 , val : 0 , intOp…" at bounding box center [287, 161] width 517 height 250
drag, startPoint x: 45, startPoint y: 131, endPoint x: 56, endPoint y: 131, distance: 11.1
click at [56, 131] on div "model . avgs = { cal : 0 , cert : 0 , consulting : 0 , em : 0 , val : 0 , intOp…" at bounding box center [287, 161] width 517 height 250
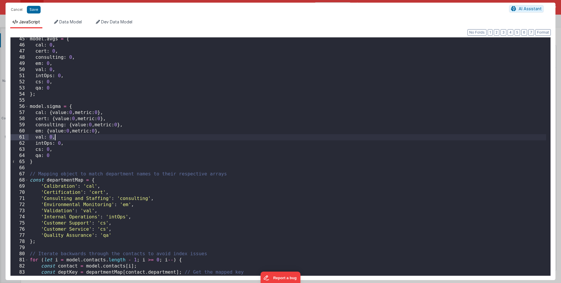
drag, startPoint x: 49, startPoint y: 136, endPoint x: 58, endPoint y: 137, distance: 9.1
click at [58, 137] on div "model . avgs = { cal : 0 , cert : 0 , consulting : 0 , em : 0 , val : 0 , intOp…" at bounding box center [287, 161] width 517 height 250
drag, startPoint x: 58, startPoint y: 142, endPoint x: 62, endPoint y: 143, distance: 4.4
click at [62, 143] on div "model . avgs = { cal : 0 , cert : 0 , consulting : 0 , em : 0 , val : 0 , intOp…" at bounding box center [287, 161] width 517 height 250
drag, startPoint x: 48, startPoint y: 149, endPoint x: 54, endPoint y: 149, distance: 6.7
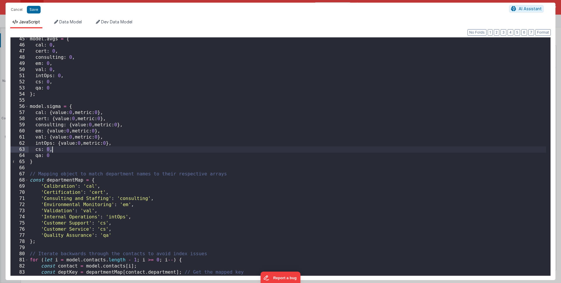
click at [54, 149] on div "model . avgs = { cal : 0 , cert : 0 , consulting : 0 , em : 0 , val : 0 , intOp…" at bounding box center [287, 161] width 517 height 250
drag, startPoint x: 46, startPoint y: 156, endPoint x: 49, endPoint y: 156, distance: 2.9
click at [49, 156] on div "model . avgs = { cal : 0 , cert : 0 , consulting : 0 , em : 0 , val : 0 , intOp…" at bounding box center [287, 161] width 517 height 250
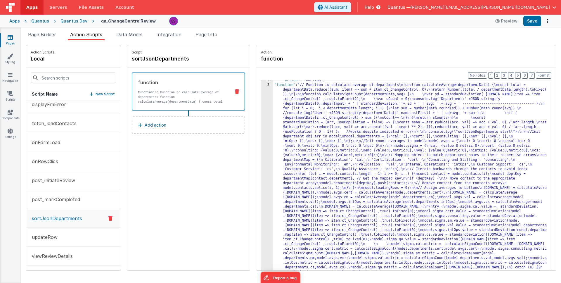
click at [321, 143] on div ""action" : "function" , "function" : "// Function to calculate average of depar…" at bounding box center [417, 186] width 289 height 217
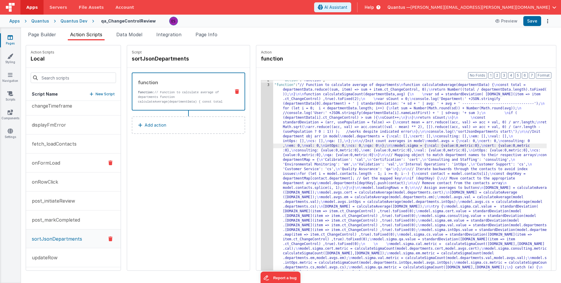
scroll to position [0, 0]
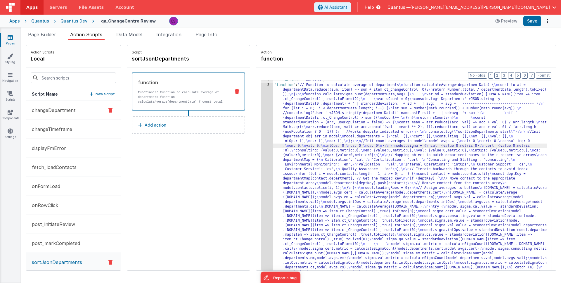
click at [47, 104] on button "changeDepartment" at bounding box center [73, 110] width 95 height 19
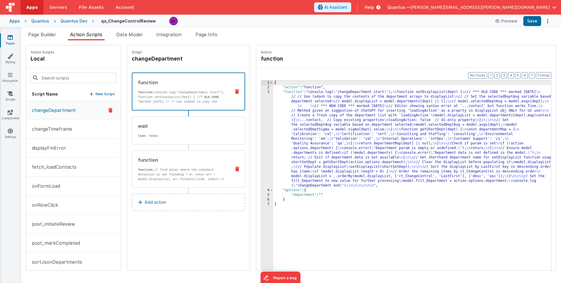
click at [137, 167] on div "function function: // find point where the standard deviation is var foundAvg =…" at bounding box center [179, 168] width 94 height 25
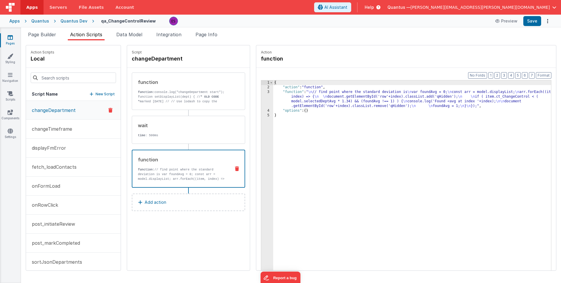
click at [315, 99] on div "{ "action" : "function" , "function" : " \n // find point where the standard de…" at bounding box center [419, 188] width 293 height 217
click at [261, 100] on div "3" at bounding box center [267, 99] width 12 height 19
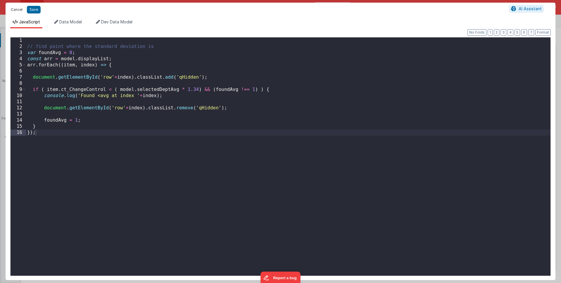
click at [14, 6] on button "Cancel" at bounding box center [17, 10] width 18 height 8
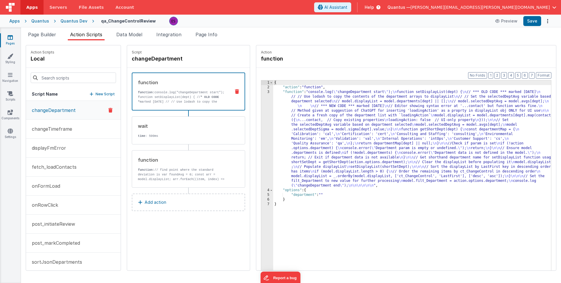
click at [147, 101] on p "function: console.log("changeDepartment start"); function setDisplayList(dept) …" at bounding box center [182, 111] width 88 height 42
click at [294, 142] on div "{ "action" : "function" , "function" : "console.log( \" changeDepartment start …" at bounding box center [419, 188] width 293 height 217
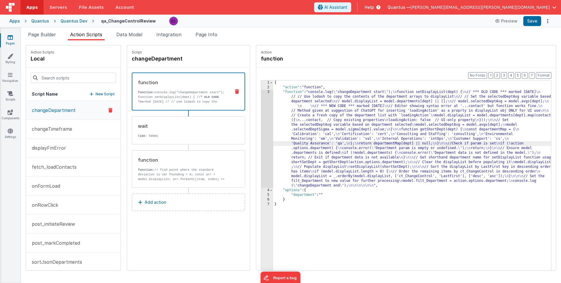
click at [261, 141] on div "3" at bounding box center [267, 139] width 12 height 98
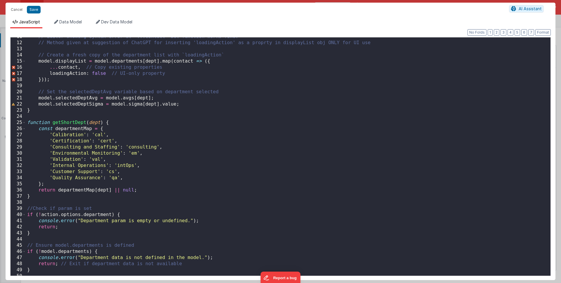
scroll to position [65, 0]
click at [168, 105] on div "// Editor showing syntax error at '...contact' but function works fine. // Meth…" at bounding box center [286, 159] width 520 height 250
drag, startPoint x: 102, startPoint y: 103, endPoint x: 37, endPoint y: 104, distance: 64.9
click at [37, 104] on div "// Editor showing syntax error at '...contact' but function works fine. // Meth…" at bounding box center [286, 159] width 520 height 250
click at [34, 11] on button "Save" at bounding box center [34, 10] width 14 height 8
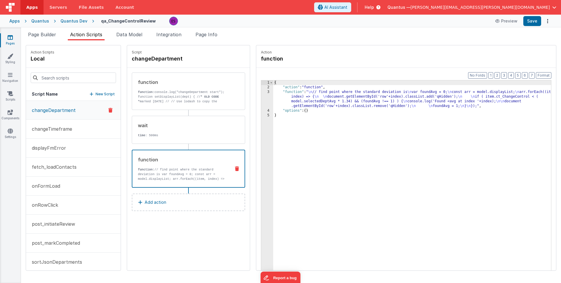
click at [135, 165] on div "function function: // find point where the standard deviation is var foundAvg =…" at bounding box center [178, 168] width 93 height 25
click at [273, 98] on div "{ "action" : "function" , "function" : " \n // find point where the standard de…" at bounding box center [419, 188] width 293 height 217
click at [261, 101] on div "3" at bounding box center [267, 99] width 12 height 19
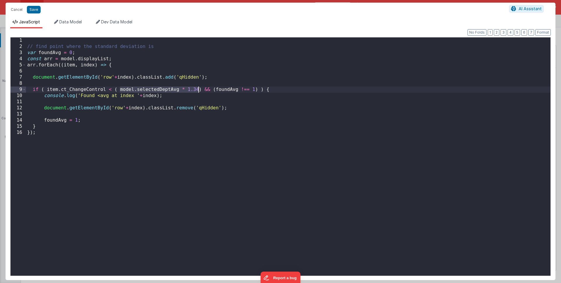
drag, startPoint x: 120, startPoint y: 89, endPoint x: 197, endPoint y: 90, distance: 76.5
click at [197, 90] on div "// find point where the standard deviation is var foundAvg = 0 ; const arr = mo…" at bounding box center [288, 162] width 524 height 250
paste textarea
drag, startPoint x: 98, startPoint y: 96, endPoint x: 103, endPoint y: 97, distance: 5.6
click at [102, 97] on div "// find point where the standard deviation is var foundAvg = 0 ; const arr = mo…" at bounding box center [288, 162] width 524 height 250
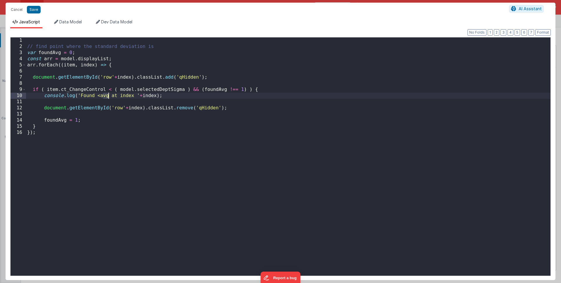
drag, startPoint x: 103, startPoint y: 97, endPoint x: 109, endPoint y: 96, distance: 5.3
click at [109, 96] on div "// find point where the standard deviation is var foundAvg = 0 ; const arr = mo…" at bounding box center [288, 162] width 524 height 250
click at [111, 96] on div "// find point where the standard deviation is var foundAvg = 0 ; const arr = mo…" at bounding box center [288, 162] width 524 height 250
drag, startPoint x: 108, startPoint y: 96, endPoint x: 97, endPoint y: 96, distance: 11.1
click at [97, 96] on div "// find point where the standard deviation is var foundAvg = 0 ; const arr = mo…" at bounding box center [288, 162] width 524 height 250
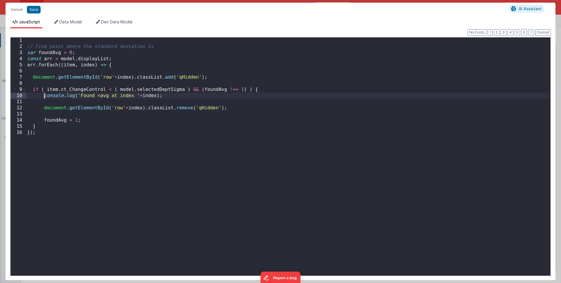
click at [43, 95] on div "// find point where the standard deviation is var foundAvg = 0 ; const arr = mo…" at bounding box center [288, 162] width 524 height 250
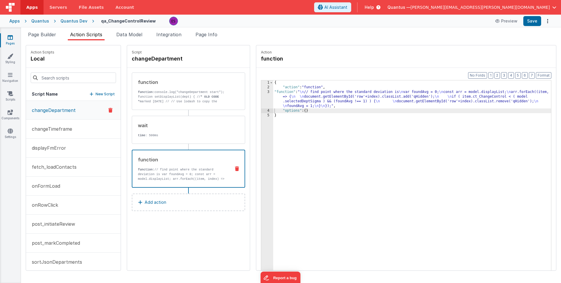
click at [295, 94] on div "{ "action" : "function" , "function" : " \n // find point where the standard de…" at bounding box center [419, 188] width 293 height 217
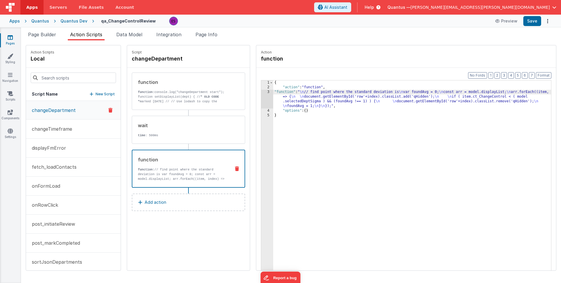
click at [261, 99] on div "3" at bounding box center [267, 99] width 12 height 19
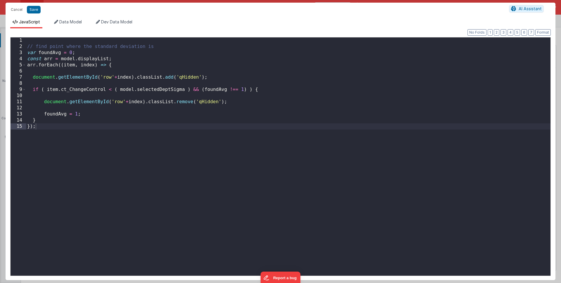
click at [119, 90] on div "// find point where the standard deviation is var foundAvg = 0 ; const arr = mo…" at bounding box center [288, 162] width 524 height 250
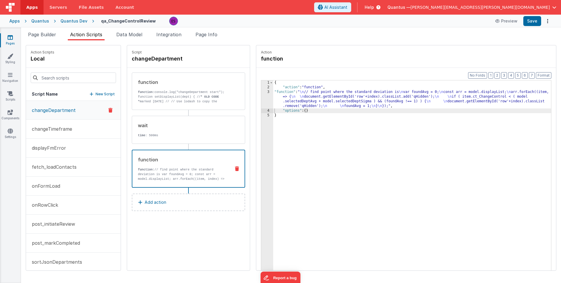
drag, startPoint x: 303, startPoint y: 99, endPoint x: 274, endPoint y: 97, distance: 29.3
click at [303, 99] on div "{ "action" : "function" , "function" : " \n // find point where the standard de…" at bounding box center [419, 188] width 293 height 217
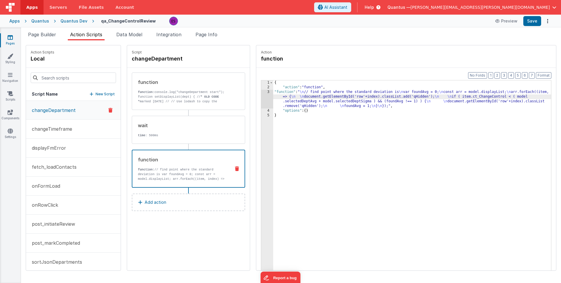
click at [261, 102] on div "3" at bounding box center [267, 99] width 12 height 19
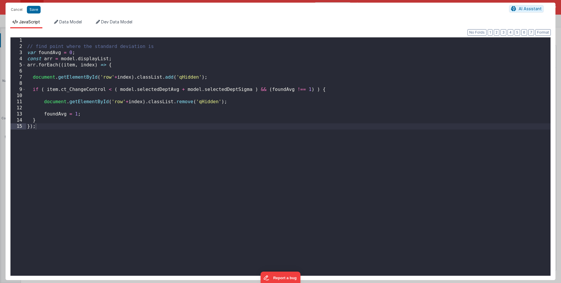
click at [119, 89] on div "// find point where the standard deviation is var foundAvg = 0 ; const arr = mo…" at bounding box center [288, 162] width 524 height 250
click at [198, 89] on div "// find point where the standard deviation is var foundAvg = 0 ; const arr = mo…" at bounding box center [288, 162] width 524 height 250
click at [209, 89] on div "// find point where the standard deviation is var foundAvg = 0 ; const arr = mo…" at bounding box center [288, 162] width 524 height 250
click at [294, 89] on div "// find point where the standard deviation is var foundAvg = 0 ; const arr = mo…" at bounding box center [288, 162] width 524 height 250
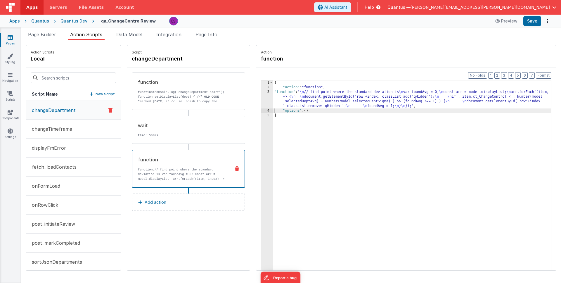
click at [335, 101] on div "{ "action" : "function" , "function" : " \n // find point where the standard de…" at bounding box center [419, 188] width 293 height 217
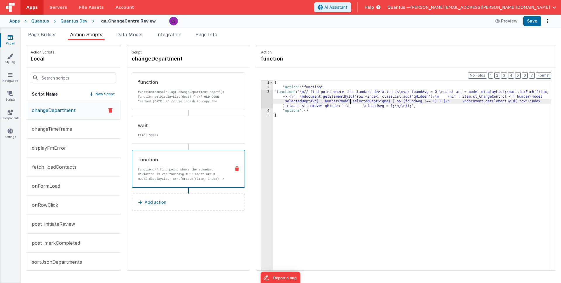
click at [261, 101] on div "3" at bounding box center [267, 99] width 12 height 19
click at [261, 102] on div "3" at bounding box center [267, 99] width 12 height 19
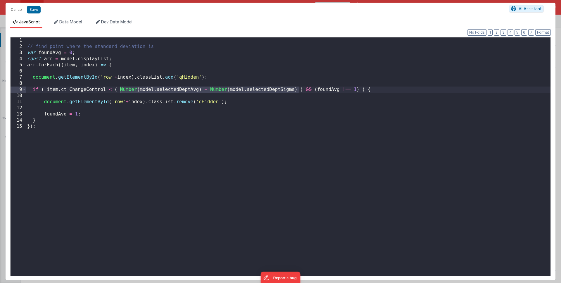
drag, startPoint x: 298, startPoint y: 90, endPoint x: 121, endPoint y: 89, distance: 177.6
click at [121, 89] on div "// find point where the standard deviation is var foundAvg = 0 ; const arr = mo…" at bounding box center [288, 162] width 524 height 250
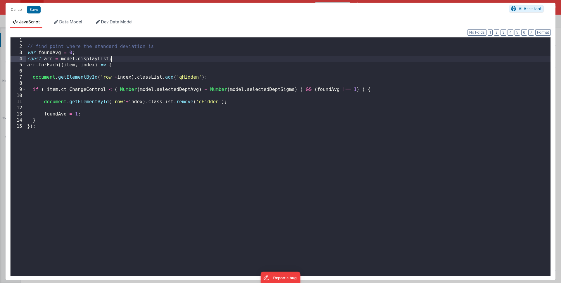
click at [117, 61] on div "// find point where the standard deviation is var foundAvg = 0 ; const arr = mo…" at bounding box center [288, 162] width 524 height 250
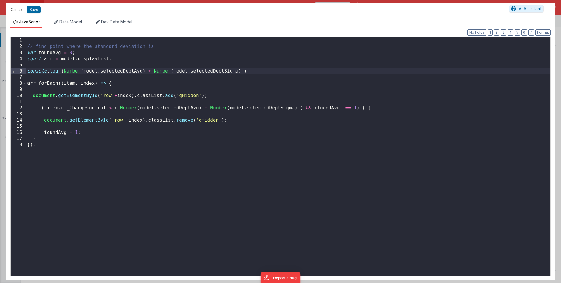
click at [62, 71] on div "// find point where the standard deviation is var foundAvg = 0 ; const arr = mo…" at bounding box center [288, 162] width 524 height 250
click at [327, 70] on div "// find point where the standard deviation is var foundAvg = 0 ; const arr = mo…" at bounding box center [288, 162] width 524 height 250
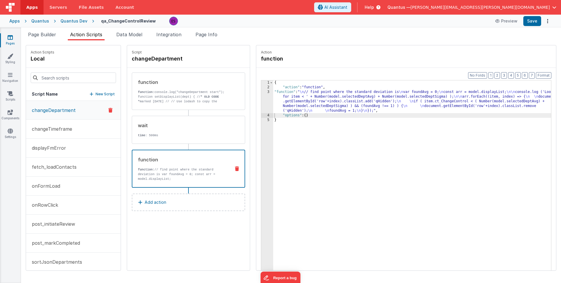
click at [308, 96] on div "{ "action" : "function" , "function" : " \n // find point where the standard de…" at bounding box center [419, 188] width 293 height 217
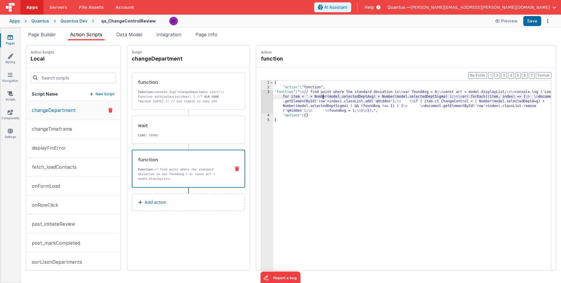
click at [261, 101] on div "3" at bounding box center [267, 101] width 12 height 23
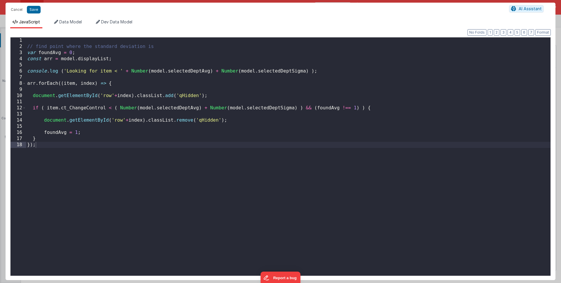
click at [131, 71] on div "// find point where the standard deviation is var foundAvg = 0 ; const arr = mo…" at bounding box center [288, 162] width 524 height 250
click at [310, 71] on div "// find point where the standard deviation is var foundAvg = 0 ; const arr = mo…" at bounding box center [288, 162] width 524 height 250
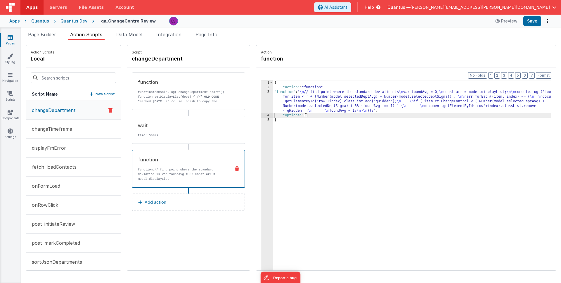
click at [332, 106] on div "{ "action" : "function" , "function" : " \n // find point where the standard de…" at bounding box center [419, 188] width 293 height 217
click at [261, 98] on div "3" at bounding box center [267, 101] width 12 height 23
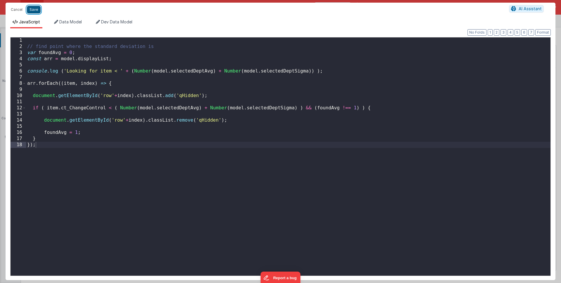
click at [30, 9] on button "Save" at bounding box center [34, 10] width 14 height 8
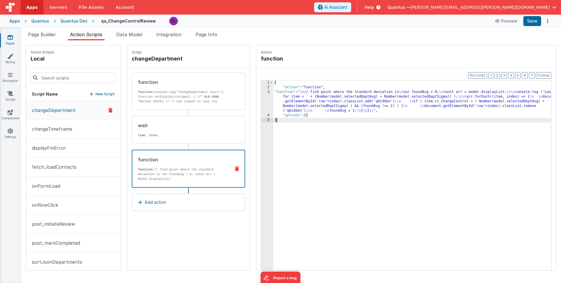
click at [338, 142] on div "{ "action" : "function" , "function" : " \n // find point where the standard de…" at bounding box center [419, 188] width 293 height 217
click at [315, 101] on div "{ "action" : "function" , "function" : " \n // find point where the standard de…" at bounding box center [419, 188] width 293 height 217
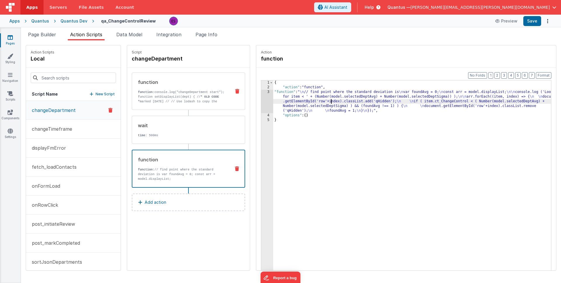
click at [165, 102] on p "function: console.log("changeDepartment start"); function setDisplayList(dept) …" at bounding box center [182, 111] width 88 height 42
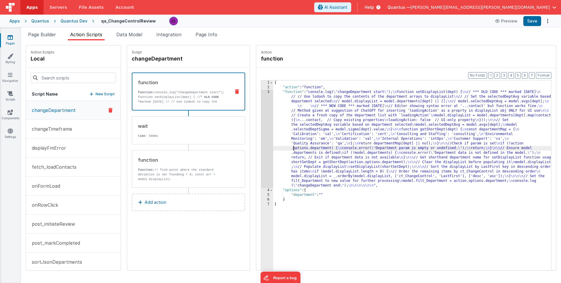
click at [278, 148] on div "{ "action" : "function" , "function" : "console.log( \" changeDepartment start …" at bounding box center [419, 188] width 293 height 217
click at [261, 150] on div "3" at bounding box center [267, 139] width 12 height 98
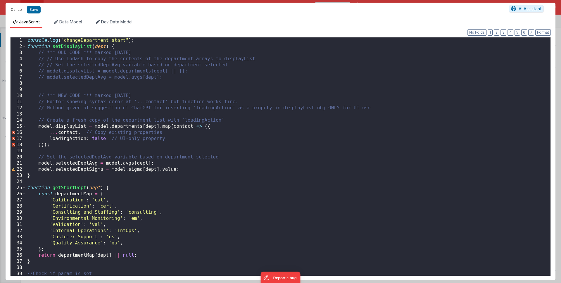
click at [18, 8] on button "Cancel" at bounding box center [17, 10] width 18 height 8
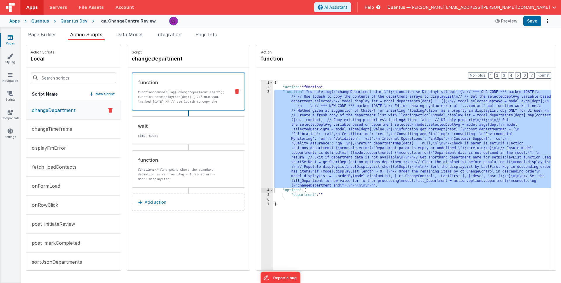
click at [322, 132] on div "{ "action" : "function" , "function" : "console.log( \" changeDepartment start …" at bounding box center [419, 188] width 293 height 217
click at [261, 124] on div "3" at bounding box center [267, 139] width 12 height 98
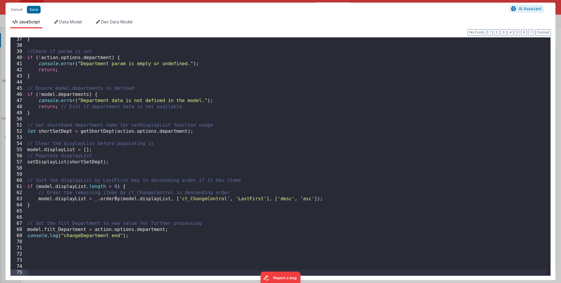
scroll to position [222, 0]
click at [10, 8] on button "Cancel" at bounding box center [17, 10] width 18 height 8
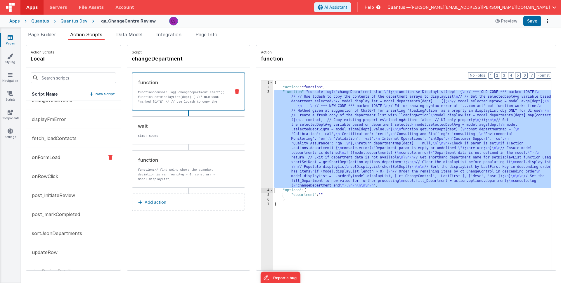
scroll to position [44, 0]
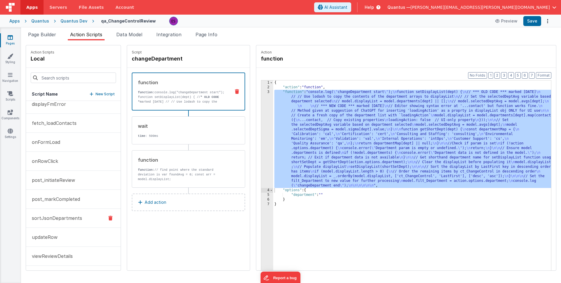
click at [55, 215] on p "sortJsonDepartments" at bounding box center [55, 217] width 54 height 7
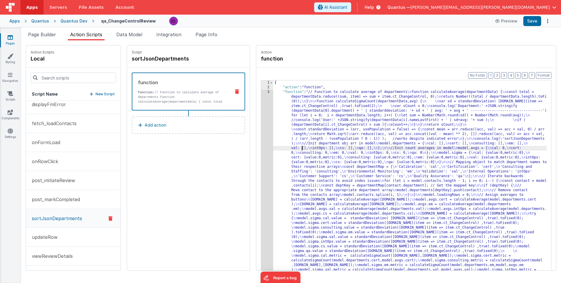
scroll to position [16, 0]
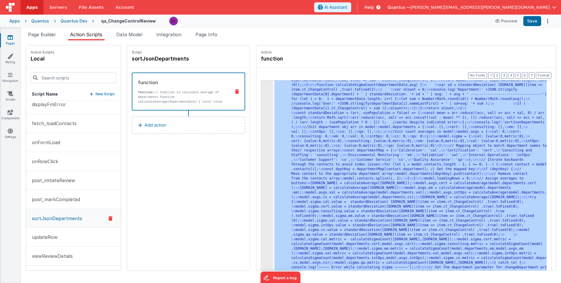
click at [273, 145] on div ""function" : "// Function to calculate average of departments \n function calcu…" at bounding box center [417, 284] width 289 height 423
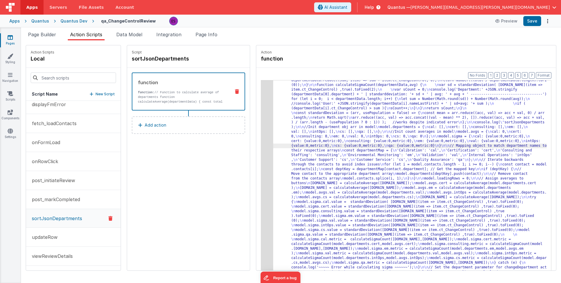
click at [261, 152] on div "3" at bounding box center [267, 178] width 12 height 210
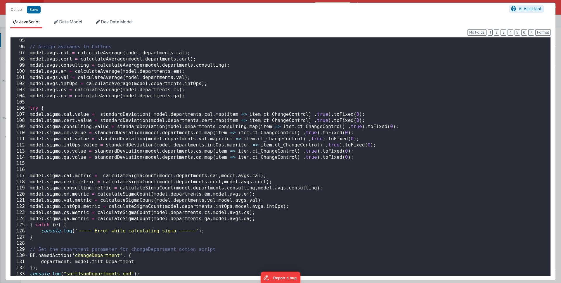
scroll to position [577, 0]
click at [132, 171] on div "model . loadingRows = 0 ; // Assign averages to buttons model . avgs . cal = ca…" at bounding box center [287, 157] width 517 height 250
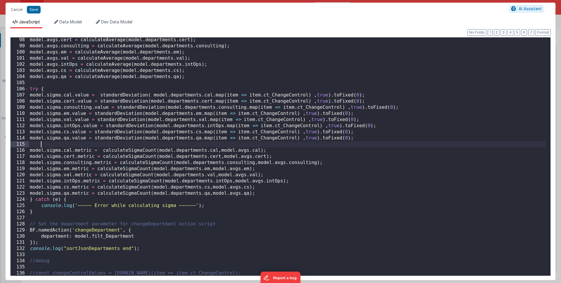
scroll to position [596, 0]
click at [322, 93] on div "model . avgs . cert = calculateAverage ( model . departments . cert ) ; model .…" at bounding box center [287, 162] width 517 height 250
click at [319, 94] on div "model . avgs . cert = calculateAverage ( model . departments . cert ) ; model .…" at bounding box center [287, 162] width 517 height 250
click at [320, 94] on div "model . avgs . cert = calculateAverage ( model . departments . cert ) ; model .…" at bounding box center [287, 162] width 517 height 250
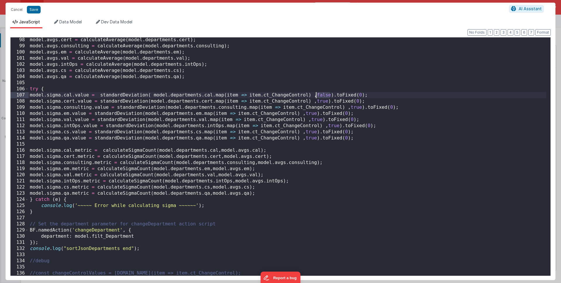
click at [322, 100] on div "model . avgs . cert = calculateAverage ( model . departments . cert ) ; model .…" at bounding box center [287, 162] width 517 height 250
click at [353, 108] on div "model . avgs . cert = calculateAverage ( model . departments . cert ) ; model .…" at bounding box center [287, 162] width 517 height 250
click at [312, 112] on div "model . avgs . cert = calculateAverage ( model . departments . cert ) ; model .…" at bounding box center [287, 162] width 517 height 250
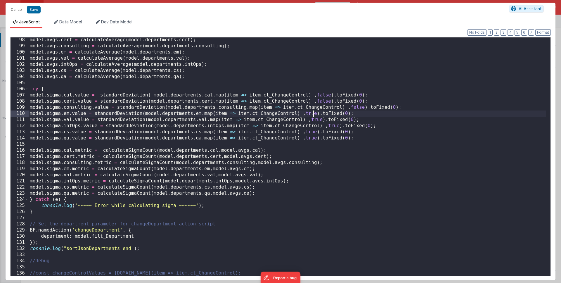
click at [312, 112] on div "model . avgs . cert = calculateAverage ( model . departments . cert ) ; model .…" at bounding box center [287, 162] width 517 height 250
click at [315, 118] on div "model . avgs . cert = calculateAverage ( model . departments . cert ) ; model .…" at bounding box center [287, 162] width 517 height 250
click at [313, 131] on div "model . avgs . cert = calculateAverage ( model . departments . cert ) ; model .…" at bounding box center [287, 162] width 517 height 250
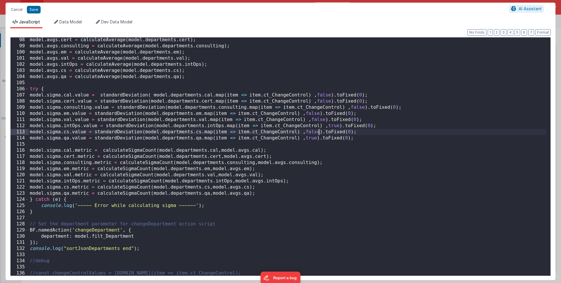
click at [311, 137] on div "model . avgs . cert = calculateAverage ( model . departments . cert ) ; model .…" at bounding box center [287, 162] width 517 height 250
click at [333, 125] on div "model . avgs . cert = calculateAverage ( model . departments . cert ) ; model .…" at bounding box center [287, 162] width 517 height 250
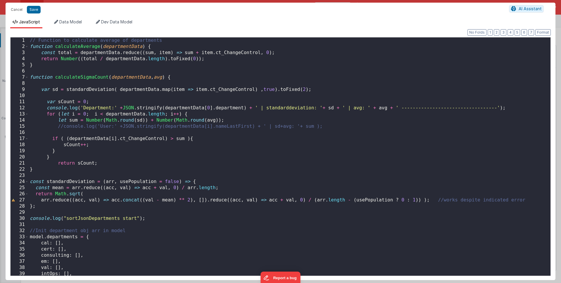
scroll to position [0, 0]
click at [268, 90] on div "// Function to calculate average of departments function calculateAverage ( dep…" at bounding box center [287, 162] width 517 height 250
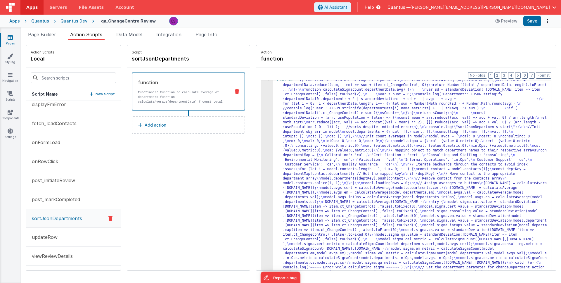
scroll to position [12, 0]
